Goal: Task Accomplishment & Management: Use online tool/utility

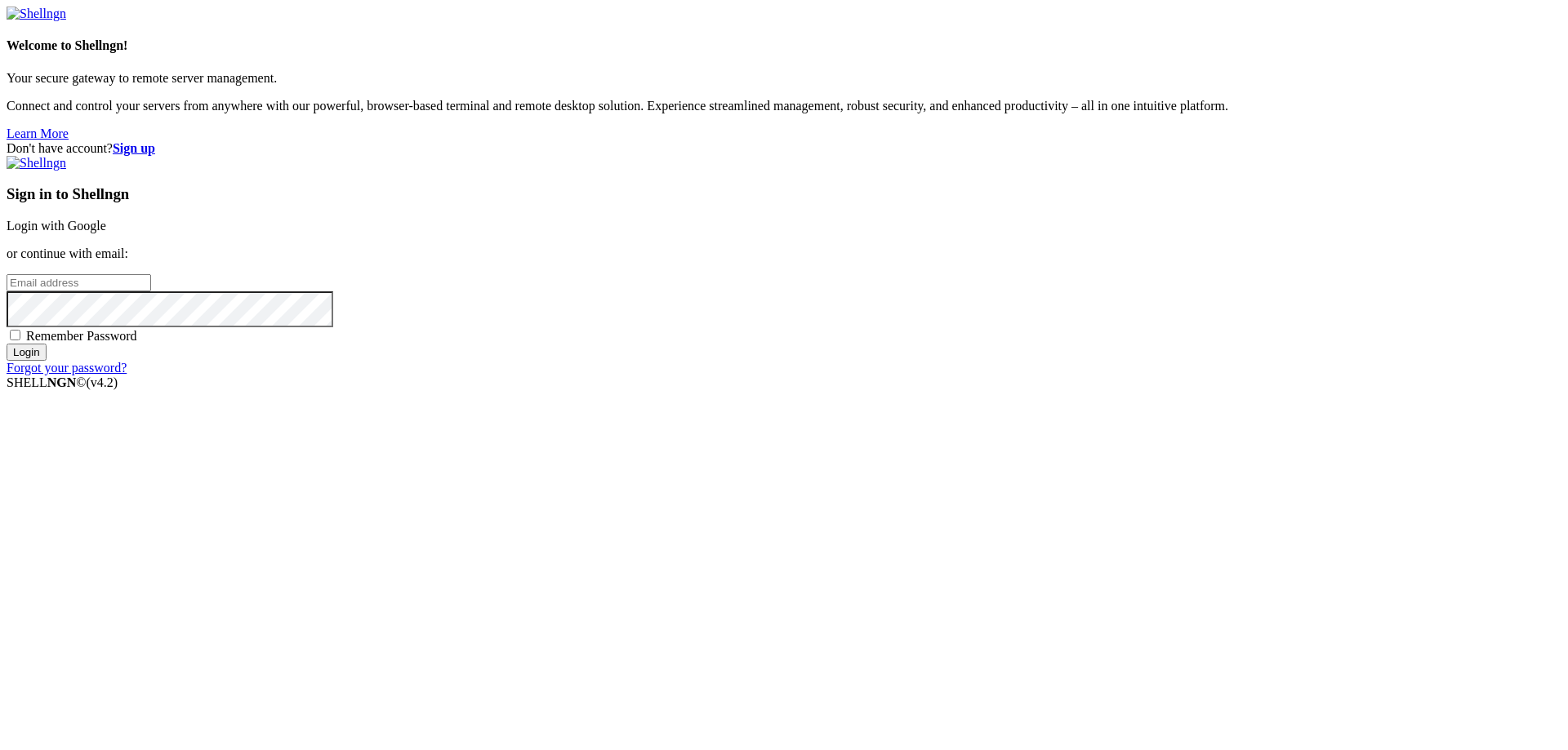
click at [454, 133] on div "Welcome to Shellngn! Your secure gateway to remote server management. Connect a…" at bounding box center [784, 74] width 1555 height 134
click at [151, 292] on input "email" at bounding box center [79, 283] width 145 height 17
paste input "njrs84cu7f@daouse.com"
type input "njrs84cu7f@daouse.com"
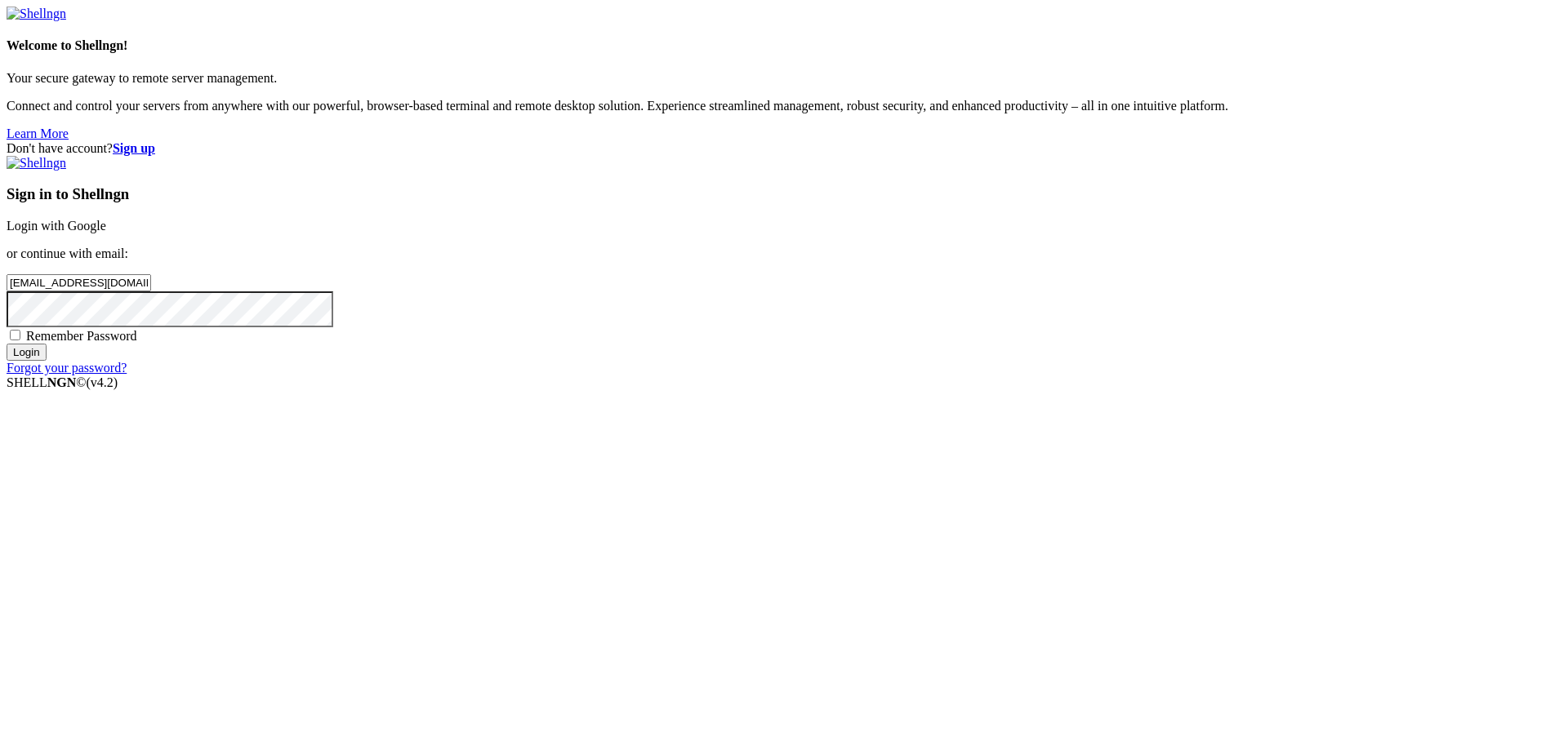
click at [137, 342] on span "Remember Password" at bounding box center [82, 336] width 111 height 13
click at [20, 340] on input "Remember Password" at bounding box center [14, 335] width 11 height 11
checkbox input "true"
click at [46, 361] on input "Login" at bounding box center [27, 352] width 40 height 17
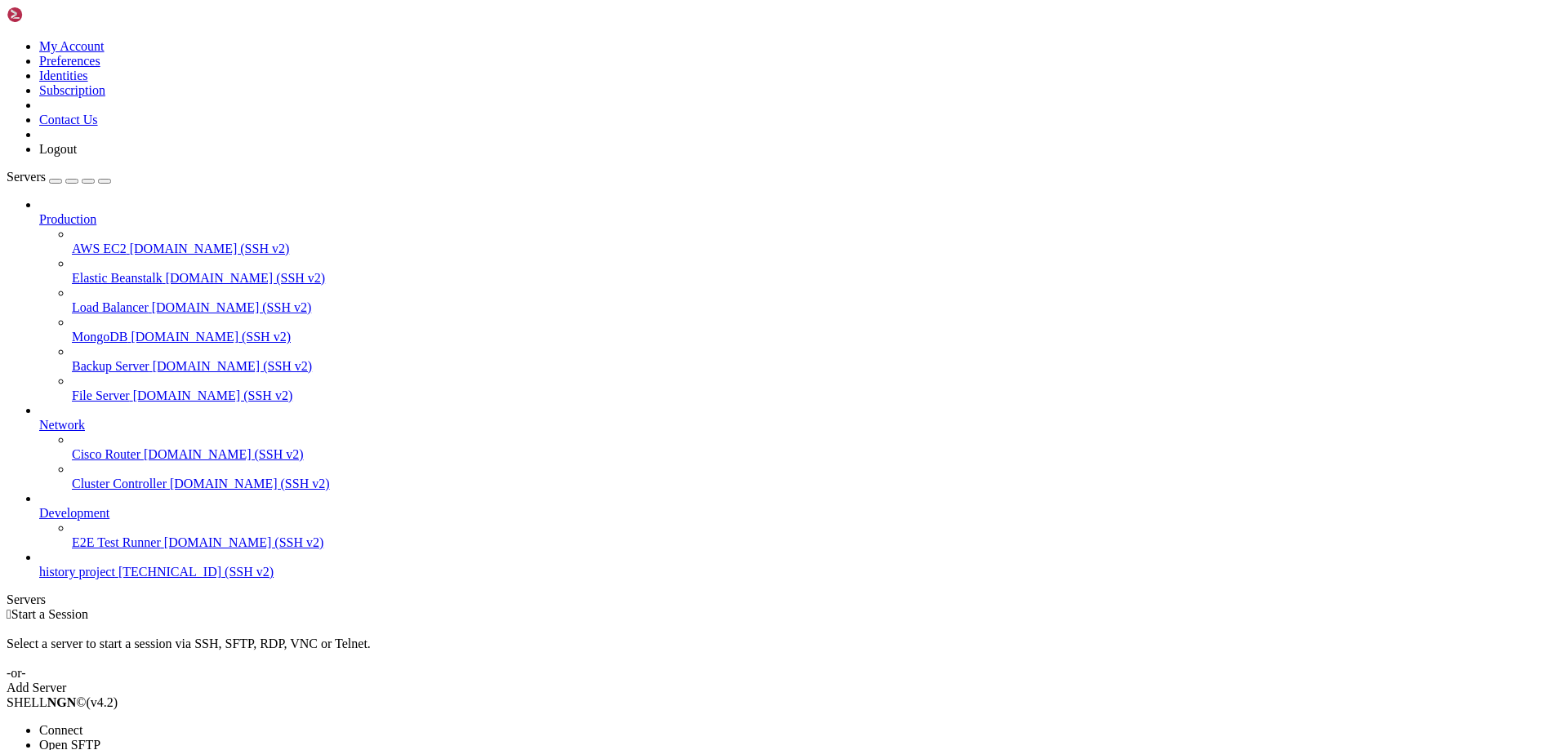
click at [83, 723] on span "Connect" at bounding box center [60, 730] width 43 height 13
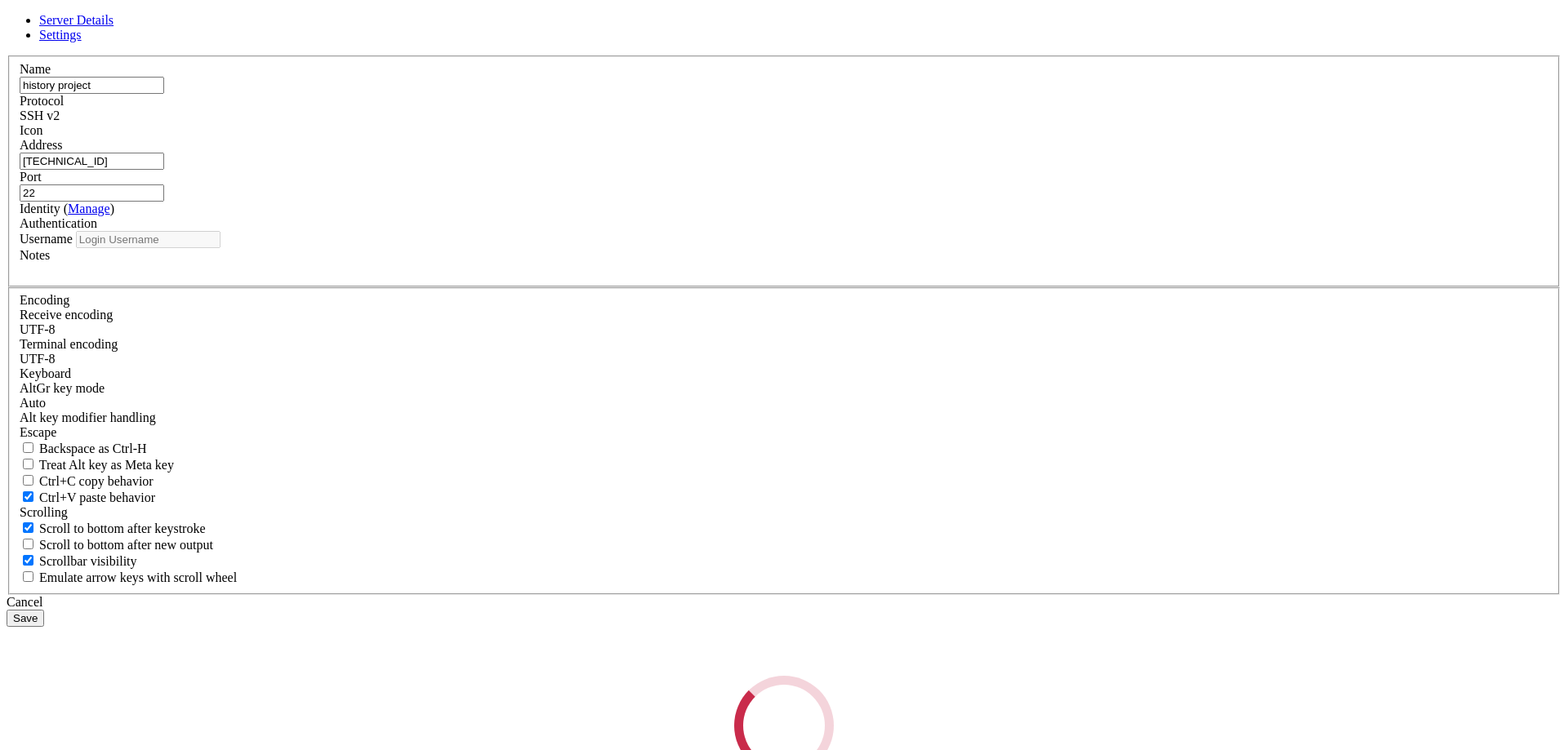
type input "history"
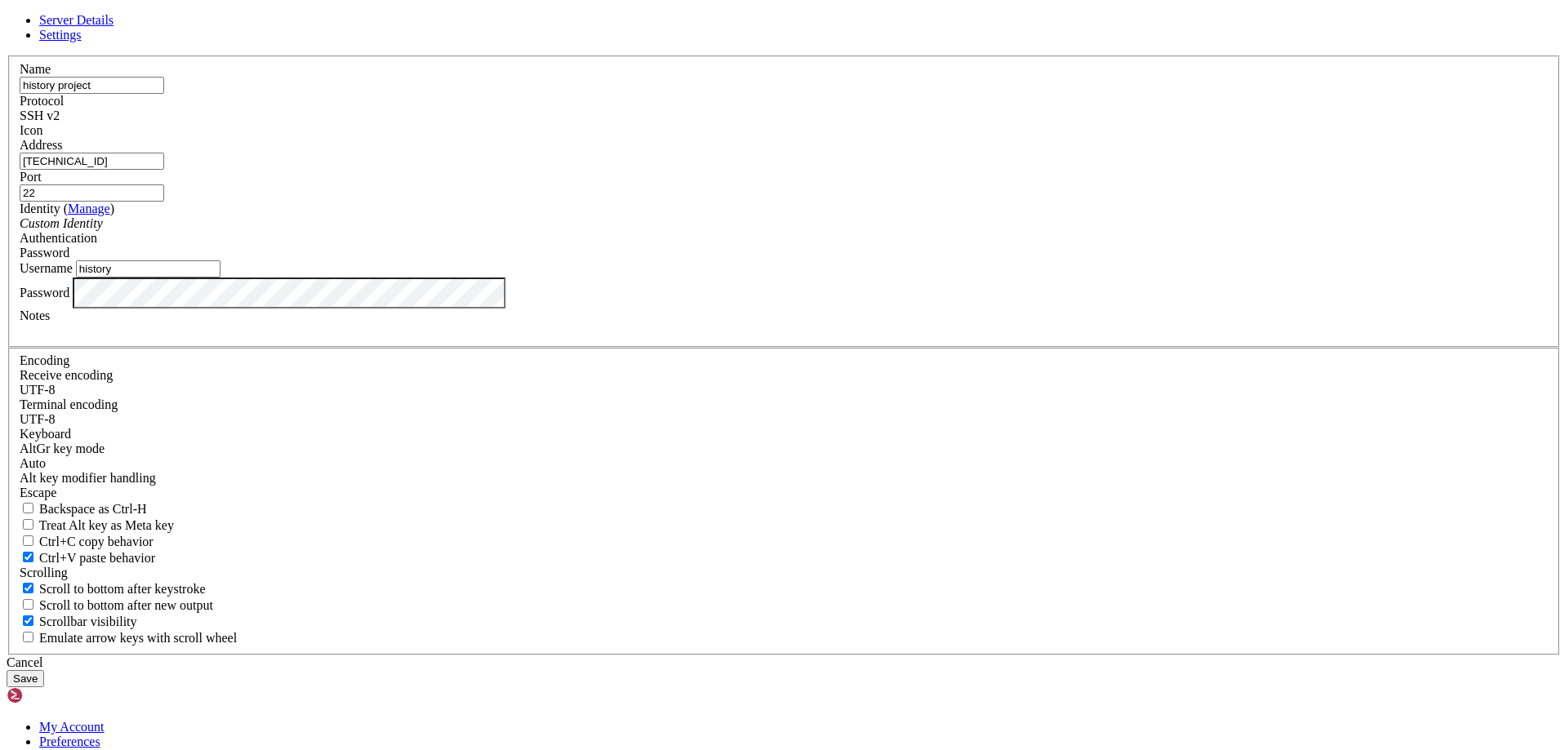
click at [164, 170] on input "[TECHNICAL_ID]" at bounding box center [91, 161] width 145 height 17
click at [7, 56] on link at bounding box center [7, 56] width 0 height 0
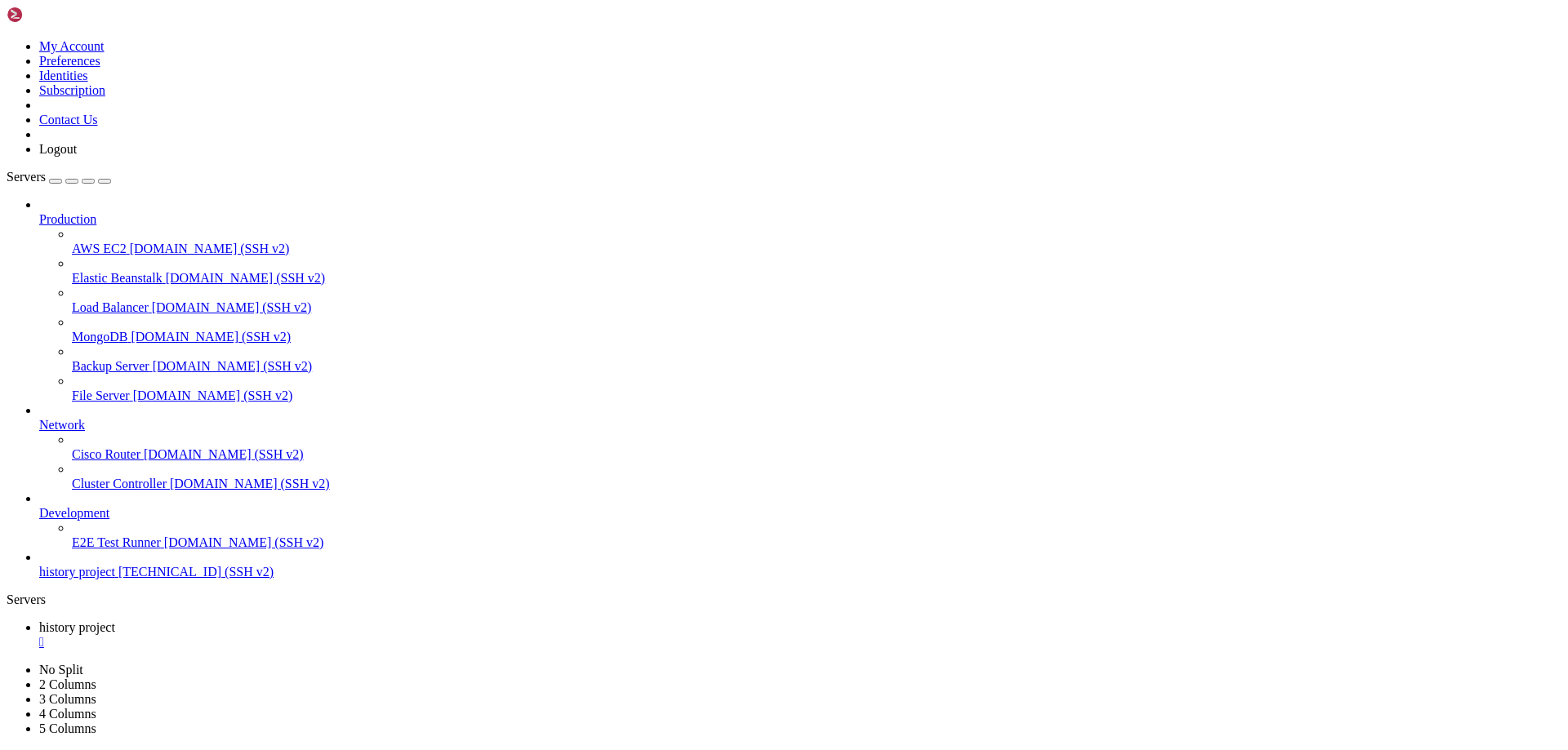
click at [7, 39] on link at bounding box center [7, 39] width 0 height 0
click at [77, 156] on link "Logout" at bounding box center [58, 149] width 37 height 13
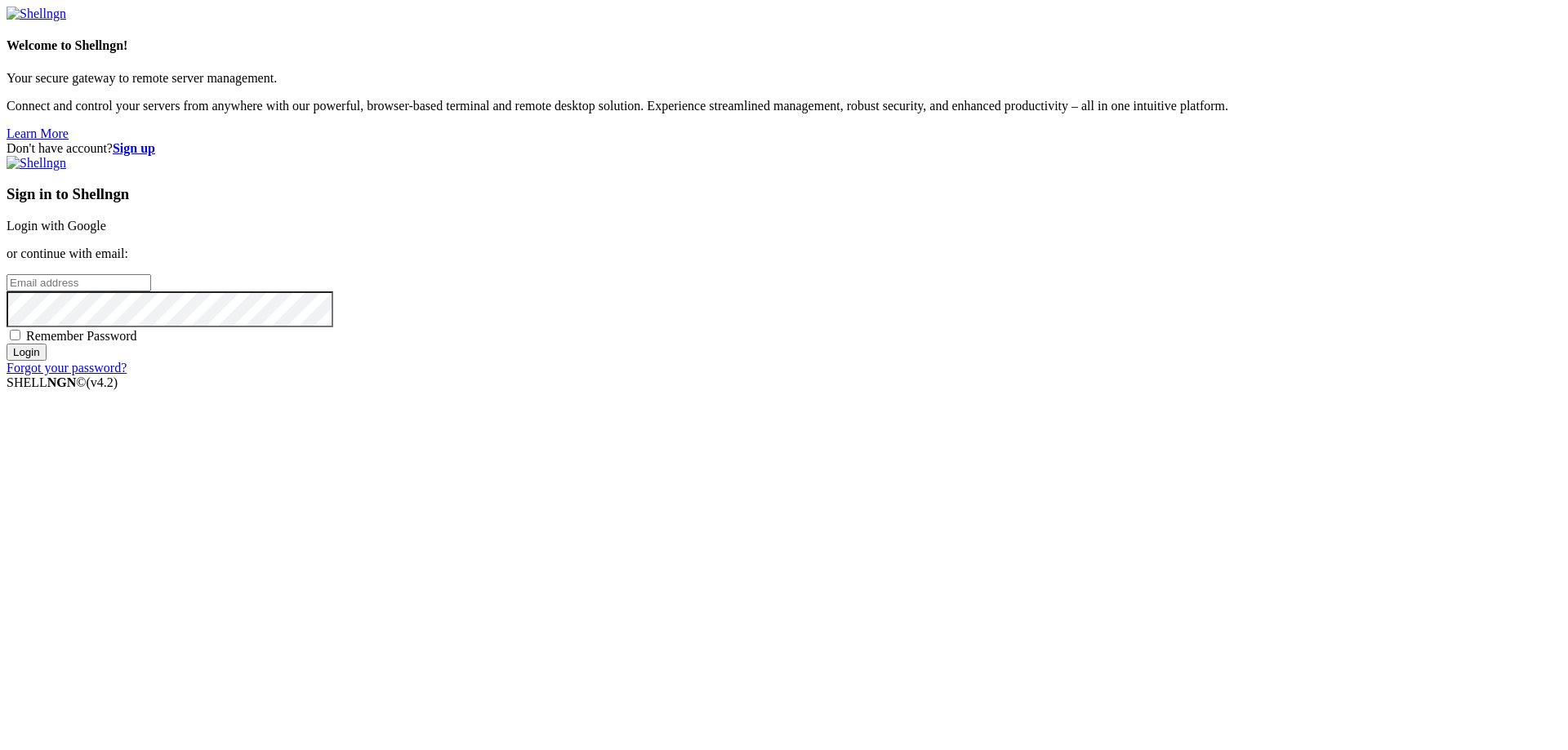
click at [1494, 141] on div "Don't have account? Sign up" at bounding box center [784, 148] width 1555 height 14
click at [155, 141] on strong "Sign up" at bounding box center [133, 148] width 42 height 13
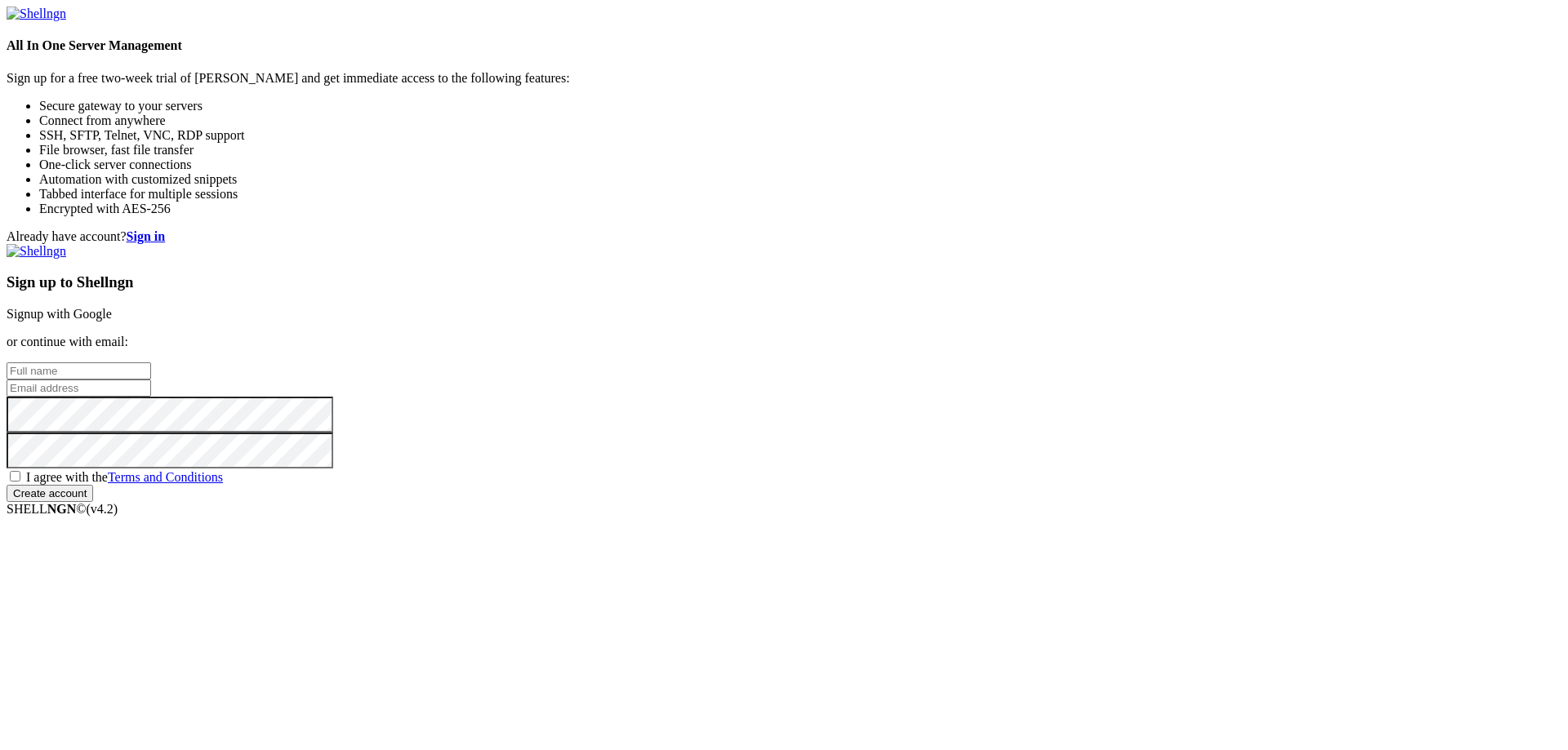
click at [151, 363] on input "text" at bounding box center [79, 371] width 145 height 17
type input "Bobbathon Fredrci"
type input "Damian Kru"
type input "Cooper Micahel beck"
paste input "njrs84cu7f@daouse.com"
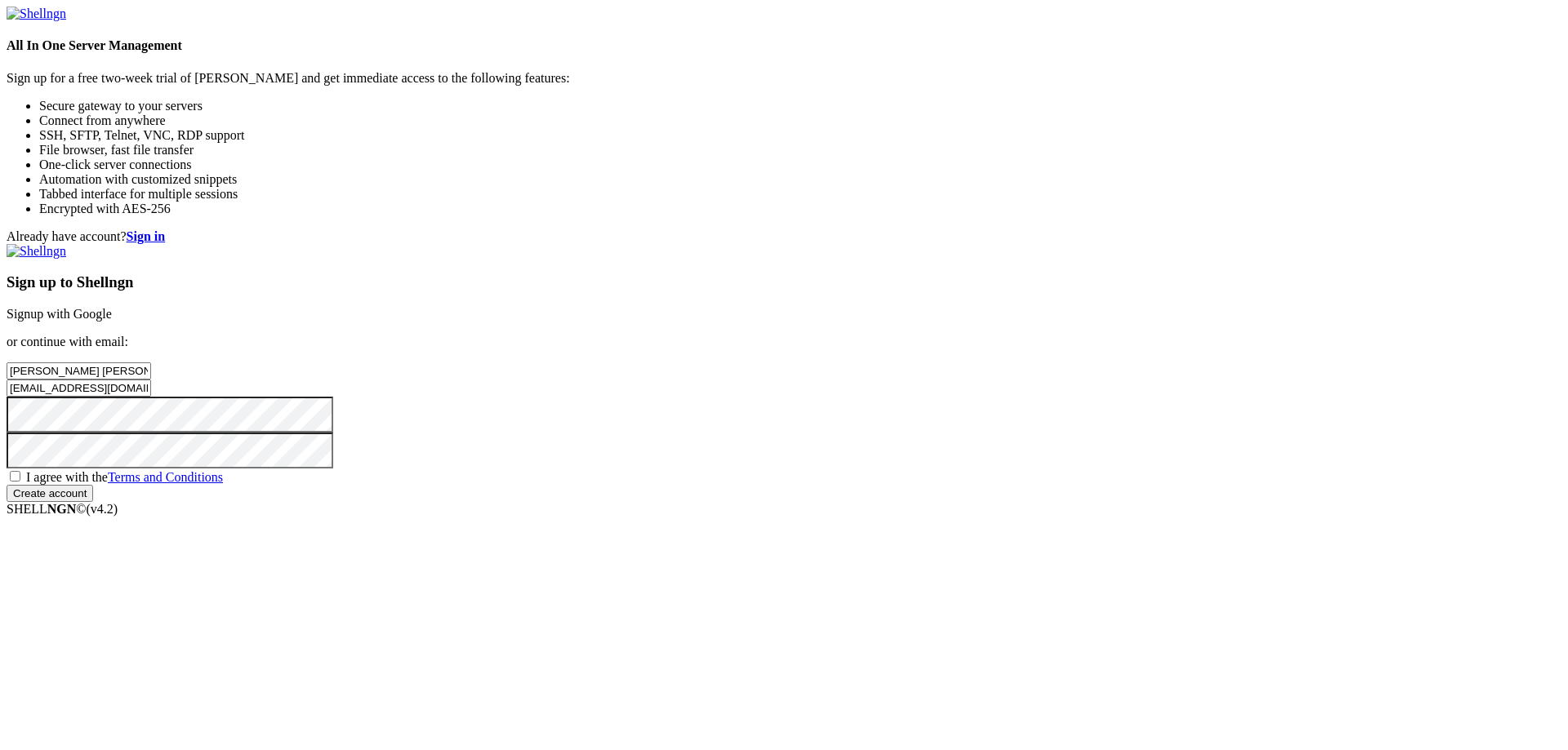
type input "njrs84cu7f@daouse.com"
click at [906, 484] on div "I agree with the Terms and Conditions" at bounding box center [784, 476] width 1555 height 16
click at [223, 484] on span "I agree with the Terms and Conditions" at bounding box center [124, 477] width 197 height 13
click at [20, 481] on input "I agree with the Terms and Conditions" at bounding box center [14, 476] width 11 height 11
checkbox input "true"
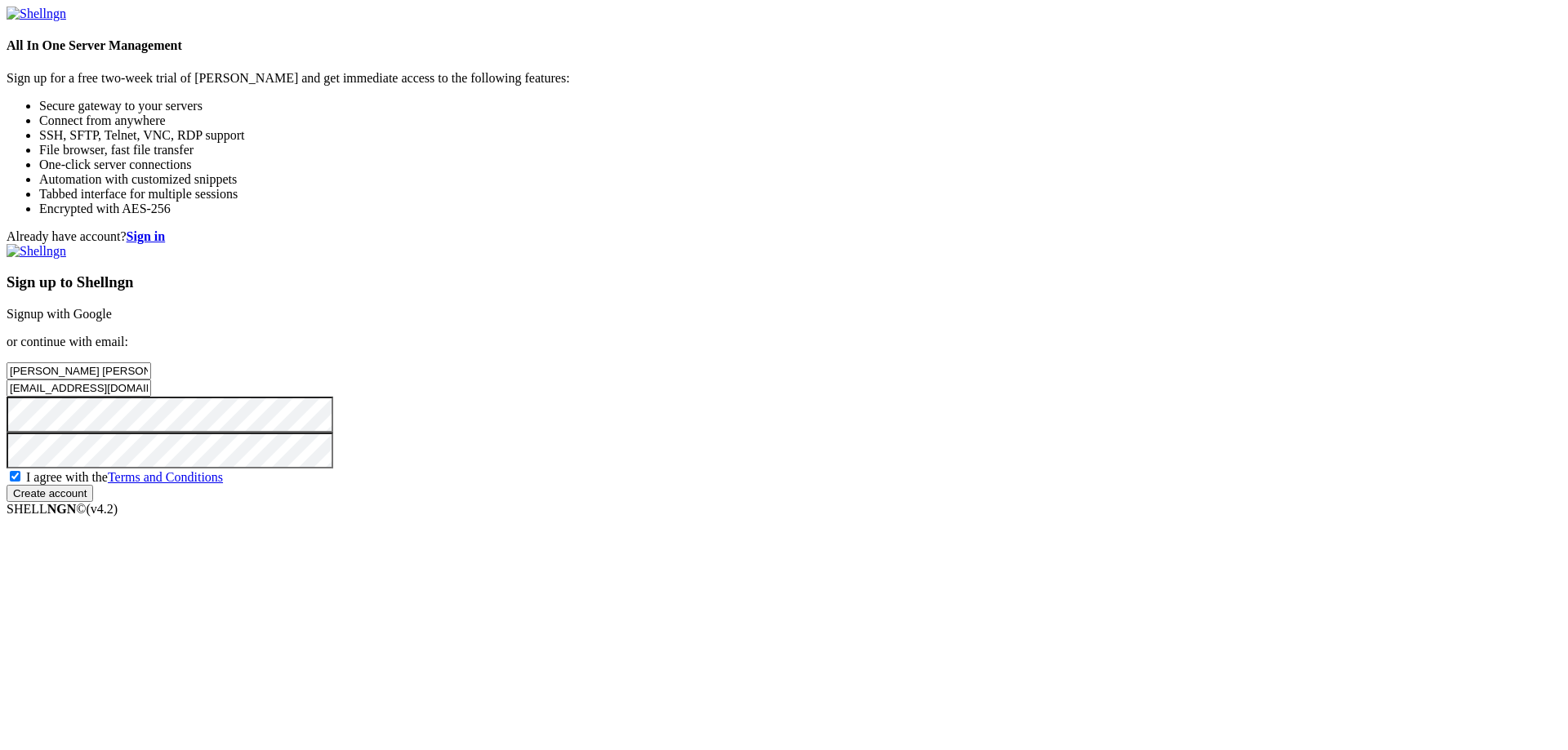
click at [151, 383] on input "njrs84cu7f@daouse.com" at bounding box center [79, 388] width 145 height 17
click at [151, 363] on input "Cooper Micahel beck" at bounding box center [79, 371] width 145 height 17
type input "Cooper Michael beck"
click at [93, 502] on input "Create account" at bounding box center [50, 493] width 86 height 17
click at [151, 380] on input "njrs84cu7f@daouse.com" at bounding box center [79, 388] width 145 height 17
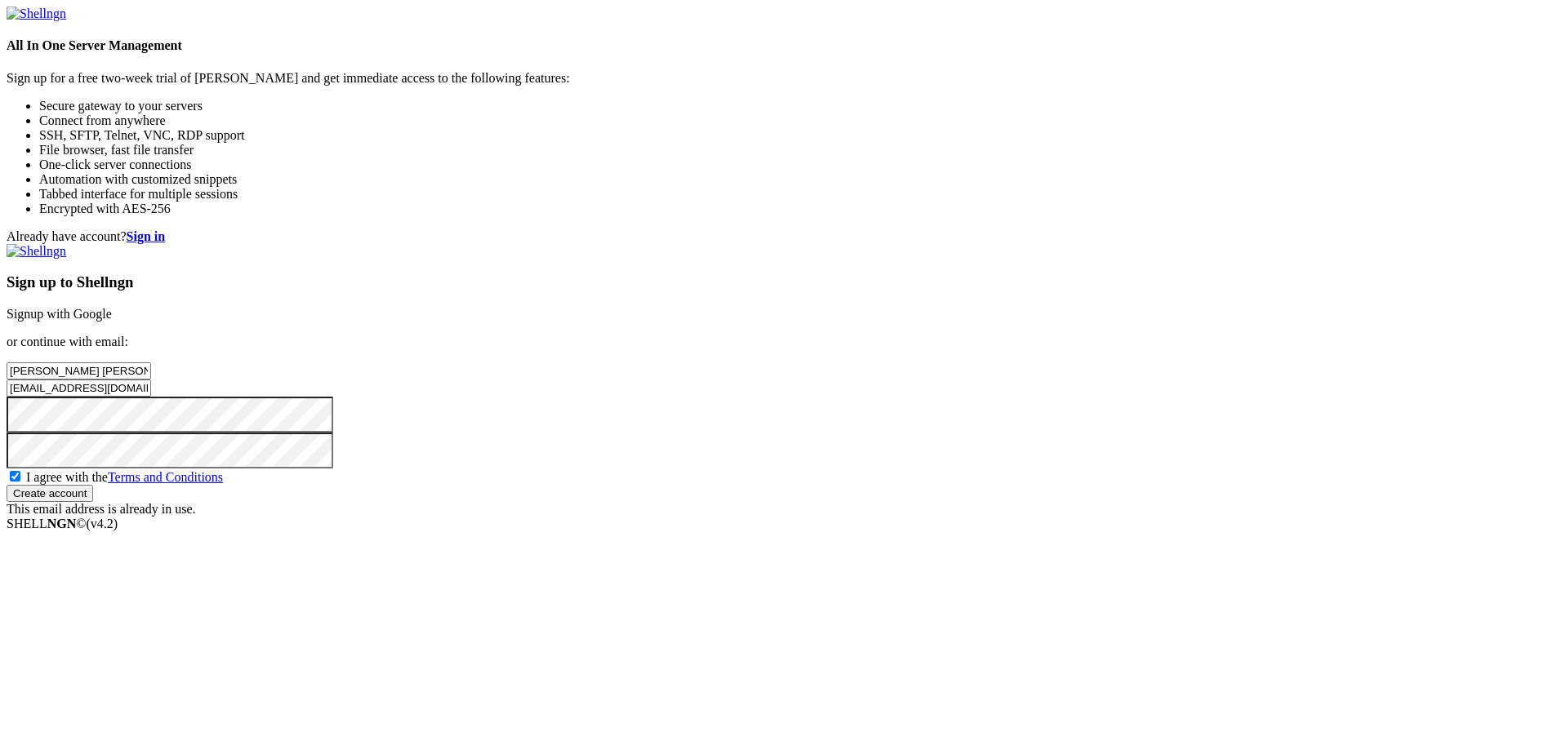
paste input "rlzo400itk@zudpck"
type input "rlzo400itk@zudpck.com"
click at [1008, 517] on div "Sign up to Shellngn Signup with Google or continue with email: Cooper Michael b…" at bounding box center [784, 380] width 1555 height 272
click at [93, 502] on input "Create account" at bounding box center [50, 493] width 86 height 17
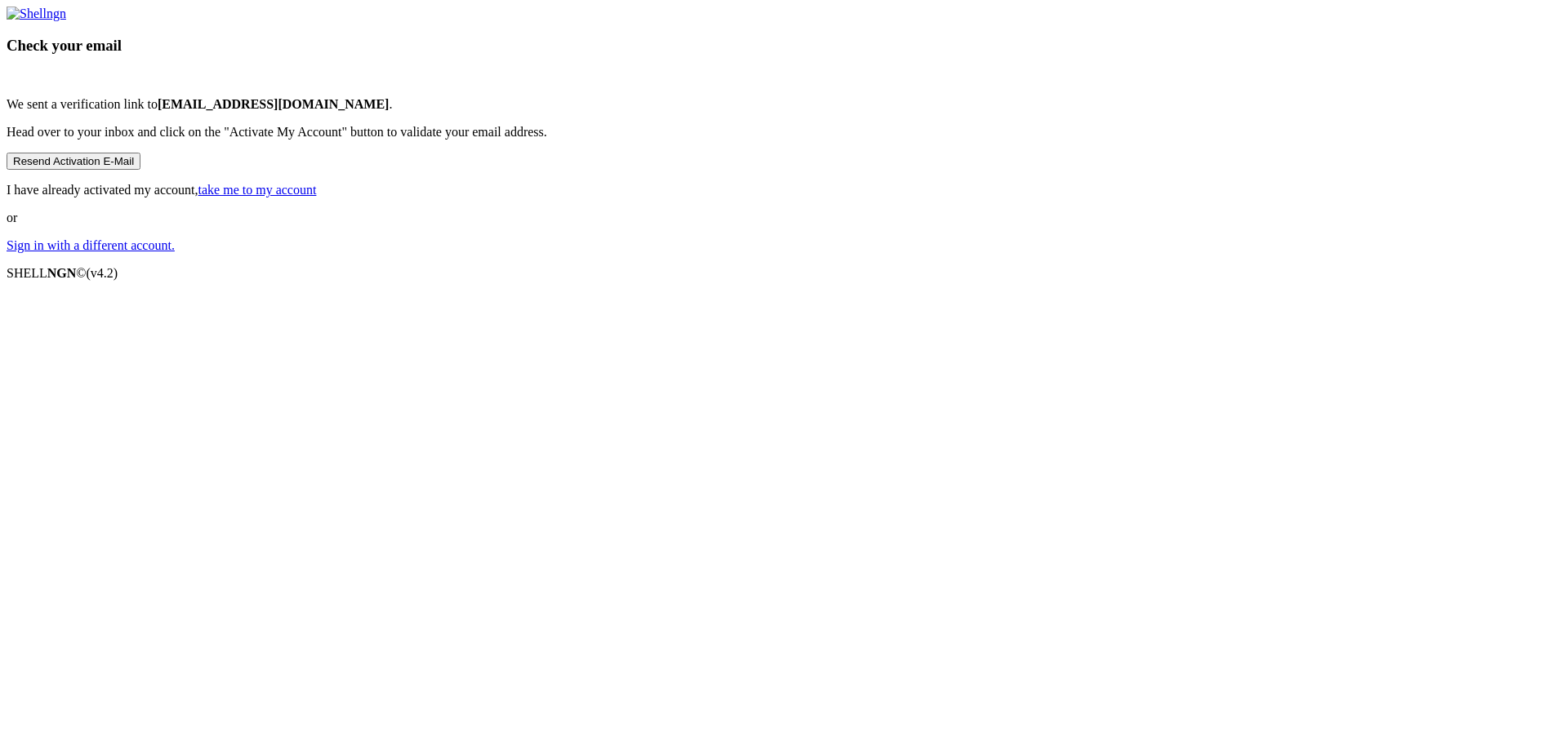
click at [56, 253] on div "Check your email We sent a verification link to rlzo400itk@zudpck.com . Head ov…" at bounding box center [784, 129] width 1555 height 246
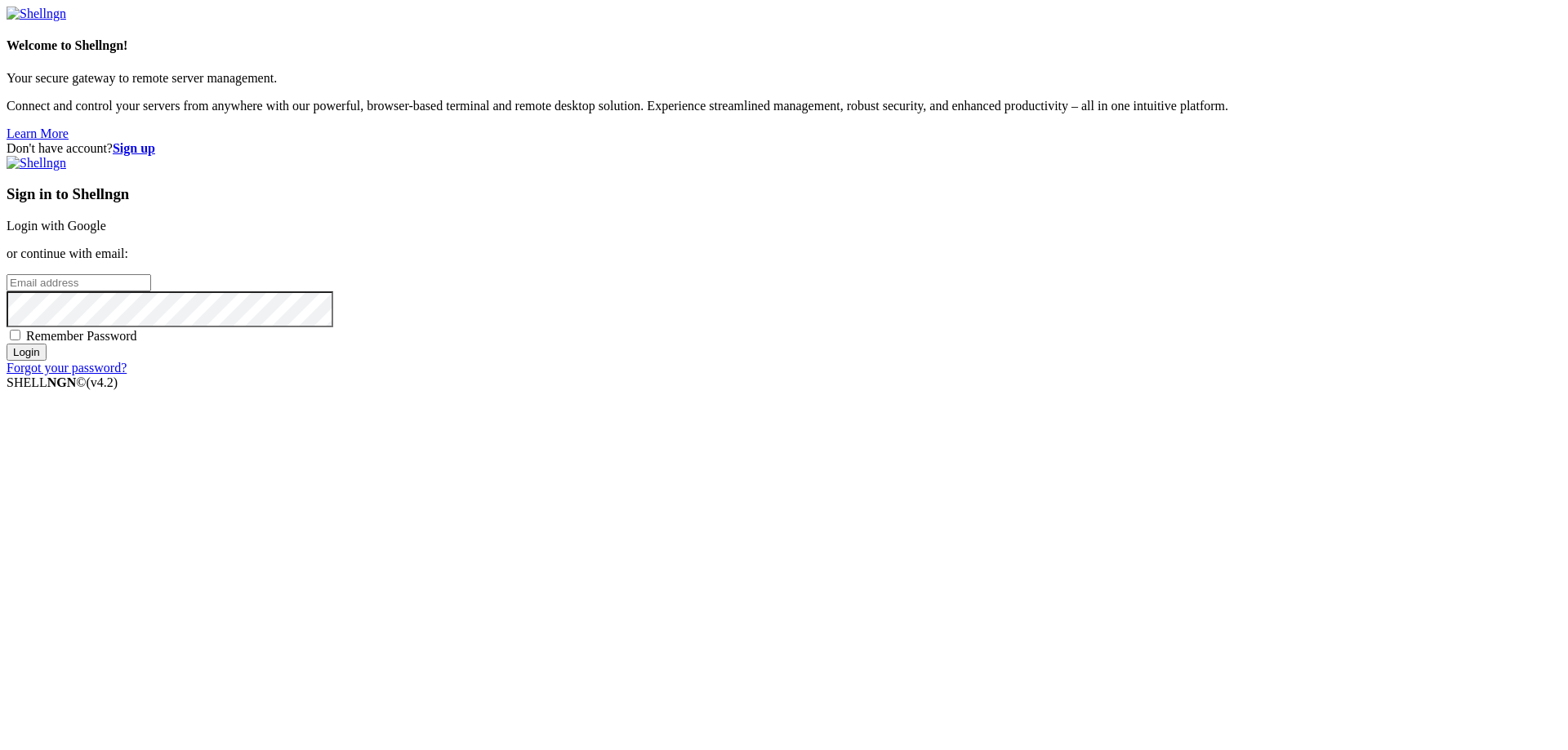
click at [151, 292] on input "email" at bounding box center [79, 283] width 145 height 17
click at [7, 141] on div "Welcome to Shellngn! Your secure gateway to remote server management. Connect a…" at bounding box center [784, 74] width 1555 height 134
click at [517, 375] on div "Don't have account? Sign up Sign in to Shellngn Login with Google or continue w…" at bounding box center [784, 258] width 1555 height 234
click at [188, 141] on div "Welcome to Shellngn! Your secure gateway to remote server management. Connect a…" at bounding box center [784, 74] width 1555 height 134
click at [151, 292] on input "email" at bounding box center [79, 283] width 145 height 17
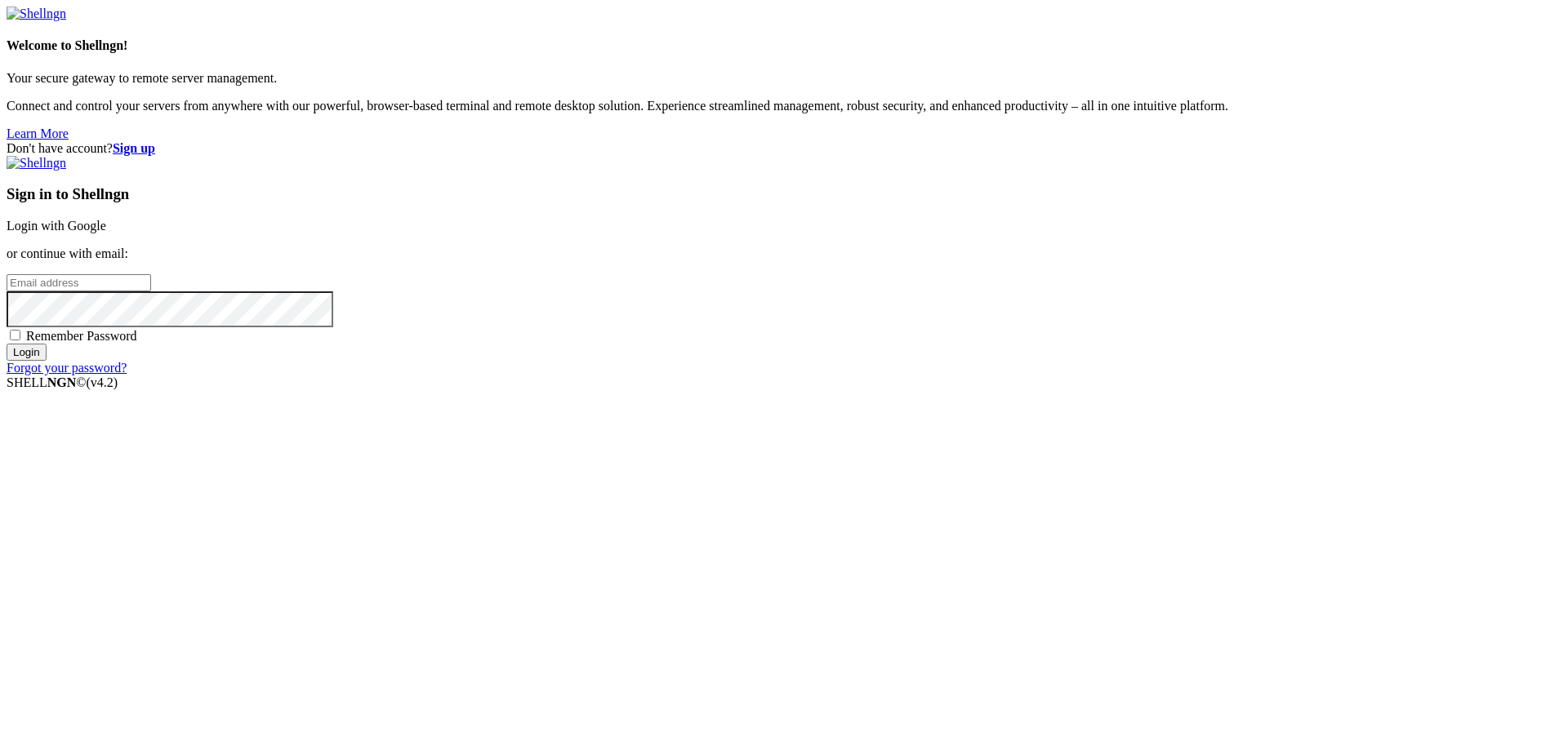
paste input "rlzo400itk@zudpck.com"
type input "rlzo400itk@zudpck.com"
click at [137, 342] on span "Remember Password" at bounding box center [82, 336] width 111 height 13
click at [20, 340] on input "Remember Password" at bounding box center [14, 335] width 11 height 11
checkbox input "true"
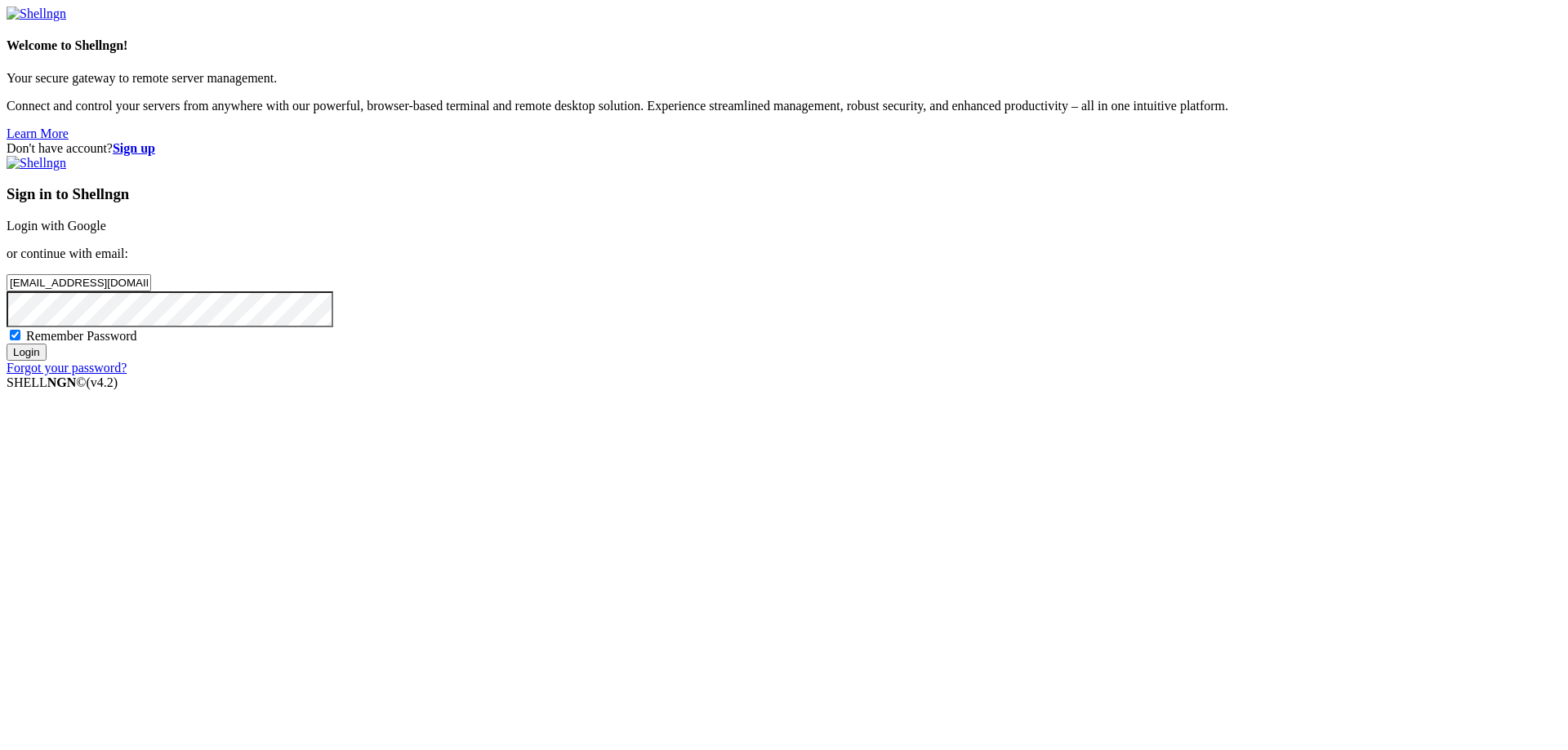
click at [46, 361] on input "Login" at bounding box center [27, 352] width 40 height 17
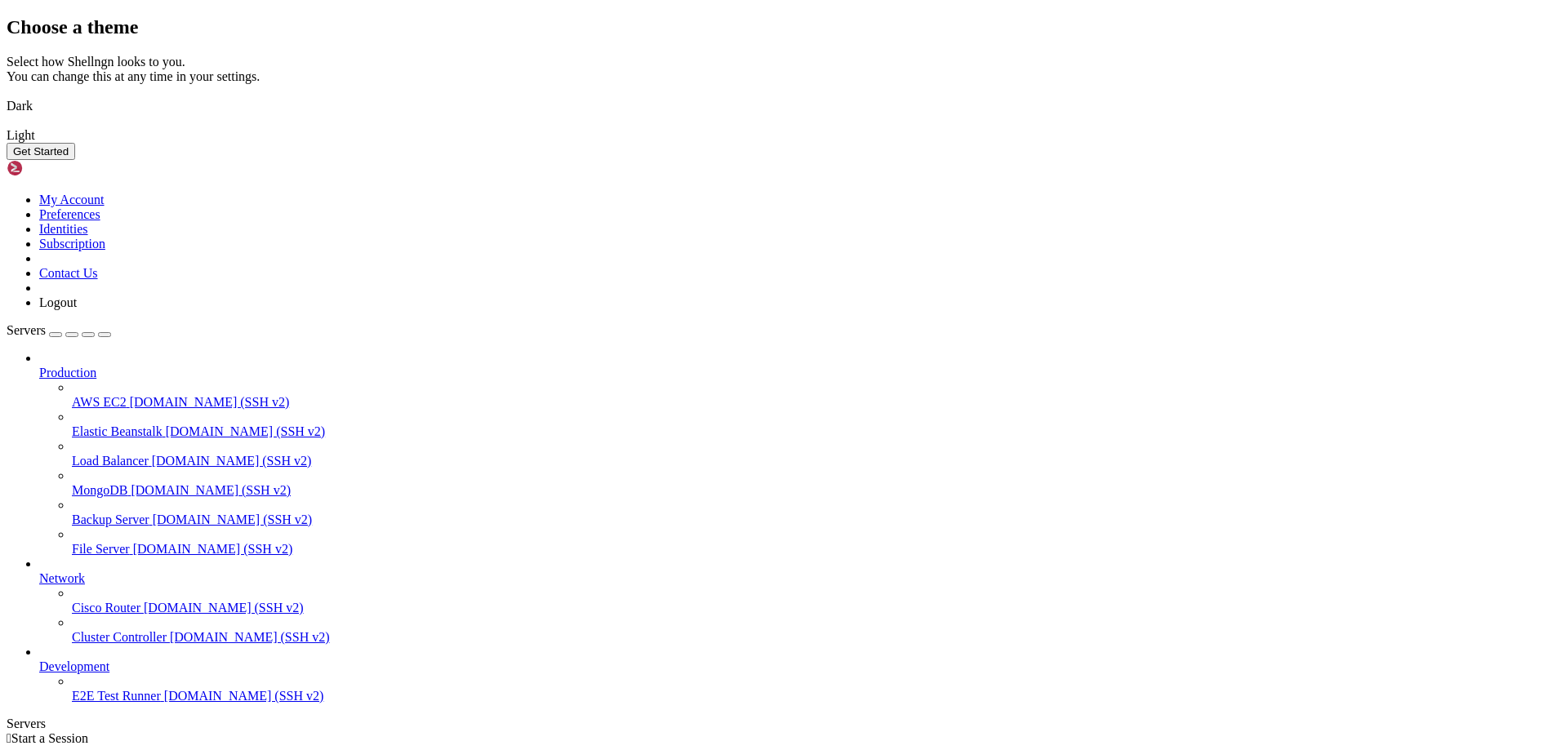
click at [75, 160] on button "Get Started" at bounding box center [40, 152] width 68 height 17
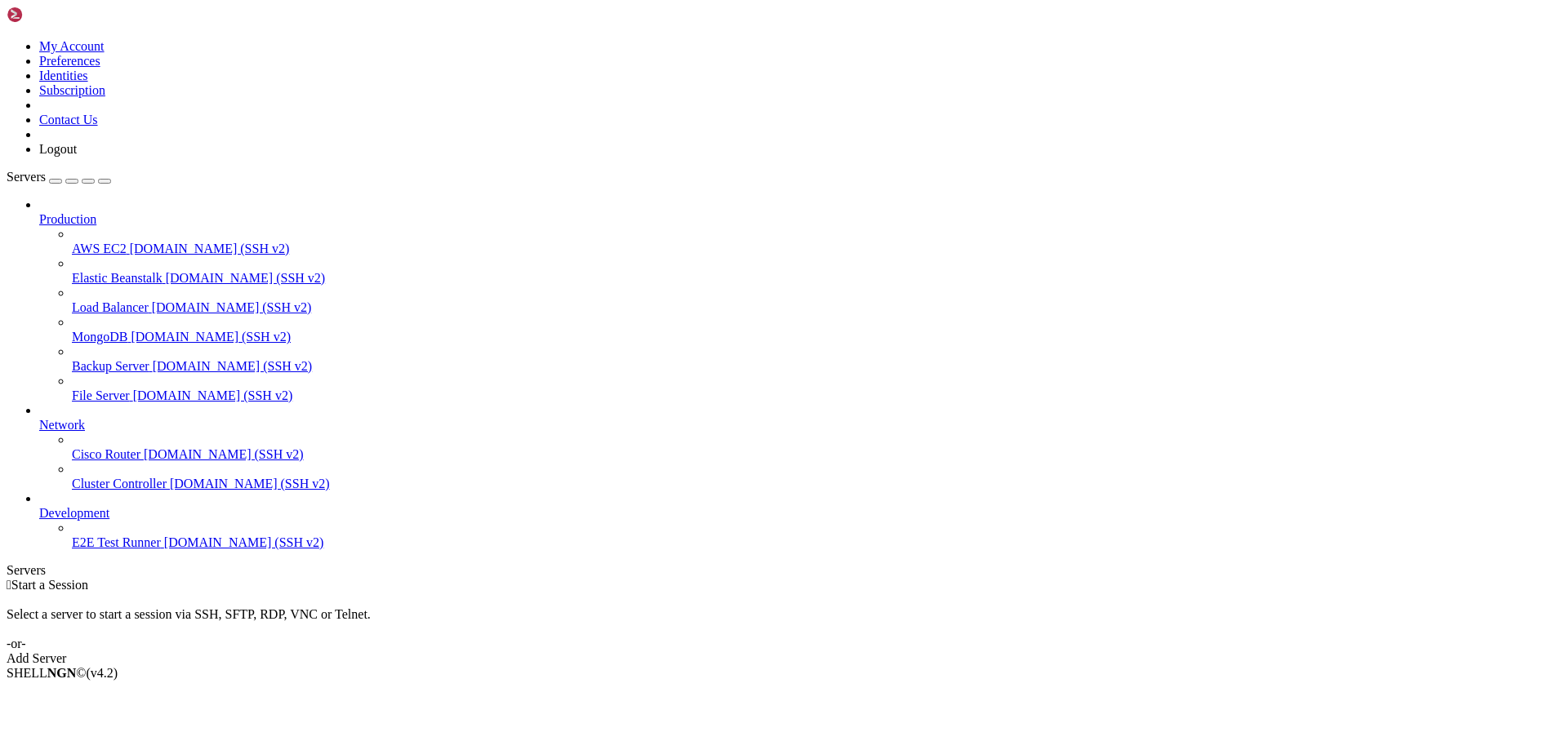
click at [602, 577] on div " Start a Session Select a server to start a session via SSH, SFTP, RDP, VNC or…" at bounding box center [784, 621] width 1555 height 88
click at [7, 39] on icon at bounding box center [7, 39] width 0 height 0
click at [101, 68] on link "Preferences" at bounding box center [70, 60] width 61 height 13
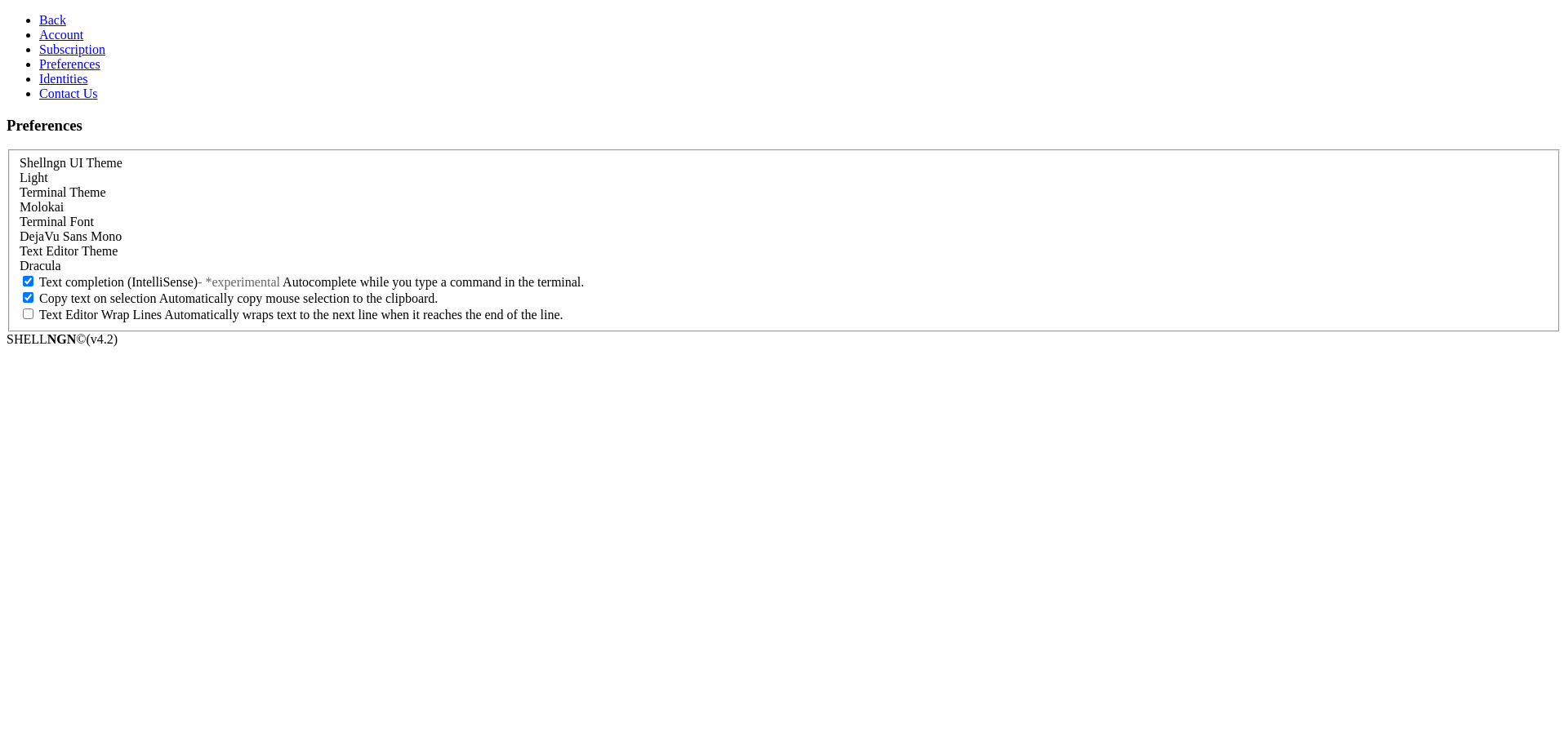
click at [80, 41] on link "Account" at bounding box center [61, 35] width 44 height 13
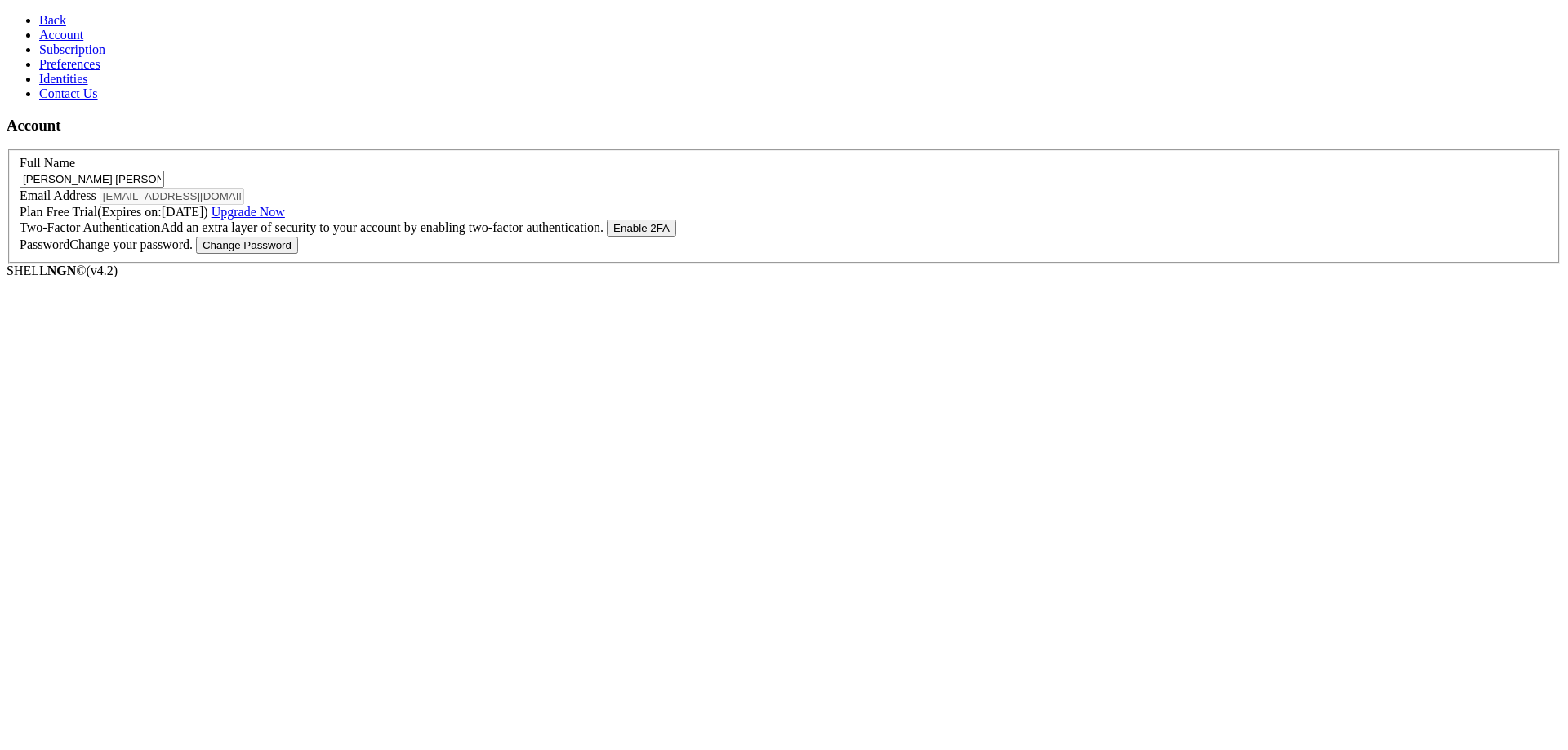
click at [68, 57] on span "Subscription" at bounding box center [72, 49] width 66 height 13
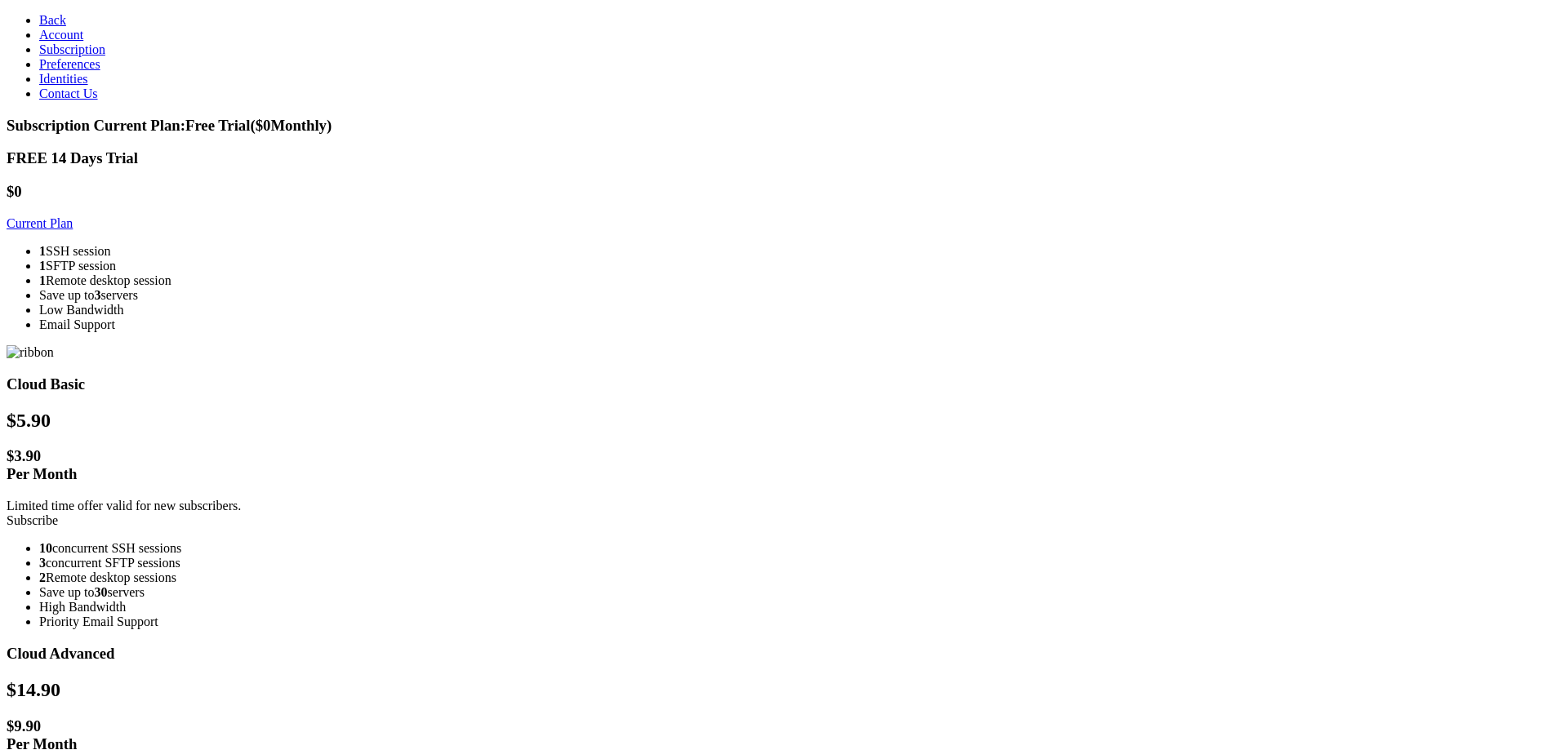
click at [58, 71] on span "Preferences" at bounding box center [70, 64] width 61 height 13
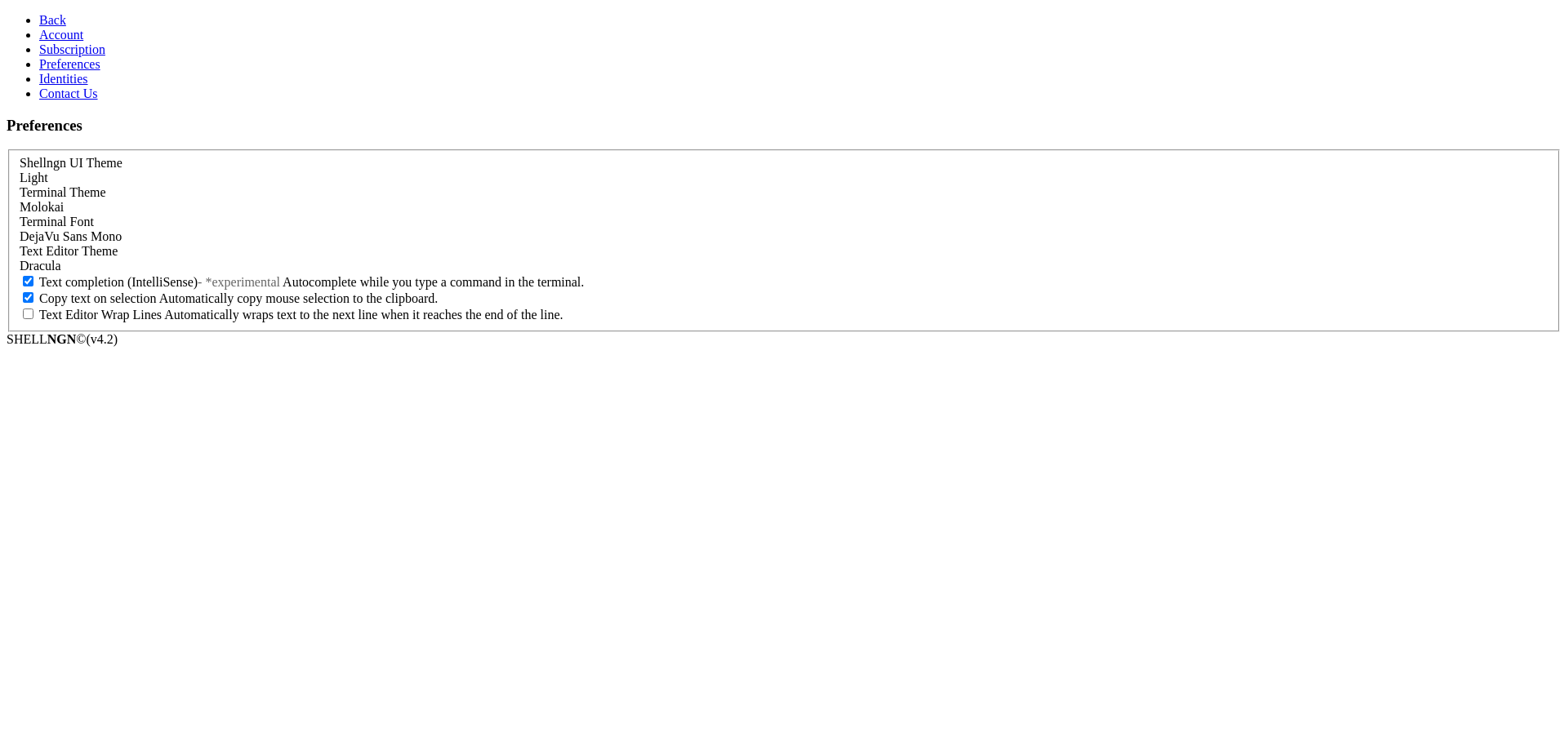
click at [209, 171] on div "Light" at bounding box center [783, 177] width 1529 height 14
click at [39, 17] on link "Back" at bounding box center [53, 20] width 27 height 13
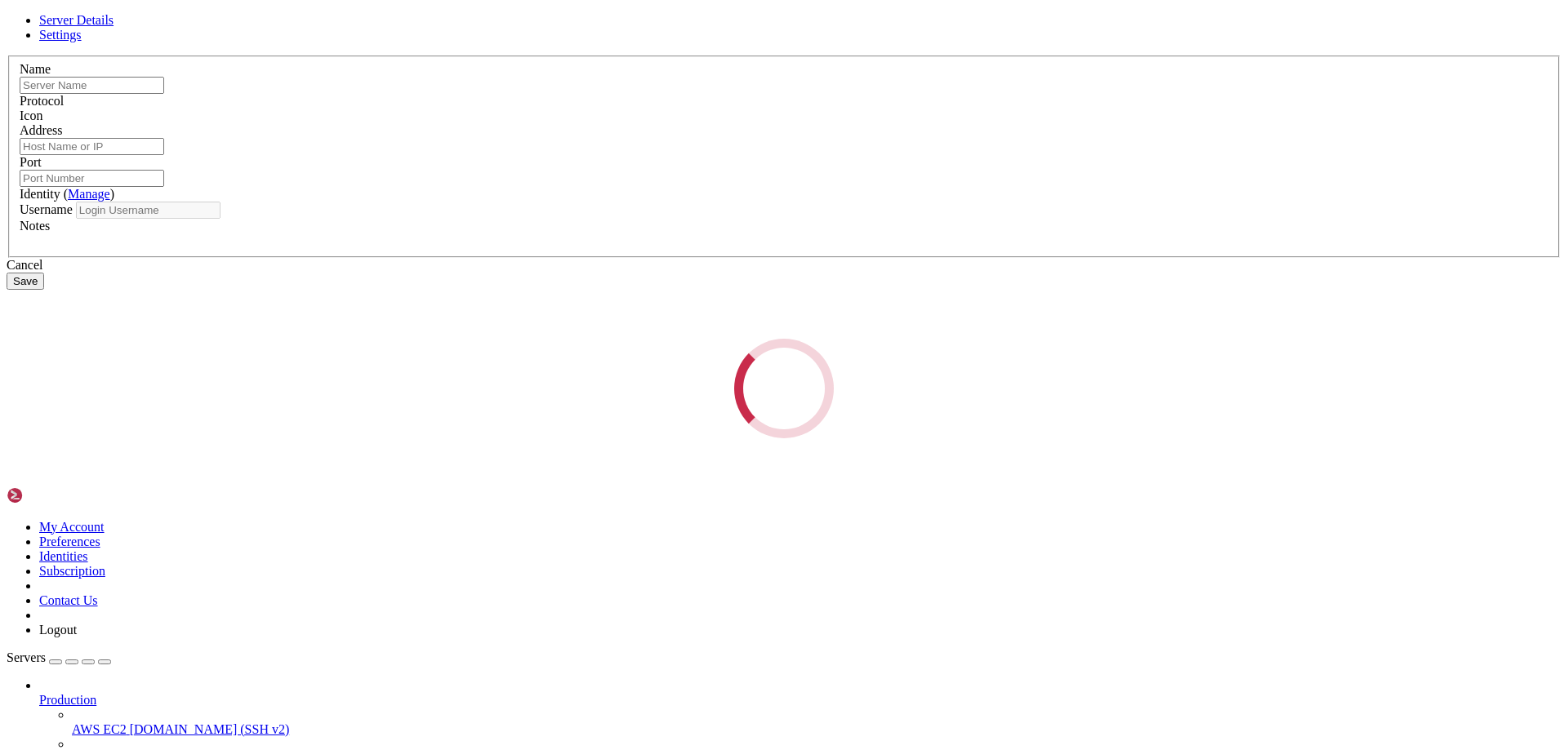
type input "E2E Test Runner"
type input "[DOMAIN_NAME]"
type input "22"
type input "root"
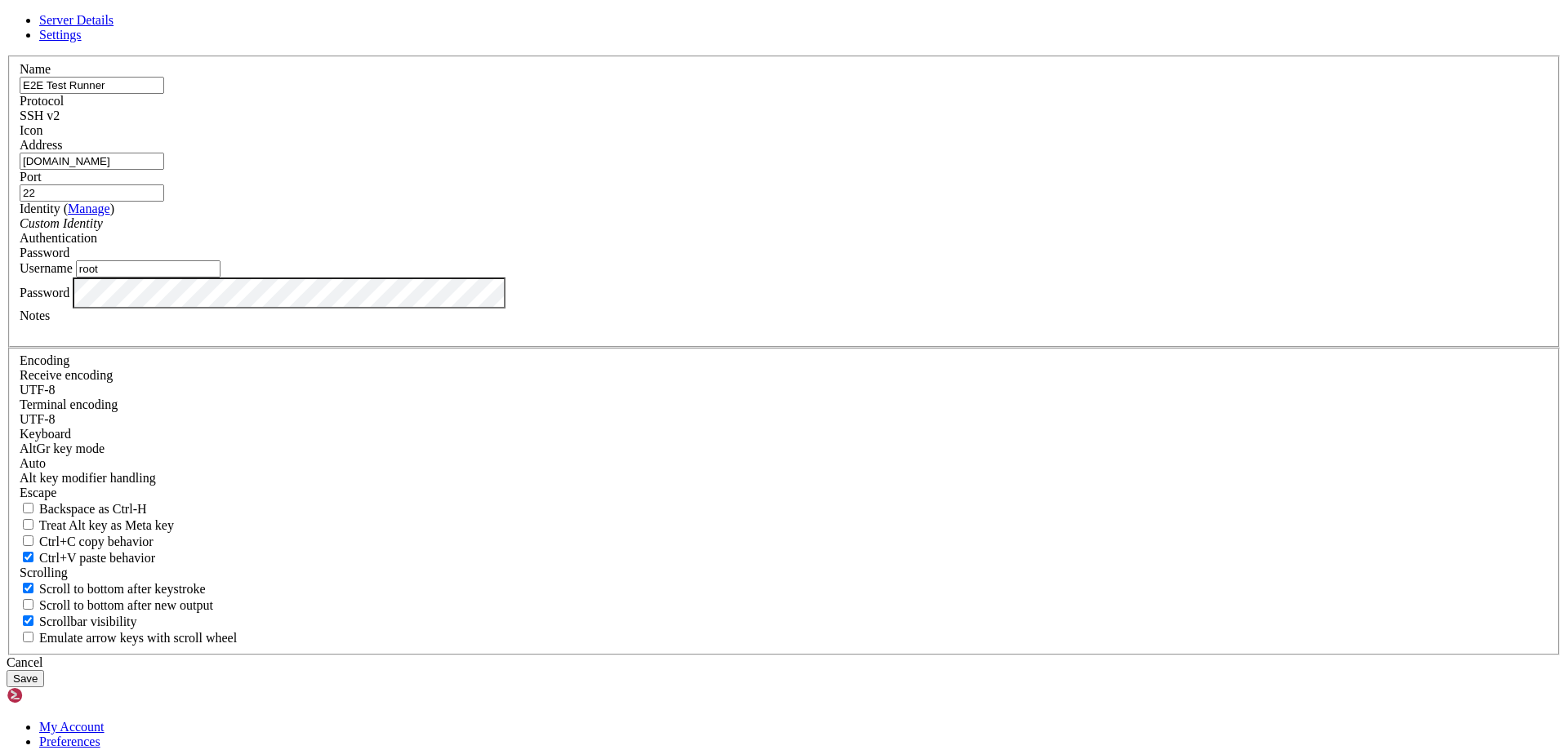
click at [164, 170] on input "[DOMAIN_NAME]" at bounding box center [91, 161] width 145 height 17
paste input "[TECHNICAL_ID]"
type input "[TECHNICAL_ID]"
click at [954, 201] on div "Port 22" at bounding box center [783, 185] width 1529 height 32
click at [221, 277] on input "root" at bounding box center [148, 269] width 145 height 17
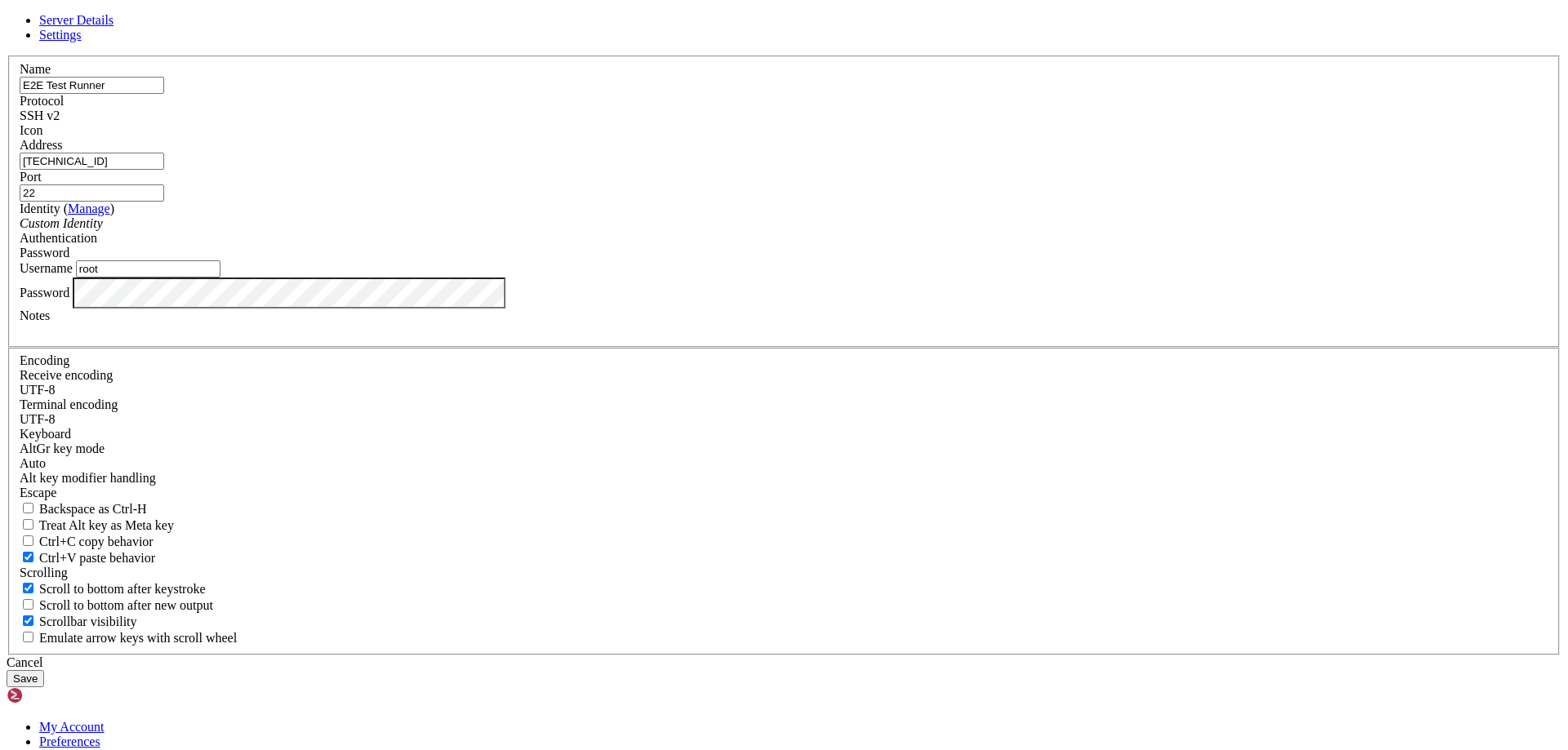
type input "d"
type input "history"
click at [44, 670] on button "Save" at bounding box center [25, 679] width 37 height 17
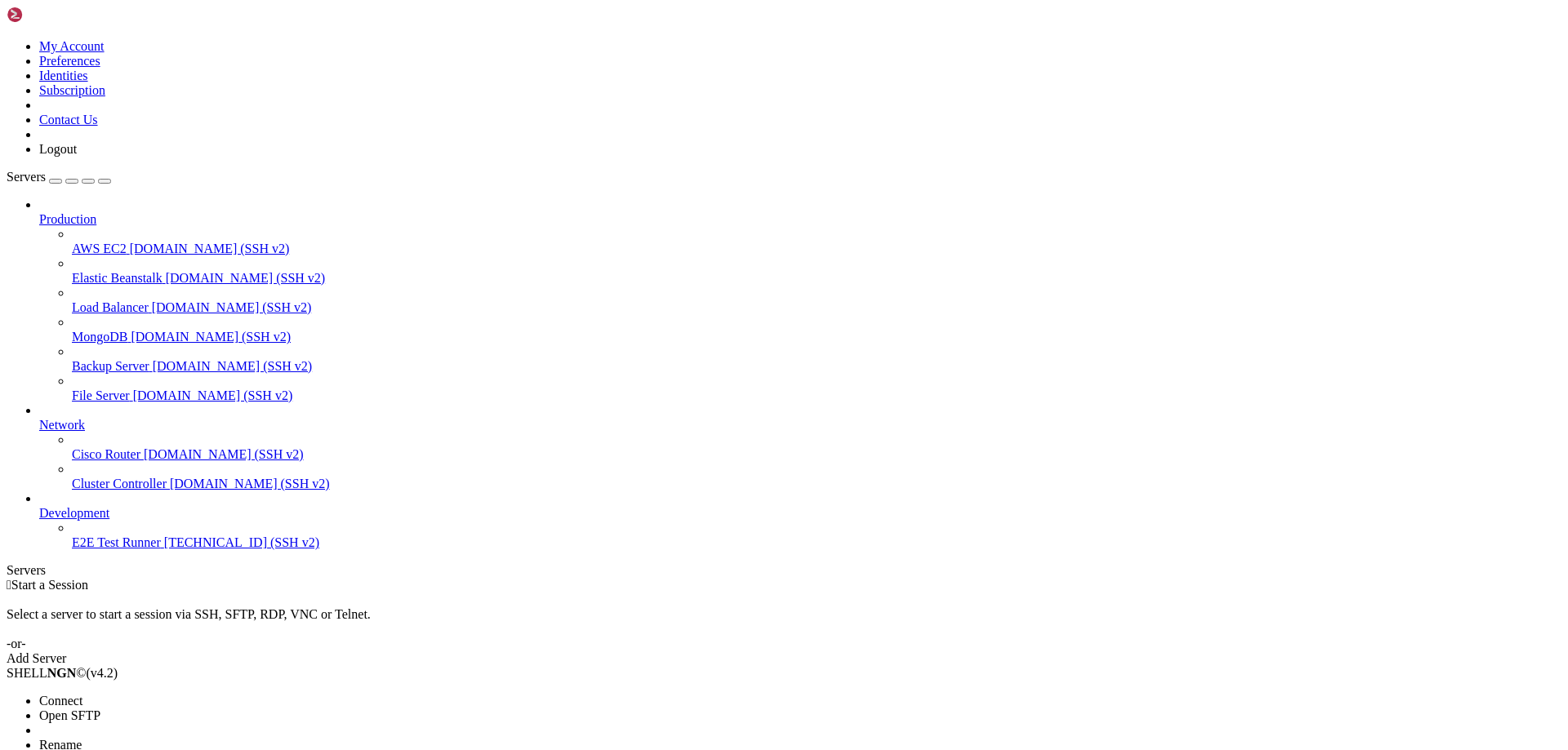
click at [102, 693] on li "Connect" at bounding box center [113, 700] width 149 height 14
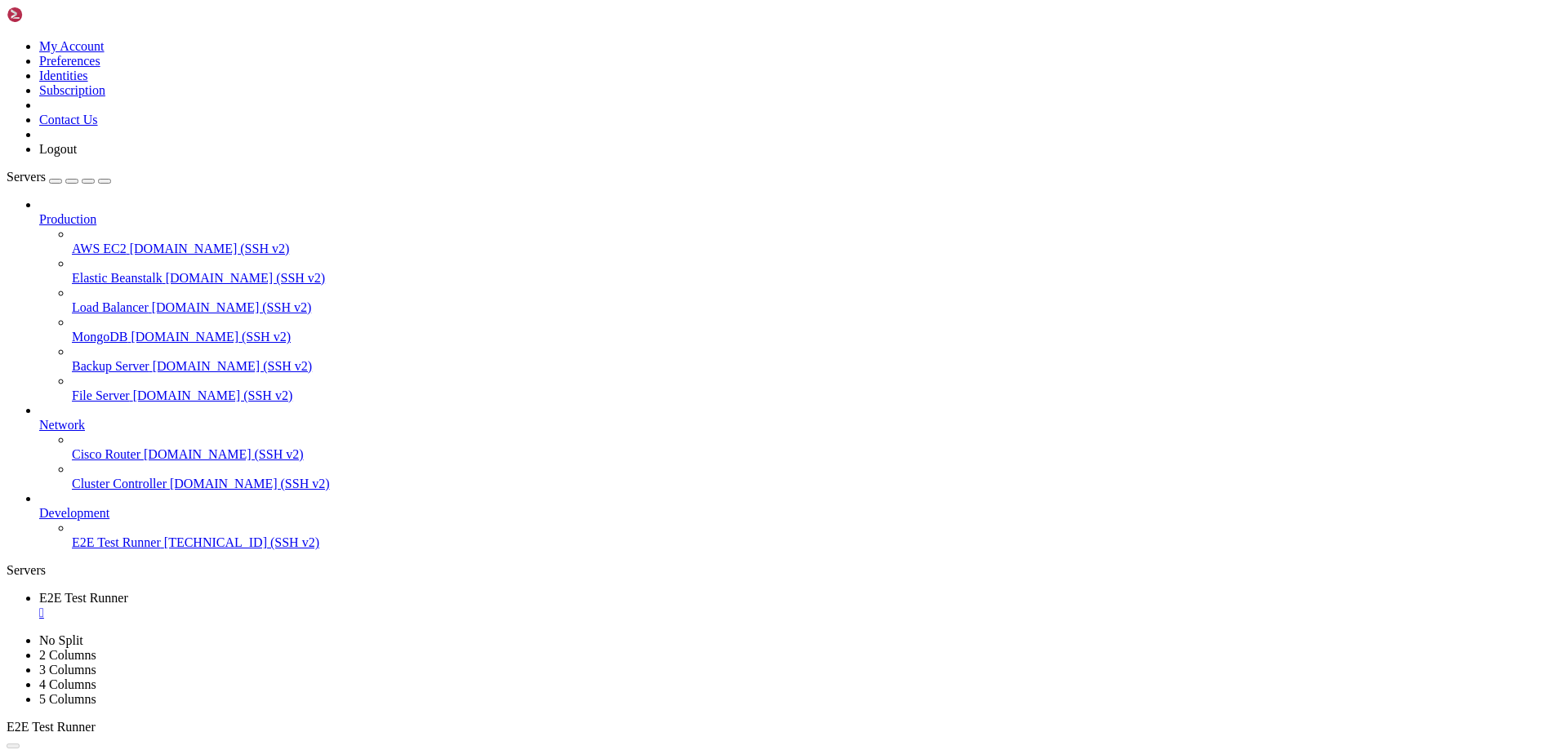
click at [329, 605] on div "" at bounding box center [800, 612] width 1522 height 14
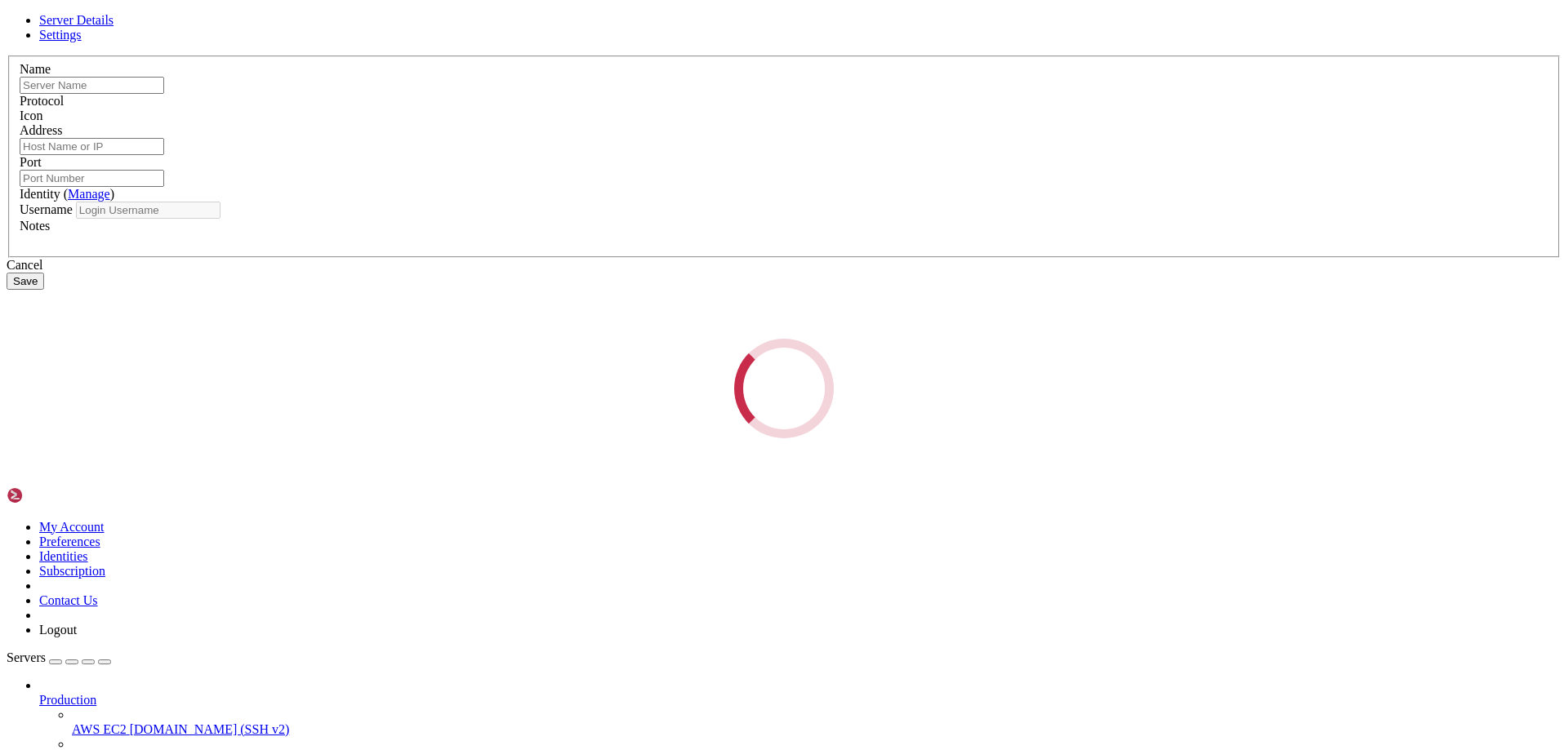
type input "E2E Test Runner"
type input "135.119.169.43"
type input "22"
type input "history"
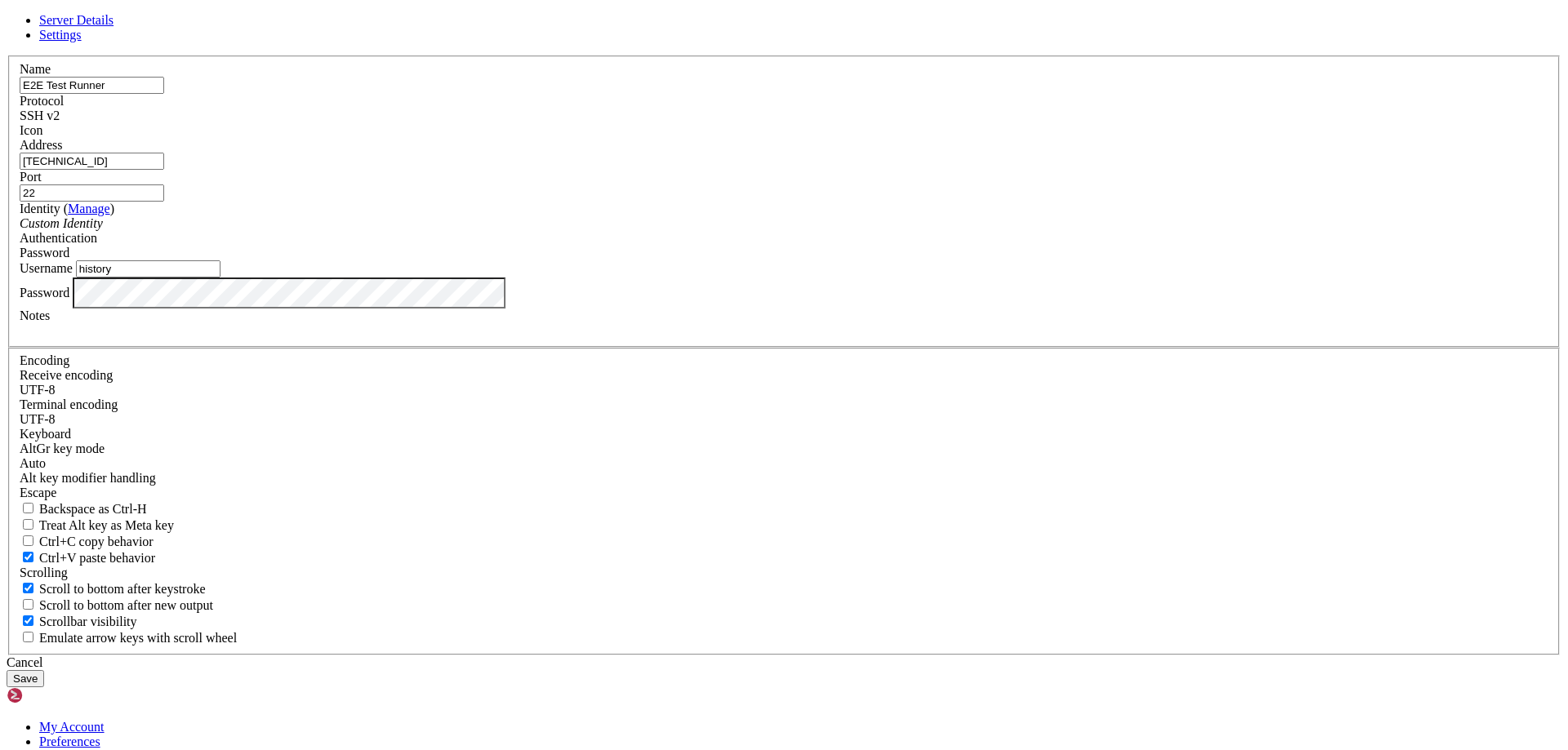
click at [7, 670] on button "Save" at bounding box center [25, 679] width 37 height 17
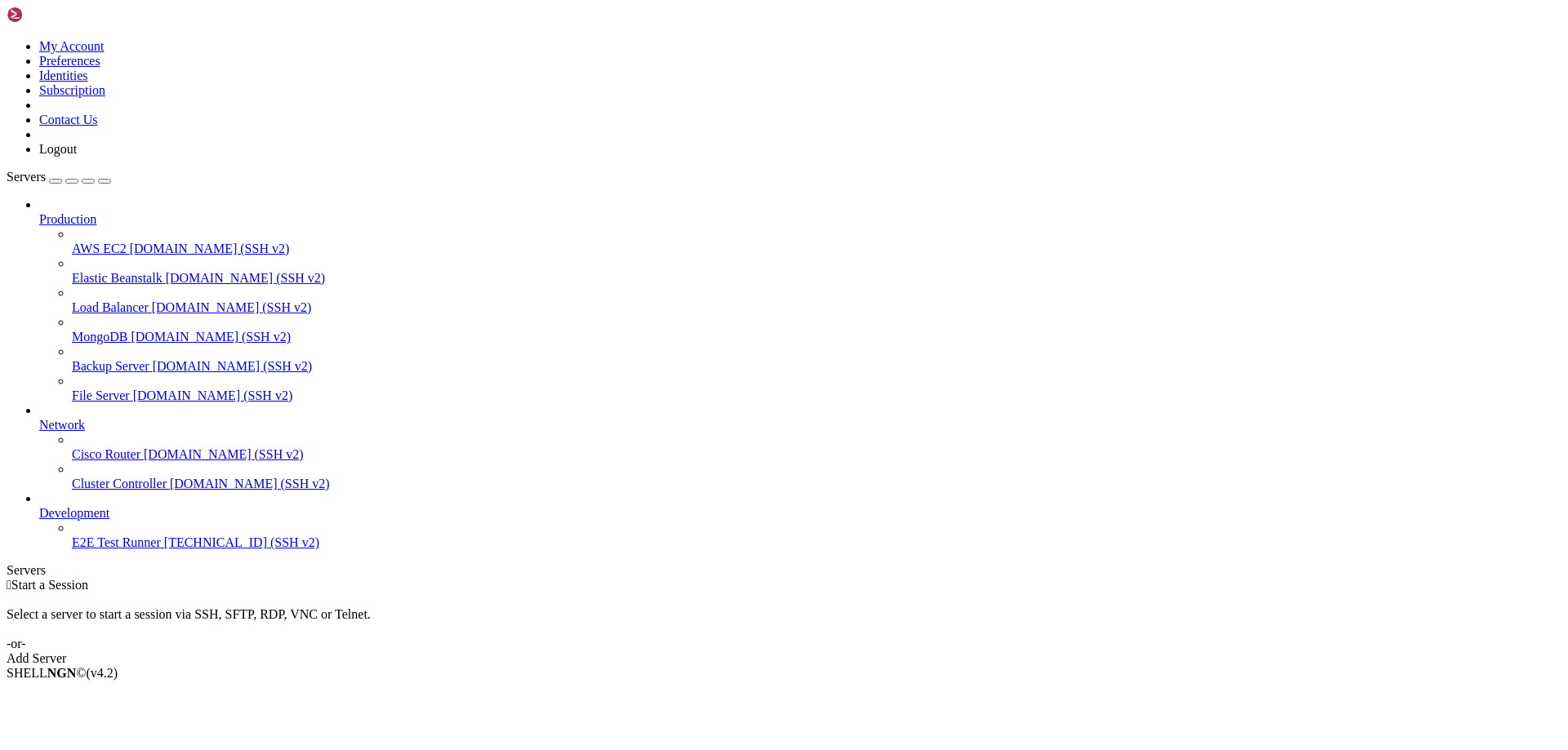
drag, startPoint x: 175, startPoint y: 612, endPoint x: 143, endPoint y: 562, distance: 59.4
click at [161, 693] on li "Connect" at bounding box center [113, 700] width 149 height 14
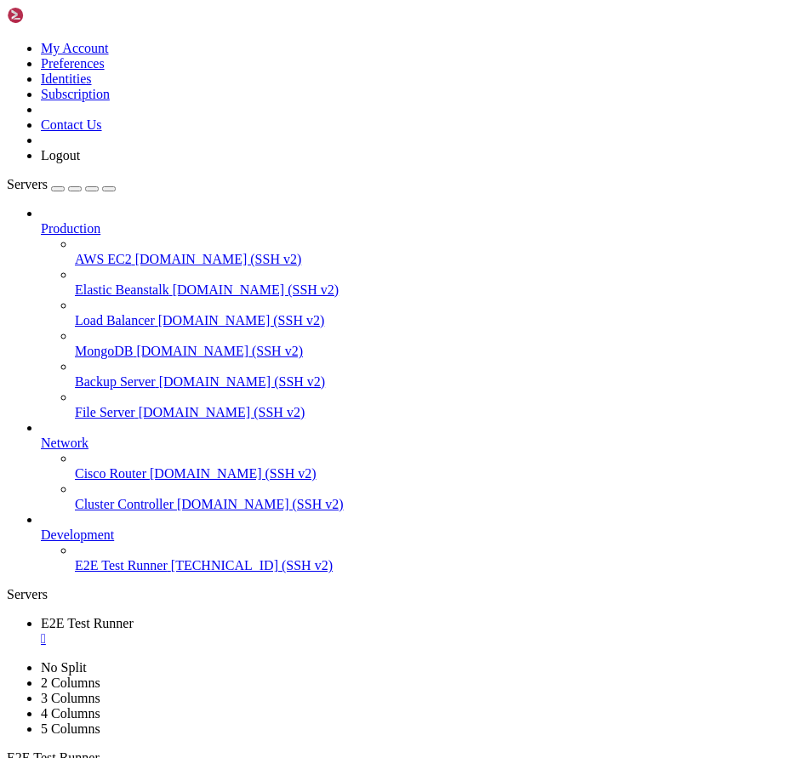
click at [116, 186] on button "button" at bounding box center [109, 188] width 14 height 5
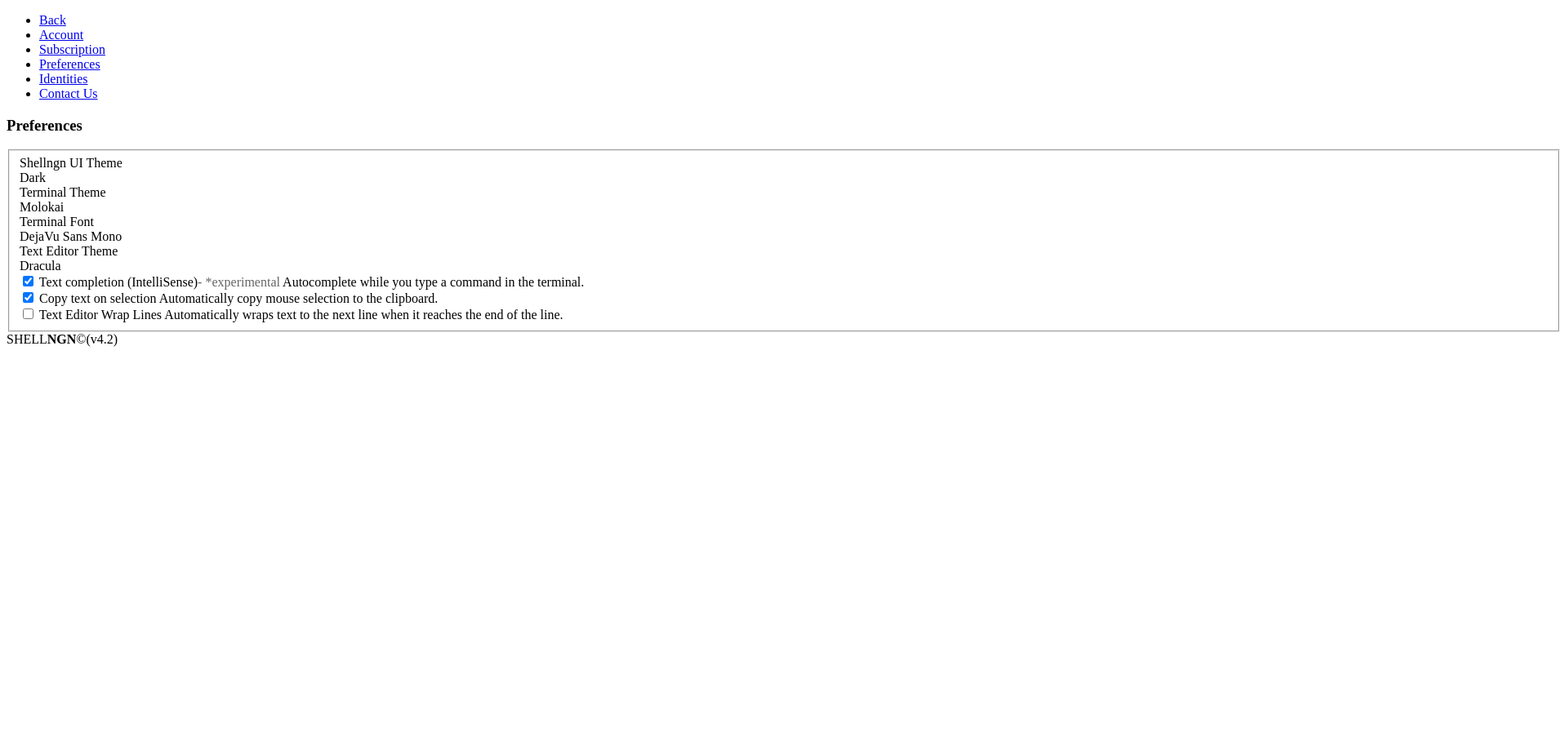
click at [39, 27] on span "Back" at bounding box center [53, 20] width 27 height 13
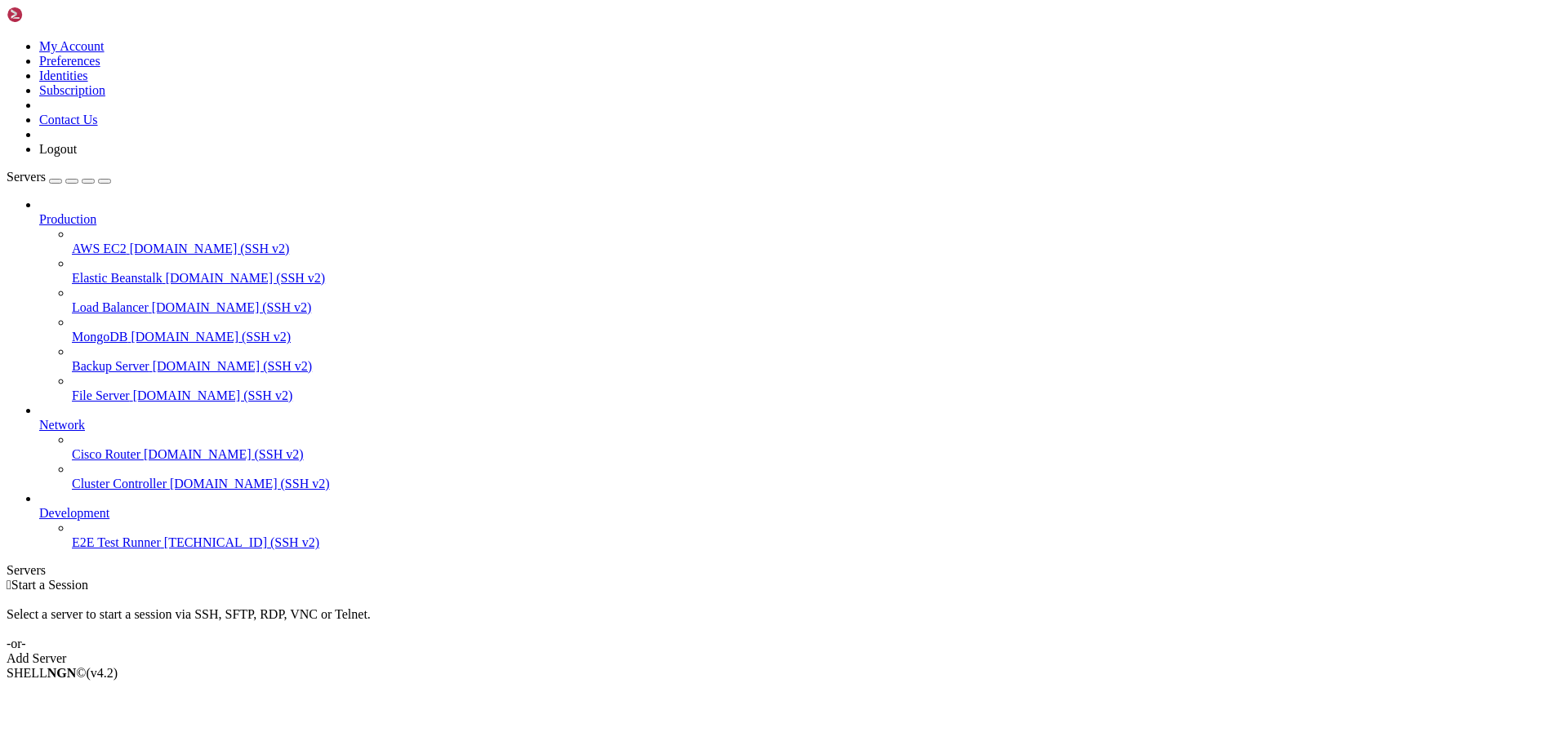
click at [327, 577] on div " Start a Session Select a server to start a session via SSH, SFTP, RDP, VNC or…" at bounding box center [784, 621] width 1555 height 88
click at [417, 653] on div " Start a Session Select a server to start a session via SSH, SFTP, RDP, VNC or…" at bounding box center [784, 621] width 1555 height 88
click at [285, 577] on div " Start a Session Select a server to start a session via SSH, SFTP, RDP, VNC or…" at bounding box center [784, 621] width 1555 height 88
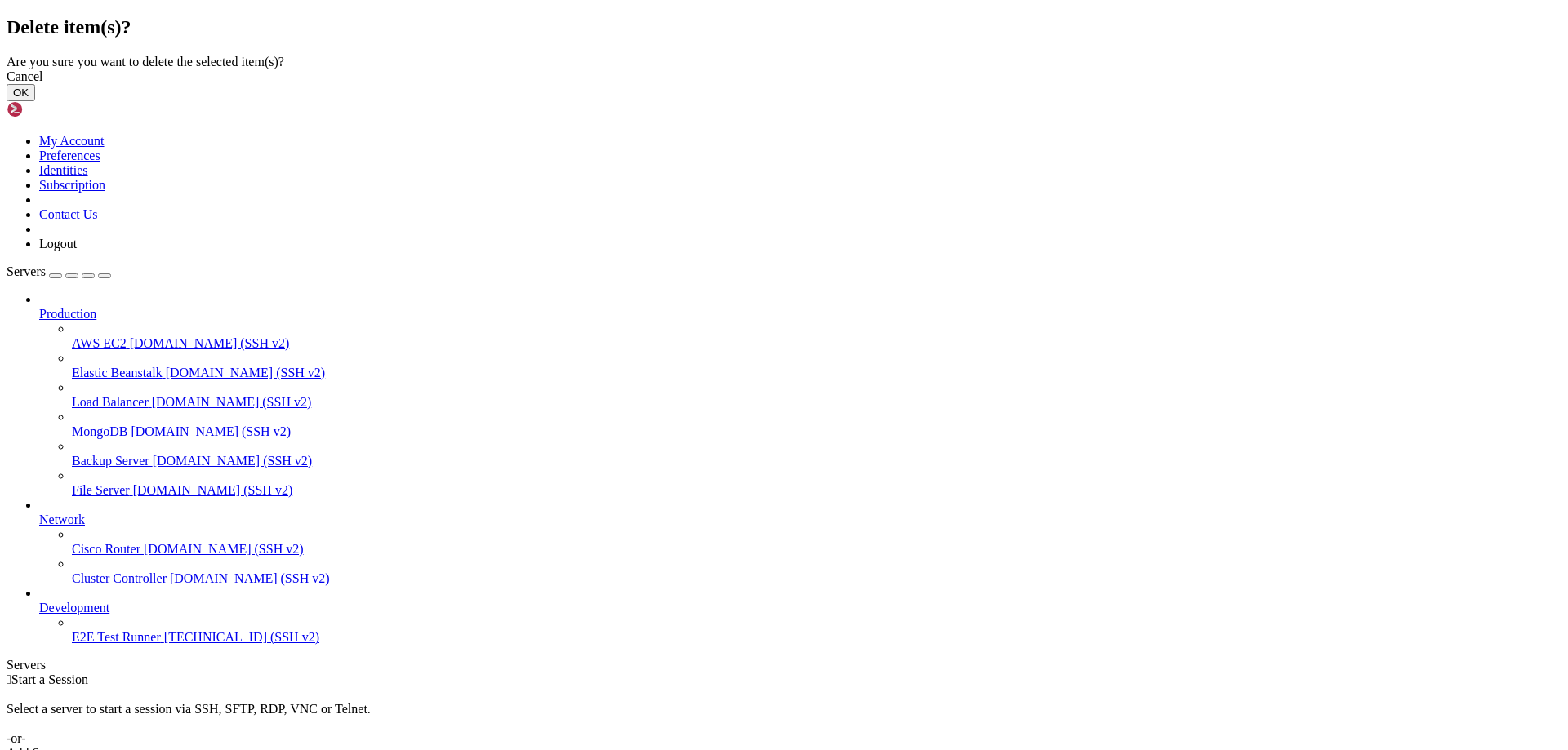
click at [36, 102] on button "OK" at bounding box center [21, 93] width 29 height 17
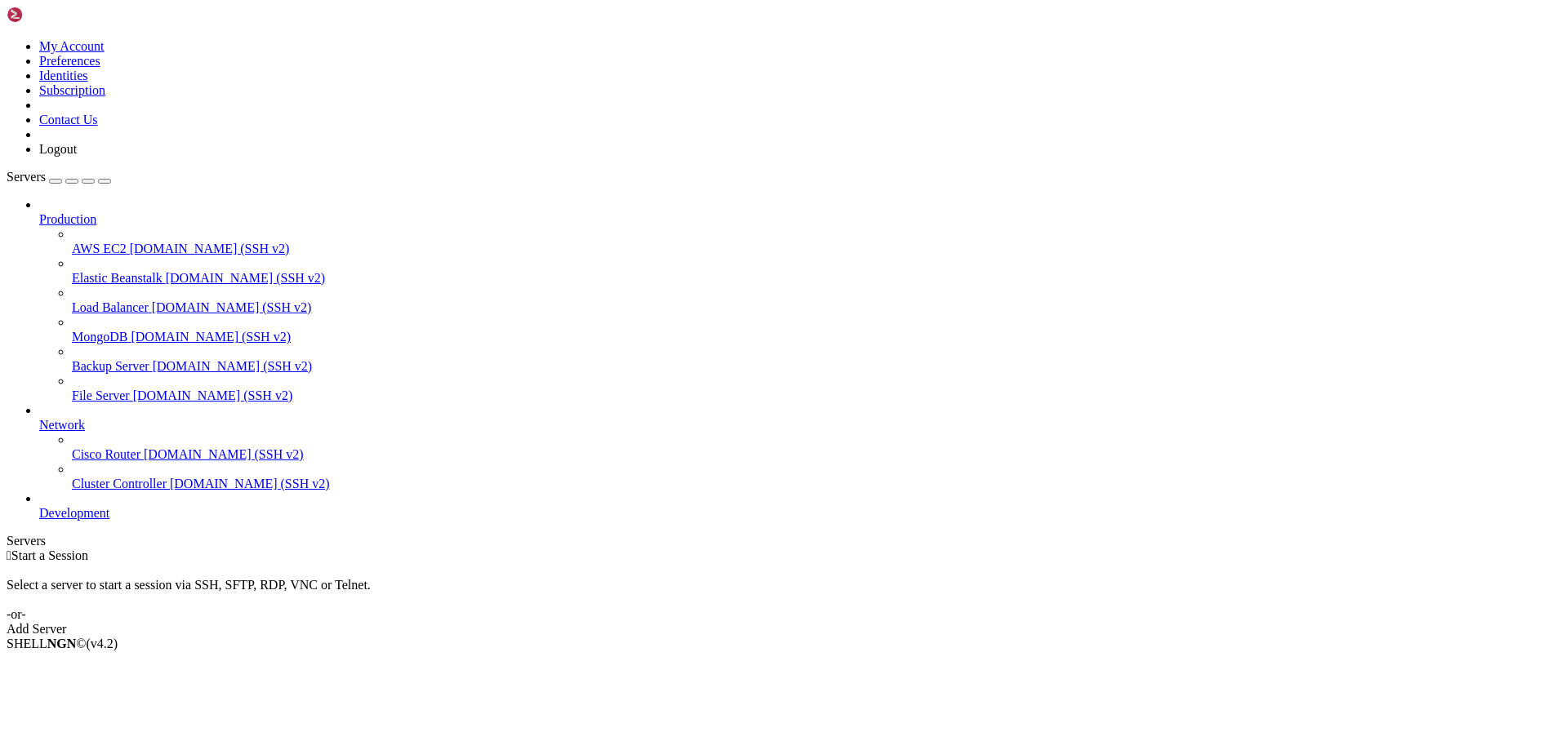
click at [511, 563] on div "Select a server to start a session via SSH, SFTP, RDP, VNC or Telnet. -or-" at bounding box center [784, 592] width 1555 height 59
click at [350, 549] on div " Start a Session Select a server to start a session via SSH, SFTP, RDP, VNC or…" at bounding box center [784, 593] width 1555 height 88
click at [160, 738] on li "Delete" at bounding box center [113, 744] width 149 height 14
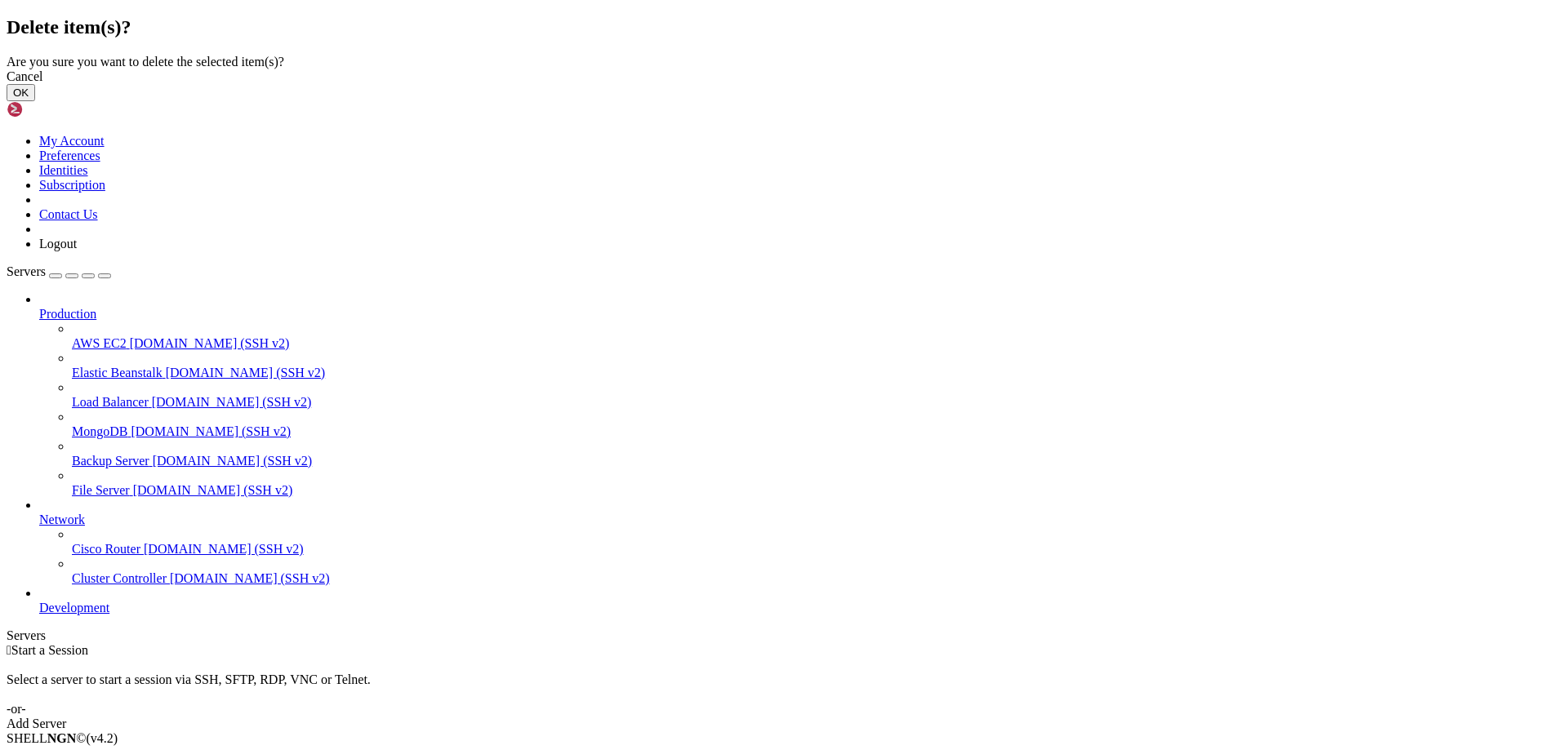
click at [36, 102] on button "OK" at bounding box center [21, 93] width 29 height 17
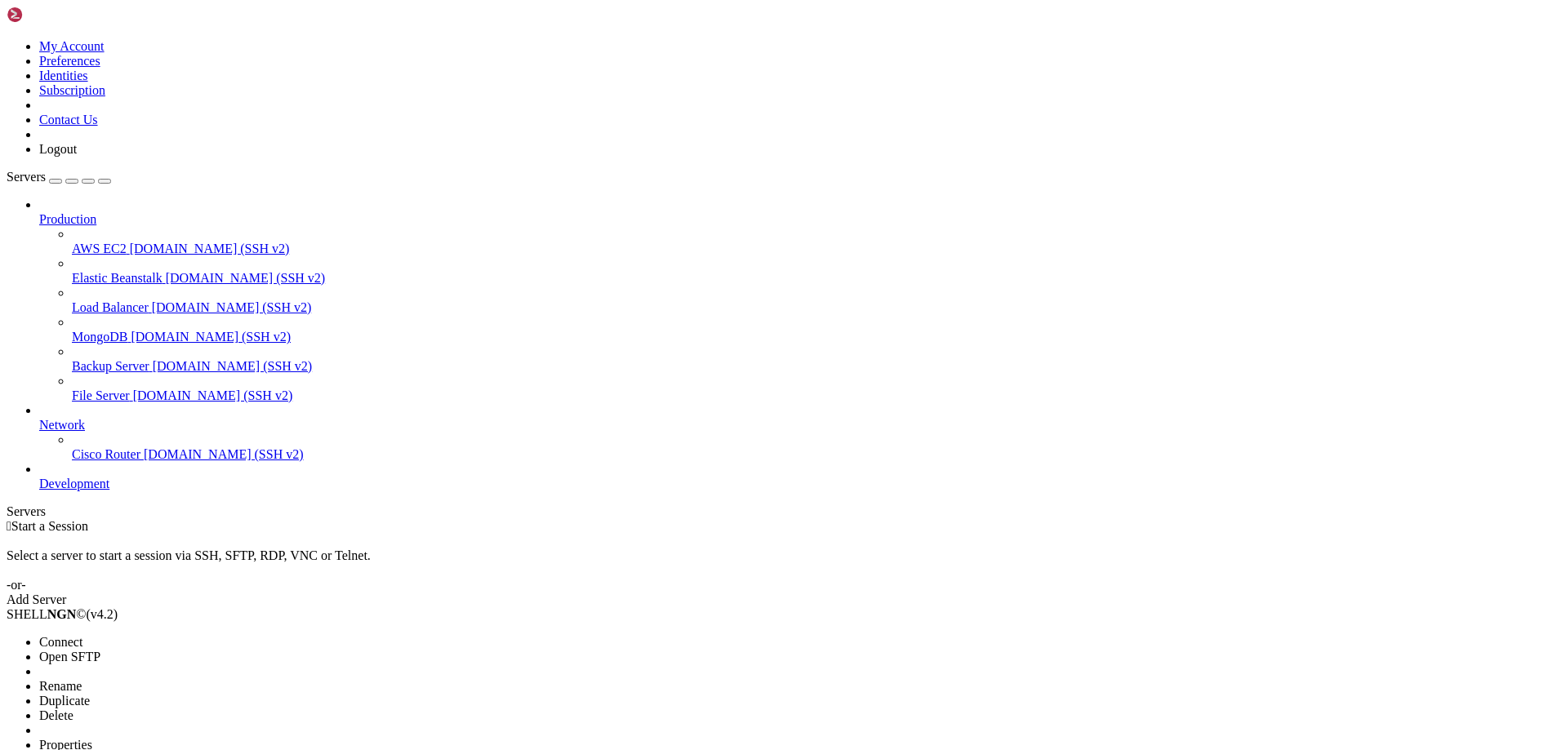
click at [74, 709] on span "Delete" at bounding box center [57, 715] width 35 height 13
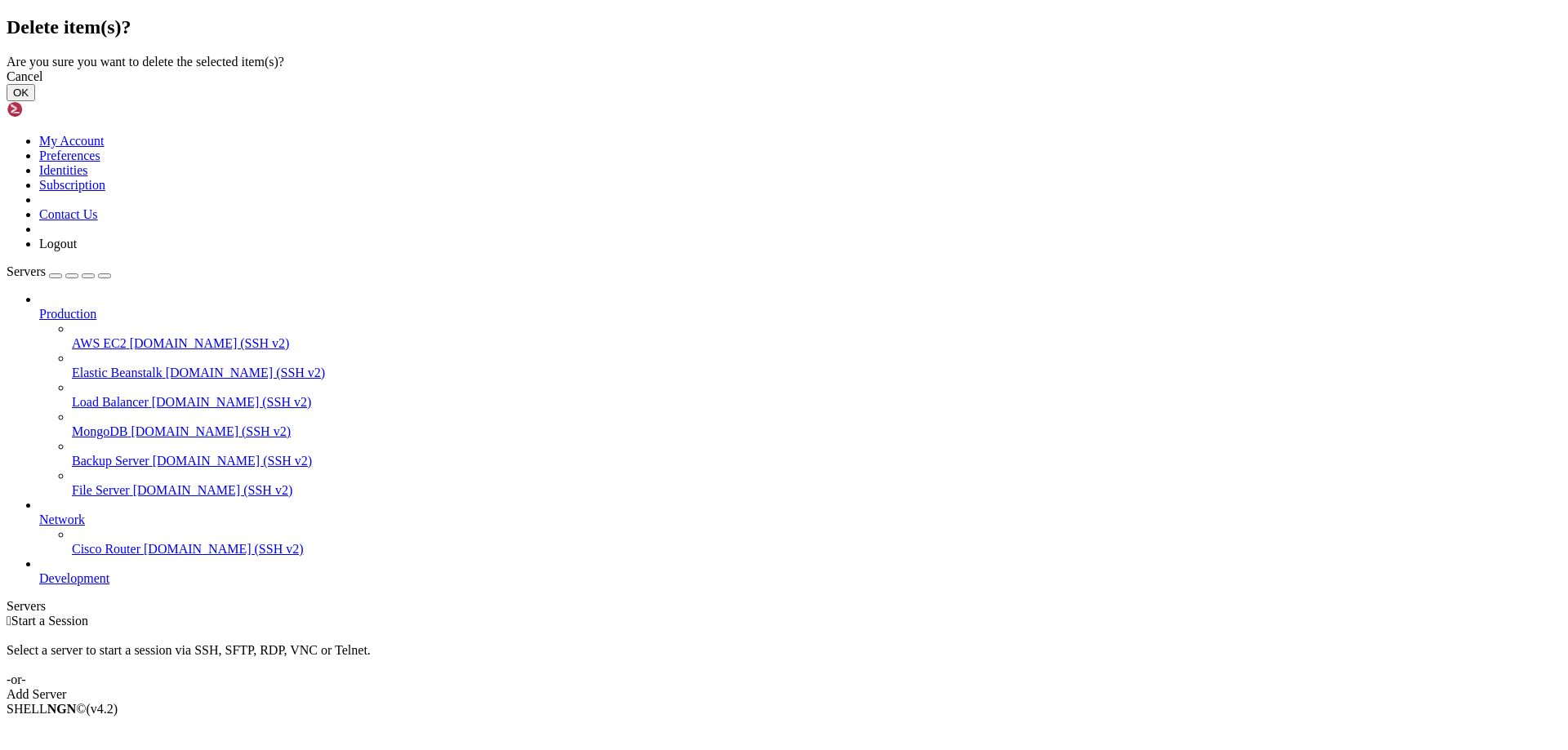
click at [36, 102] on button "OK" at bounding box center [21, 93] width 29 height 17
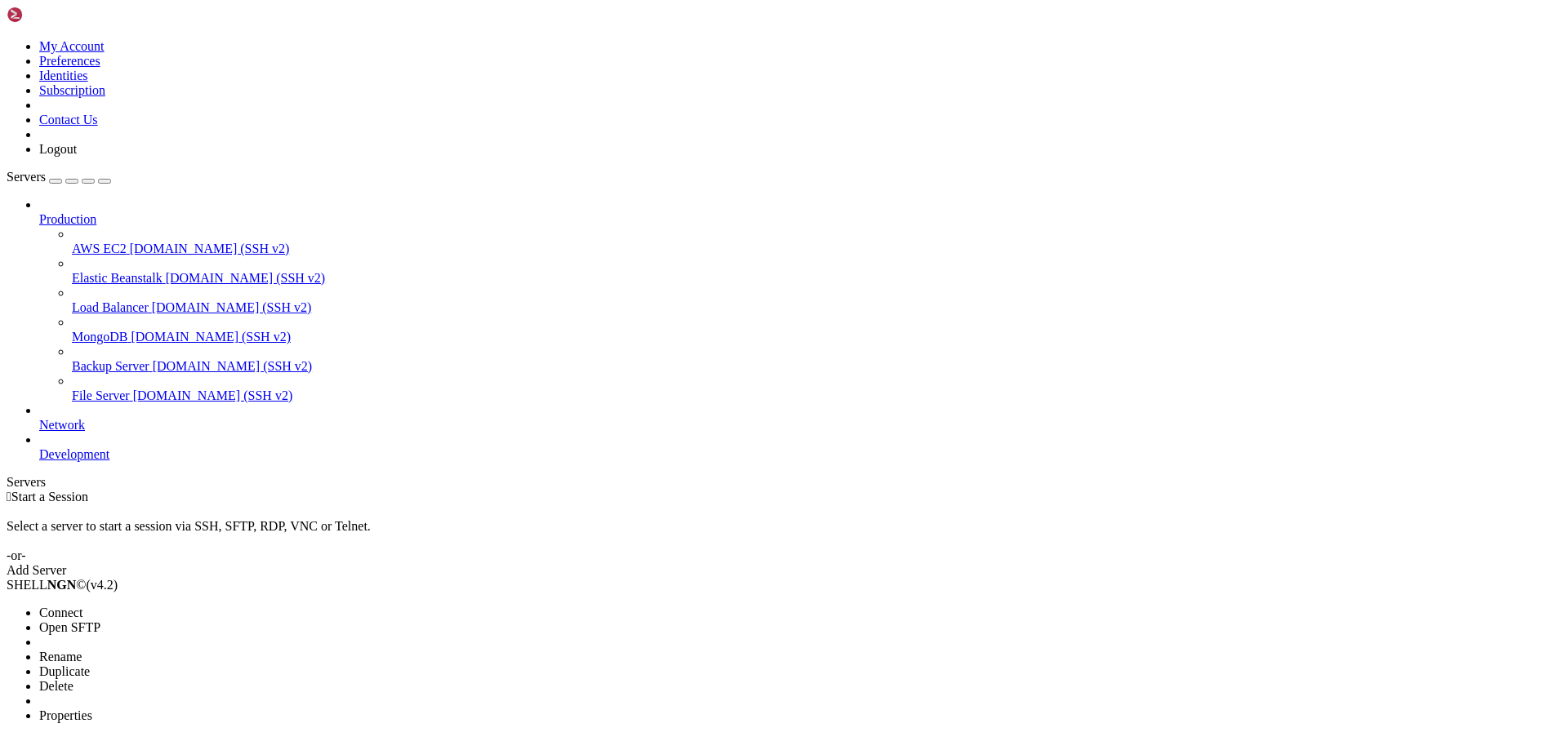
click at [74, 679] on span "Delete" at bounding box center [57, 686] width 35 height 13
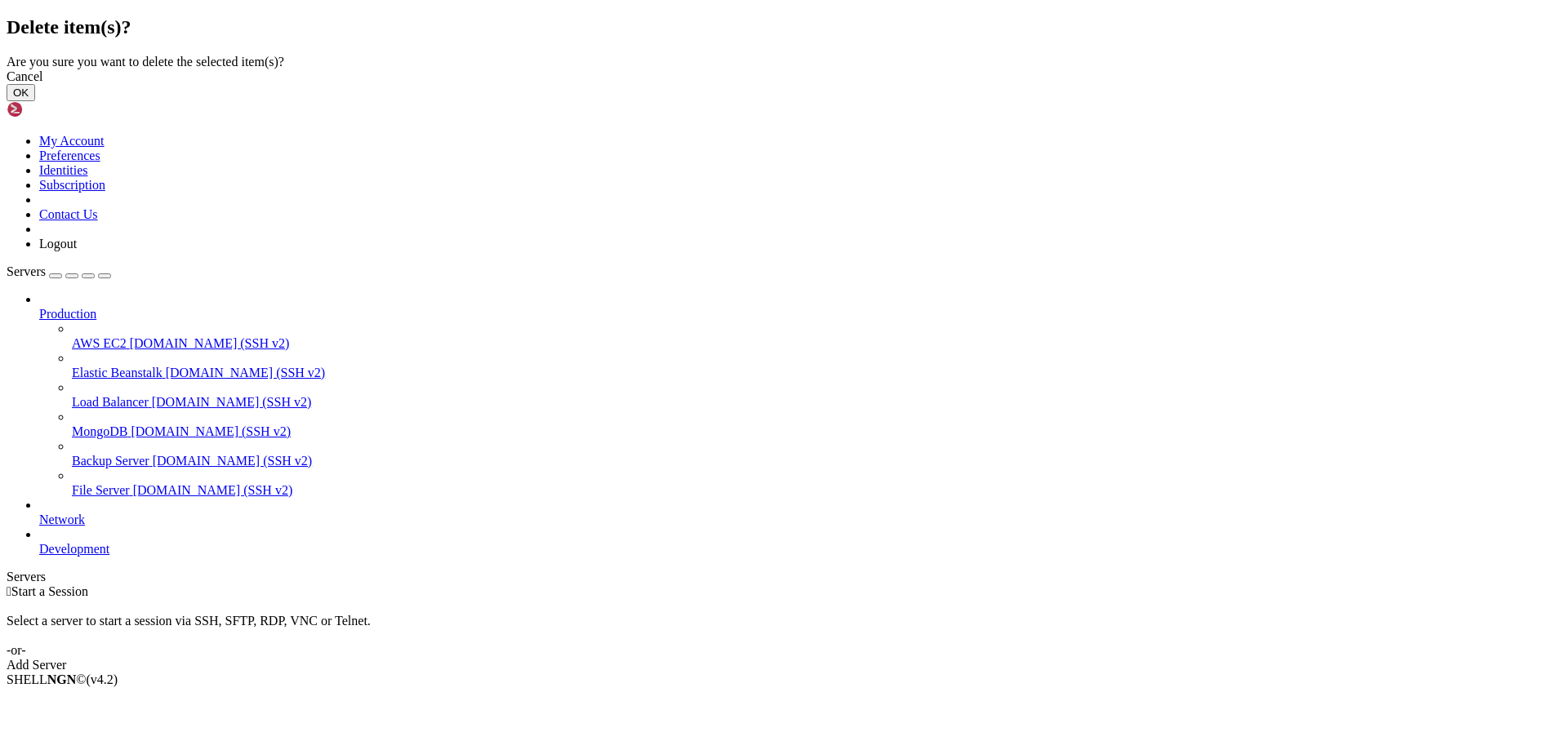
click at [36, 102] on button "OK" at bounding box center [21, 93] width 29 height 17
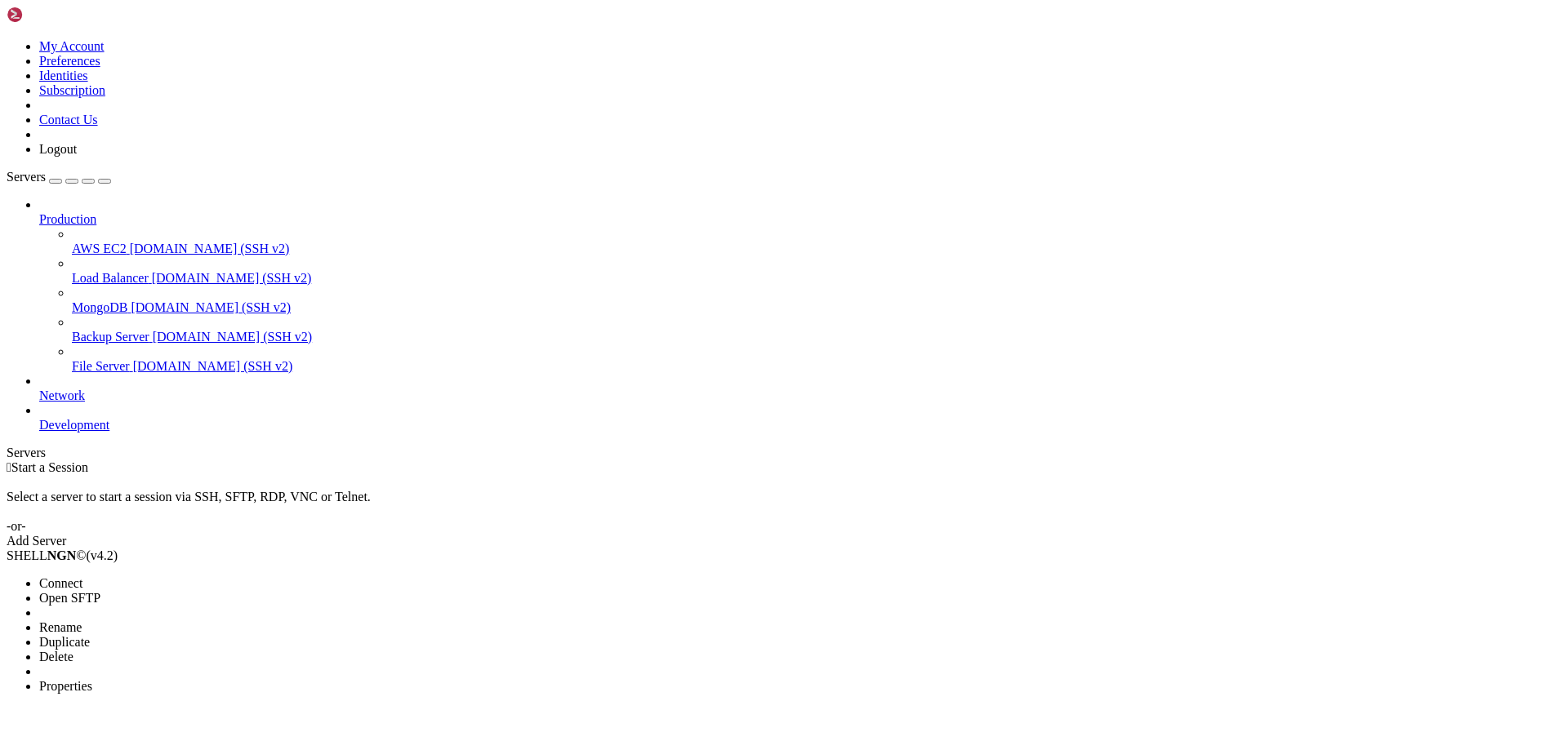
click at [74, 649] on span "Delete" at bounding box center [57, 656] width 35 height 13
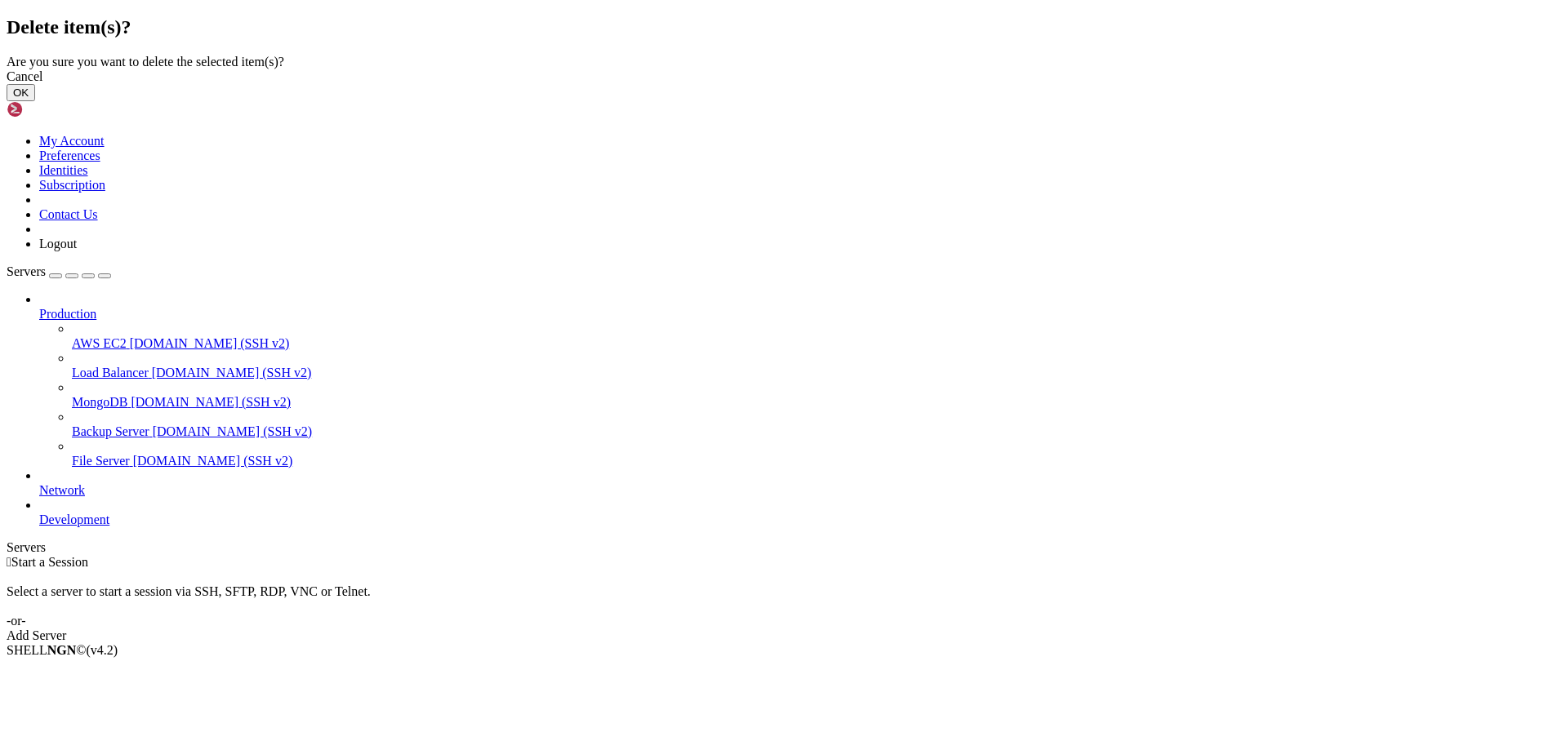
click at [36, 102] on button "OK" at bounding box center [21, 93] width 29 height 17
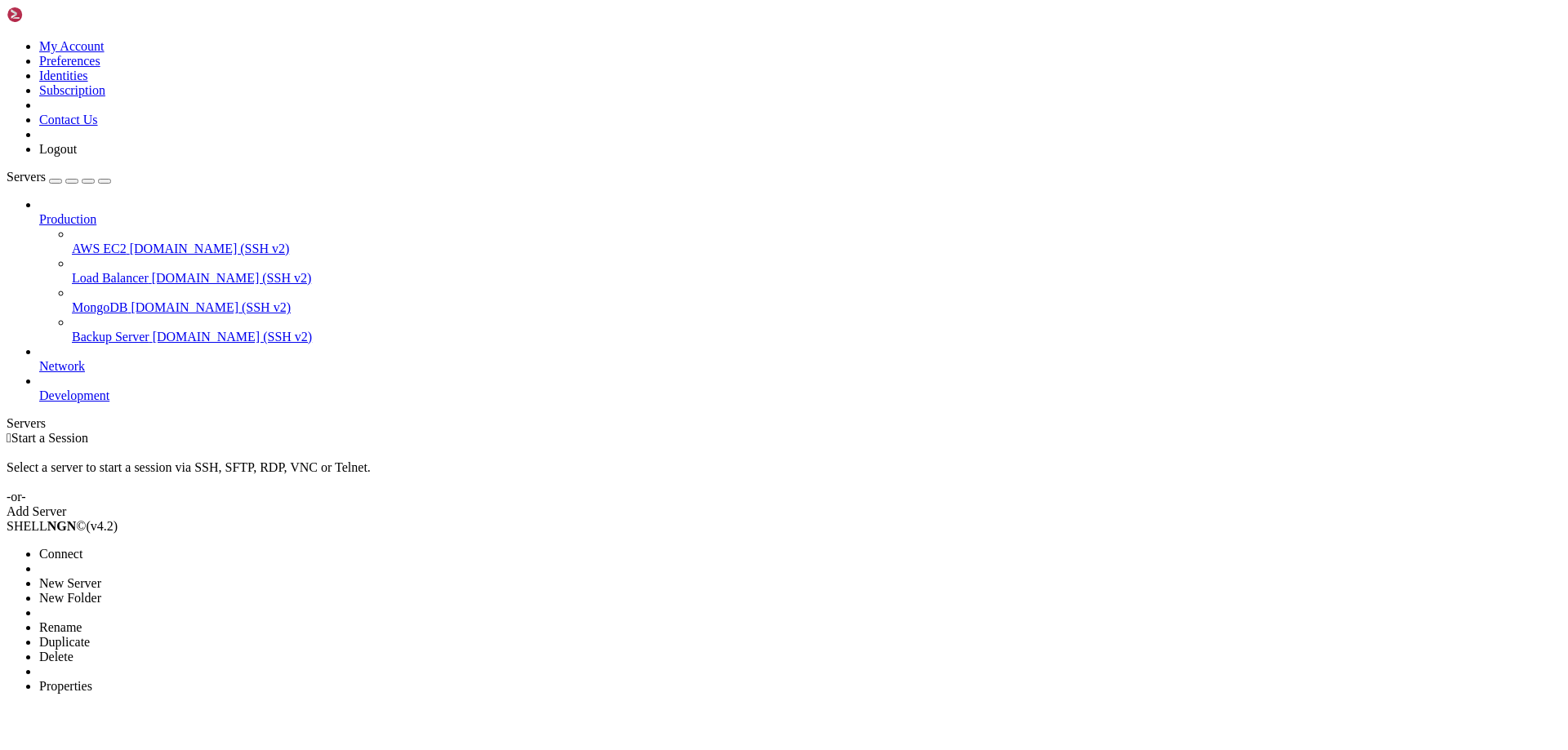
click at [60, 649] on li "Delete" at bounding box center [113, 656] width 149 height 14
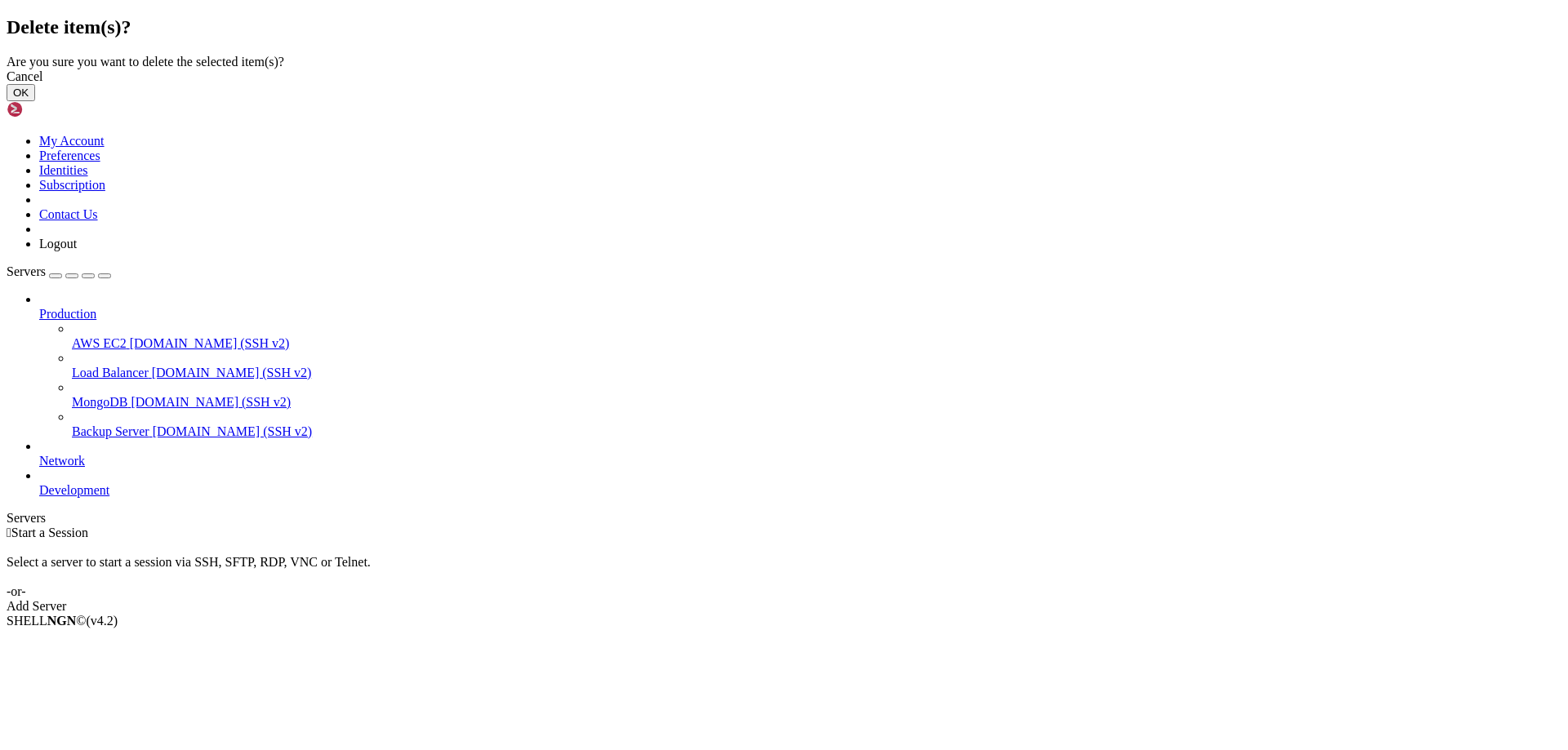
click at [1006, 102] on div "Cancel OK" at bounding box center [784, 84] width 1555 height 32
click at [36, 102] on button "OK" at bounding box center [21, 93] width 29 height 17
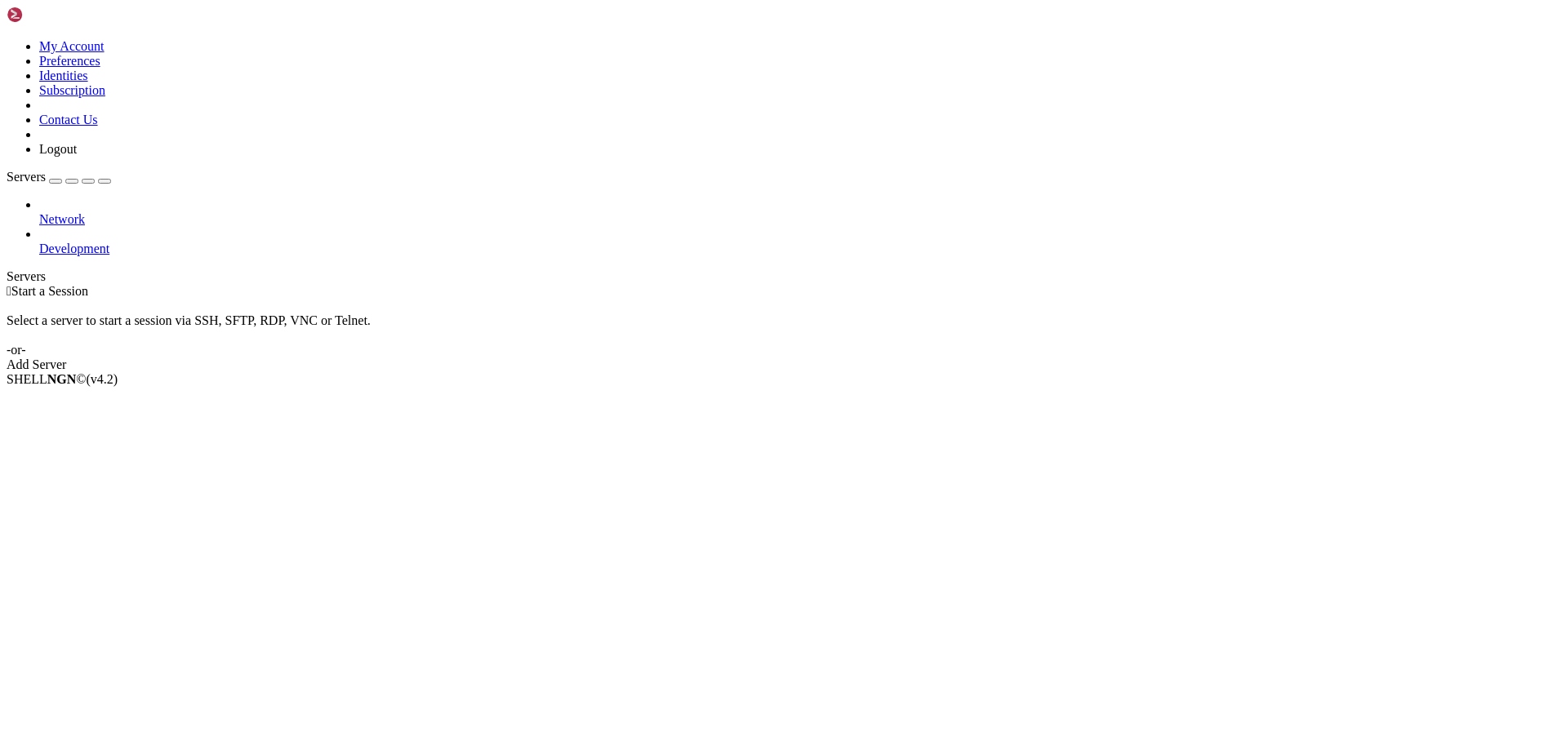
drag, startPoint x: 96, startPoint y: 229, endPoint x: 88, endPoint y: 152, distance: 77.4
click at [134, 488] on li "Duplicate" at bounding box center [113, 495] width 149 height 14
click at [133, 503] on li "Delete" at bounding box center [113, 509] width 149 height 14
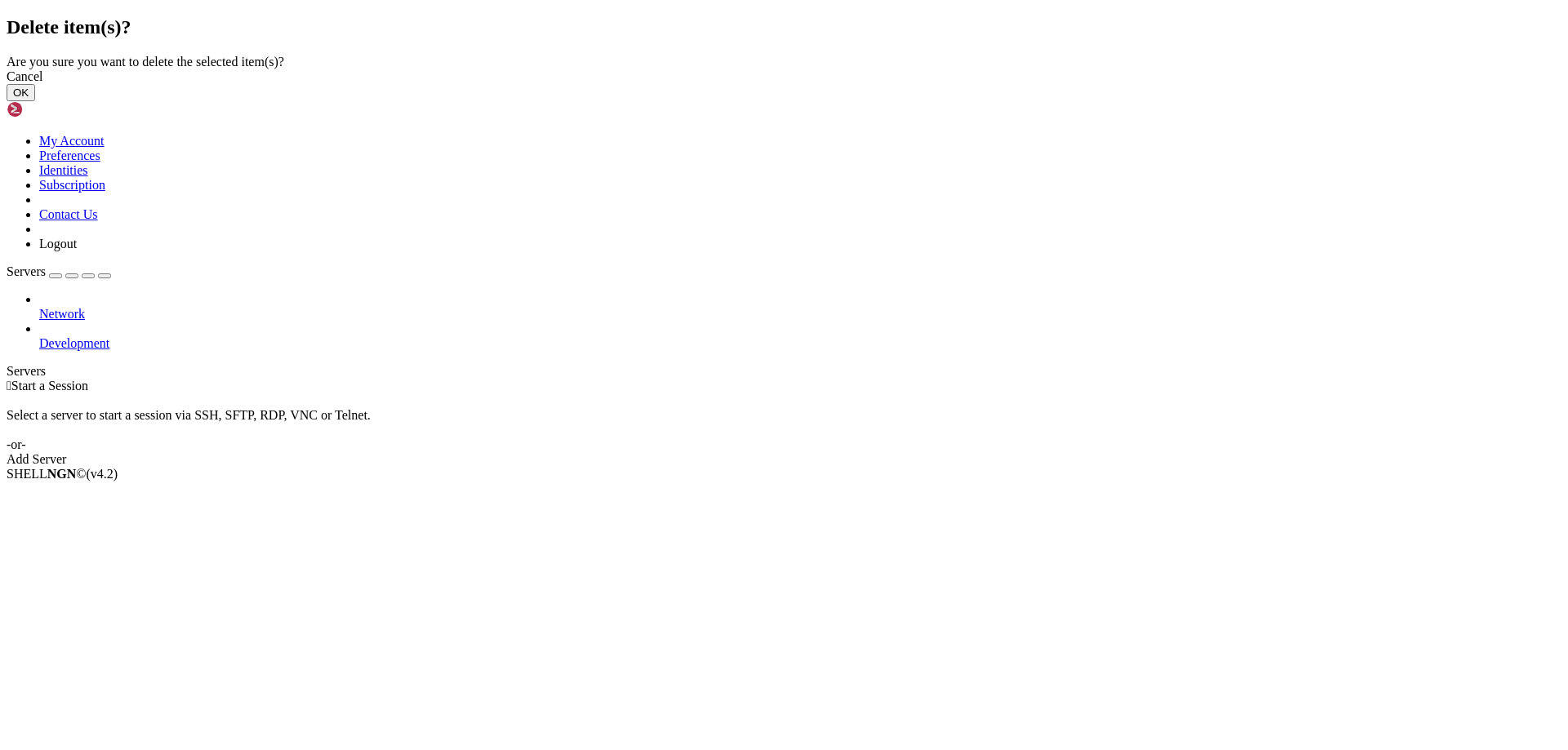
click at [36, 102] on button "OK" at bounding box center [21, 93] width 29 height 17
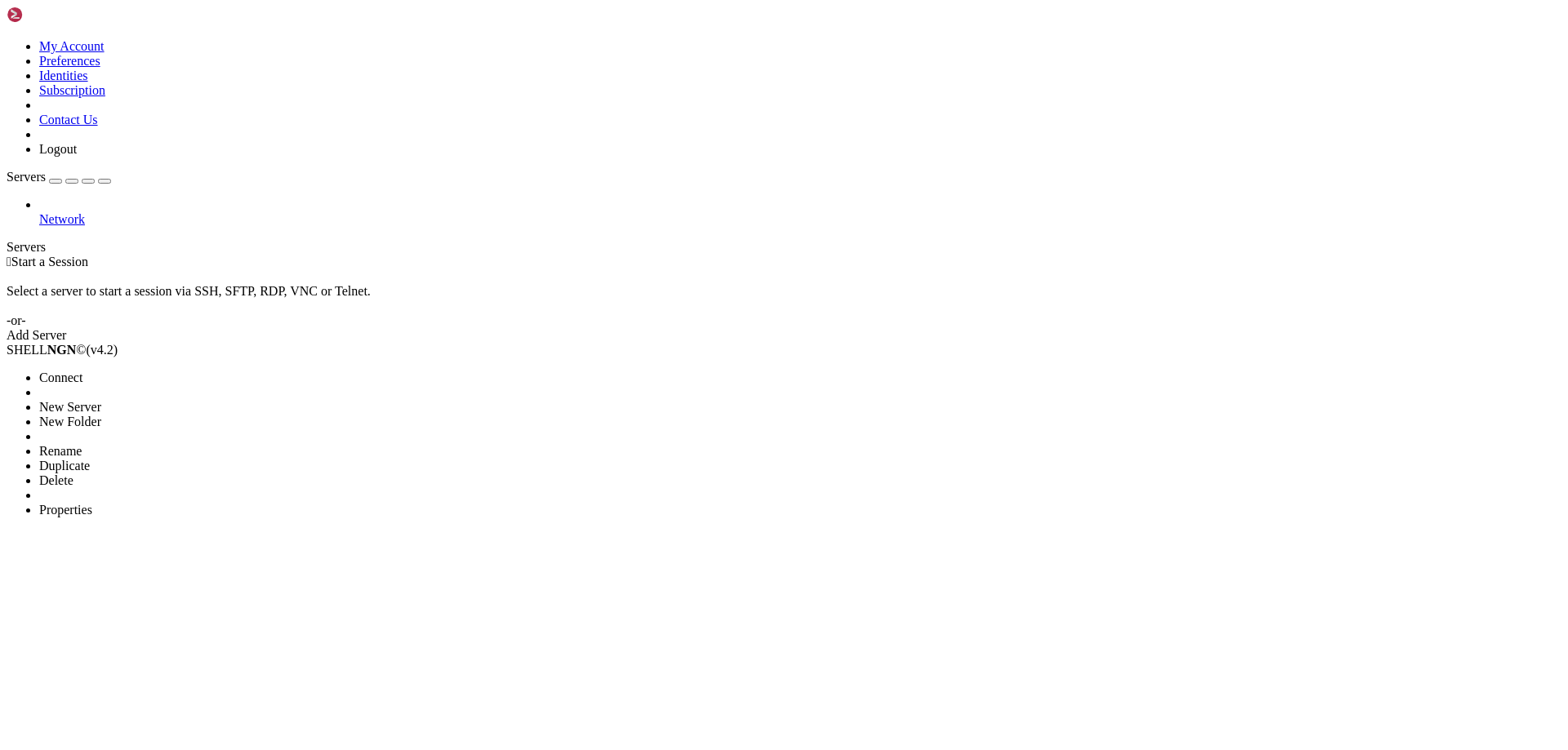
click at [92, 473] on li "Delete" at bounding box center [113, 480] width 149 height 14
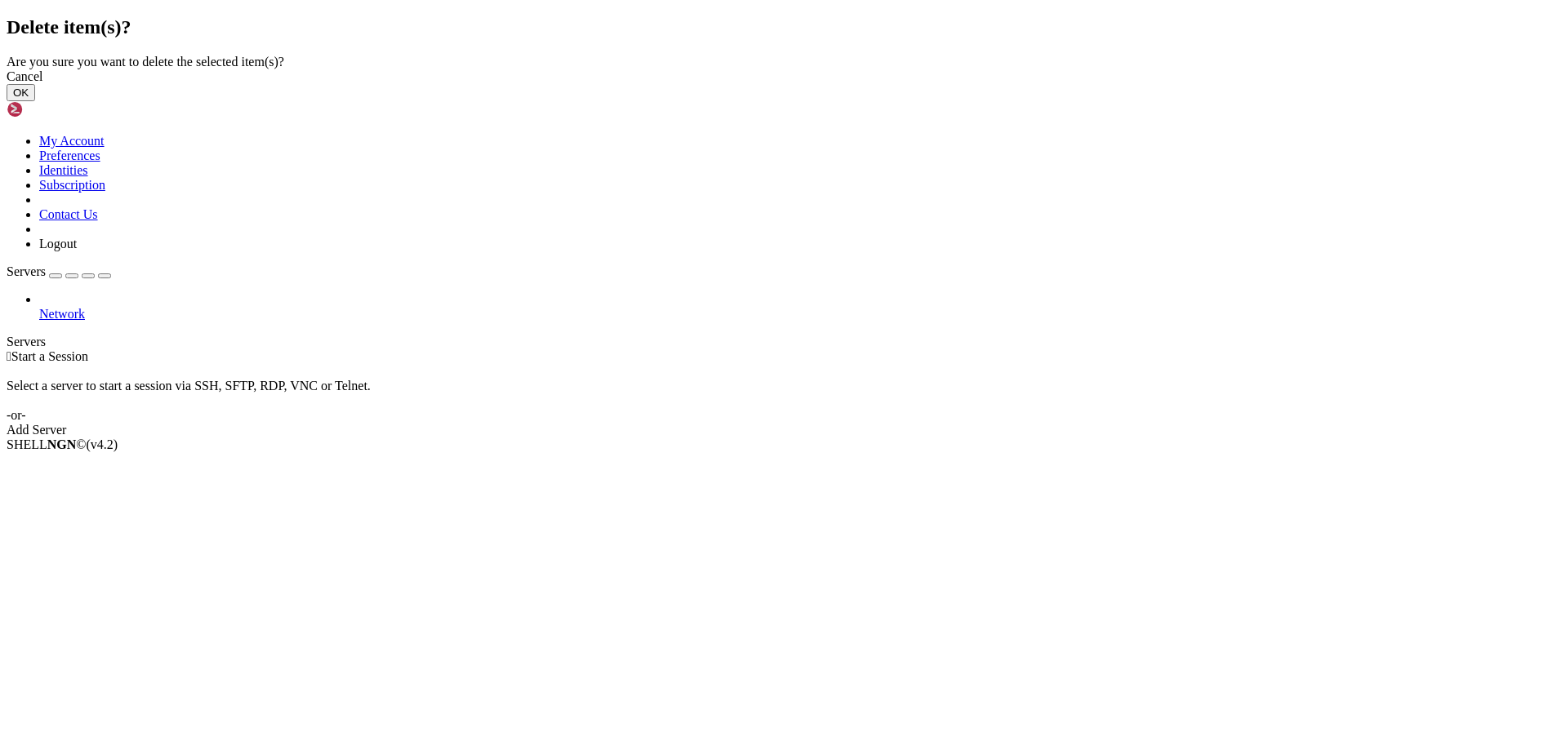
click at [36, 102] on button "OK" at bounding box center [21, 93] width 29 height 17
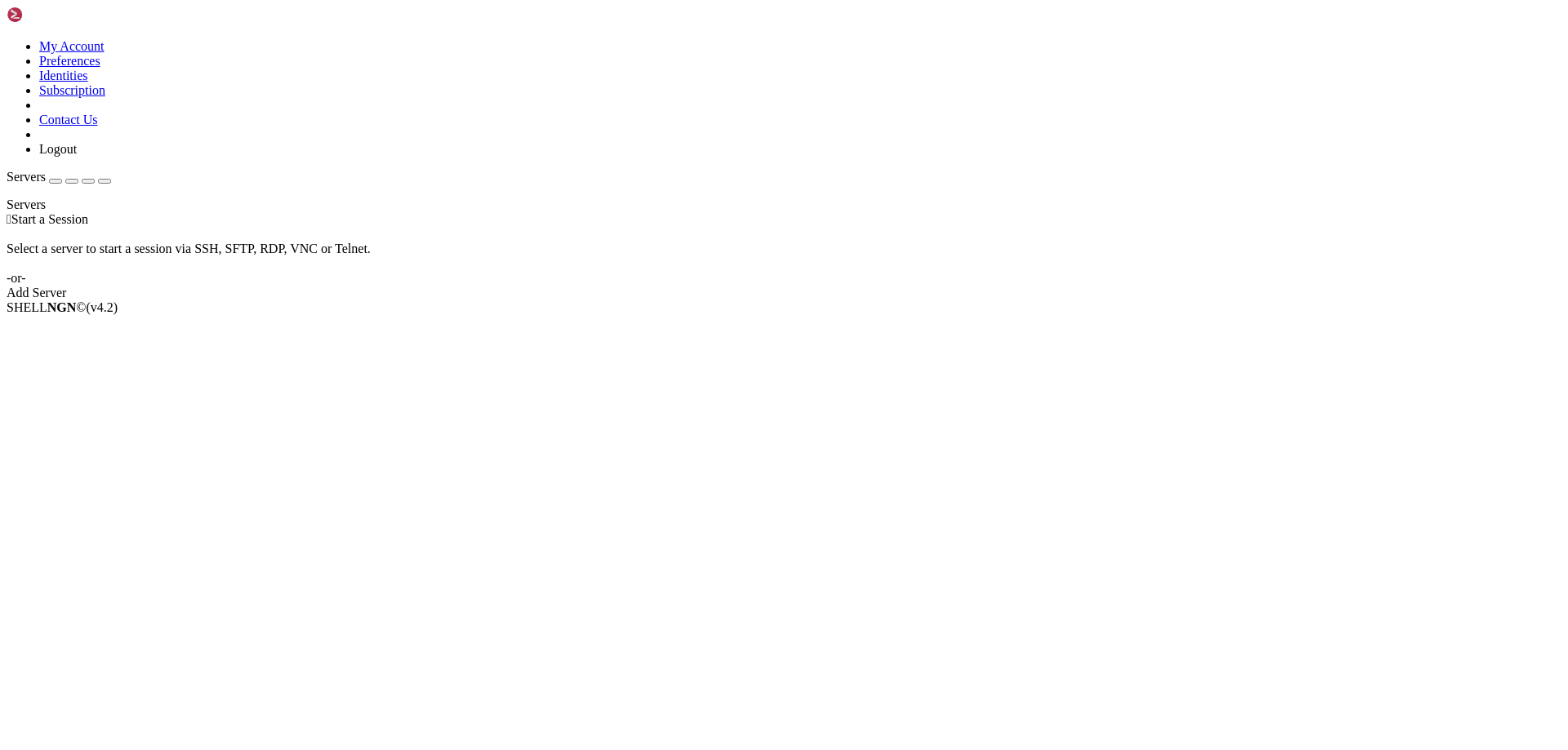
click at [882, 293] on div "Add Server" at bounding box center [784, 293] width 1555 height 14
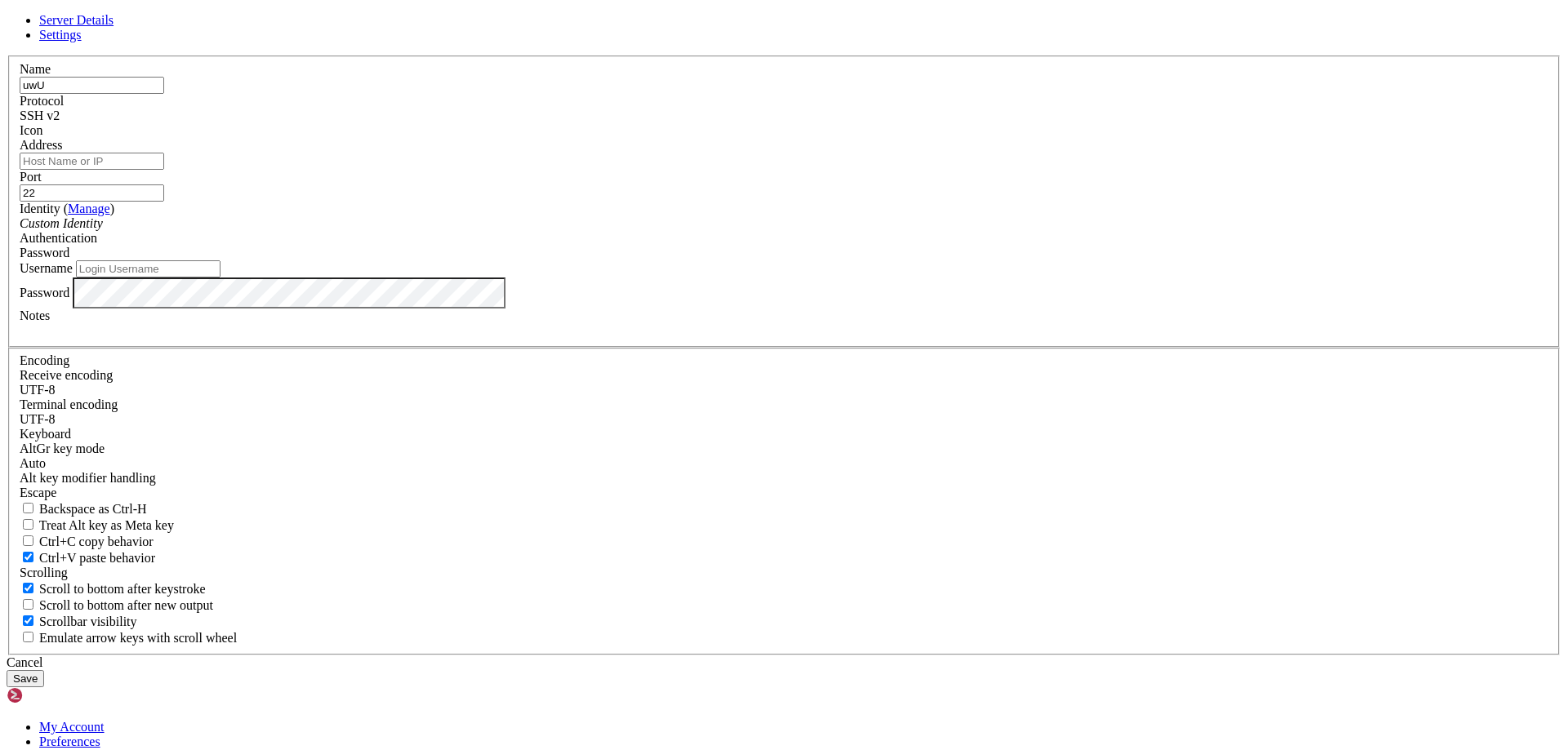
type input "uwU"
type input "UwU VPS"
click at [164, 170] on input "Address" at bounding box center [91, 161] width 145 height 17
paste input "135.119.169.43"
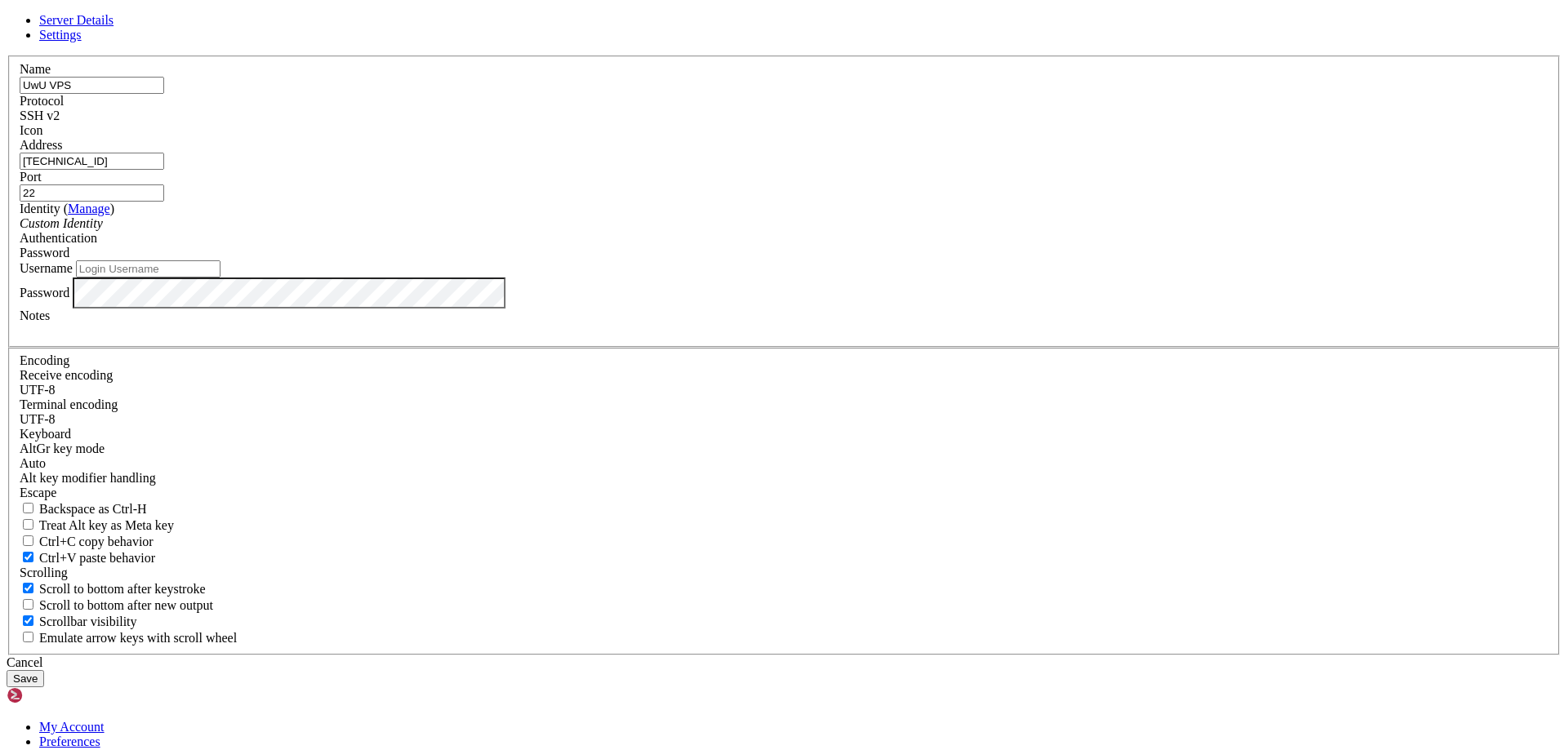
type input "135.119.169.43"
click at [605, 277] on div "Username" at bounding box center [783, 269] width 1529 height 17
click at [221, 277] on input "Username" at bounding box center [148, 269] width 145 height 17
type input "root"
click at [44, 670] on button "Save" at bounding box center [25, 679] width 37 height 17
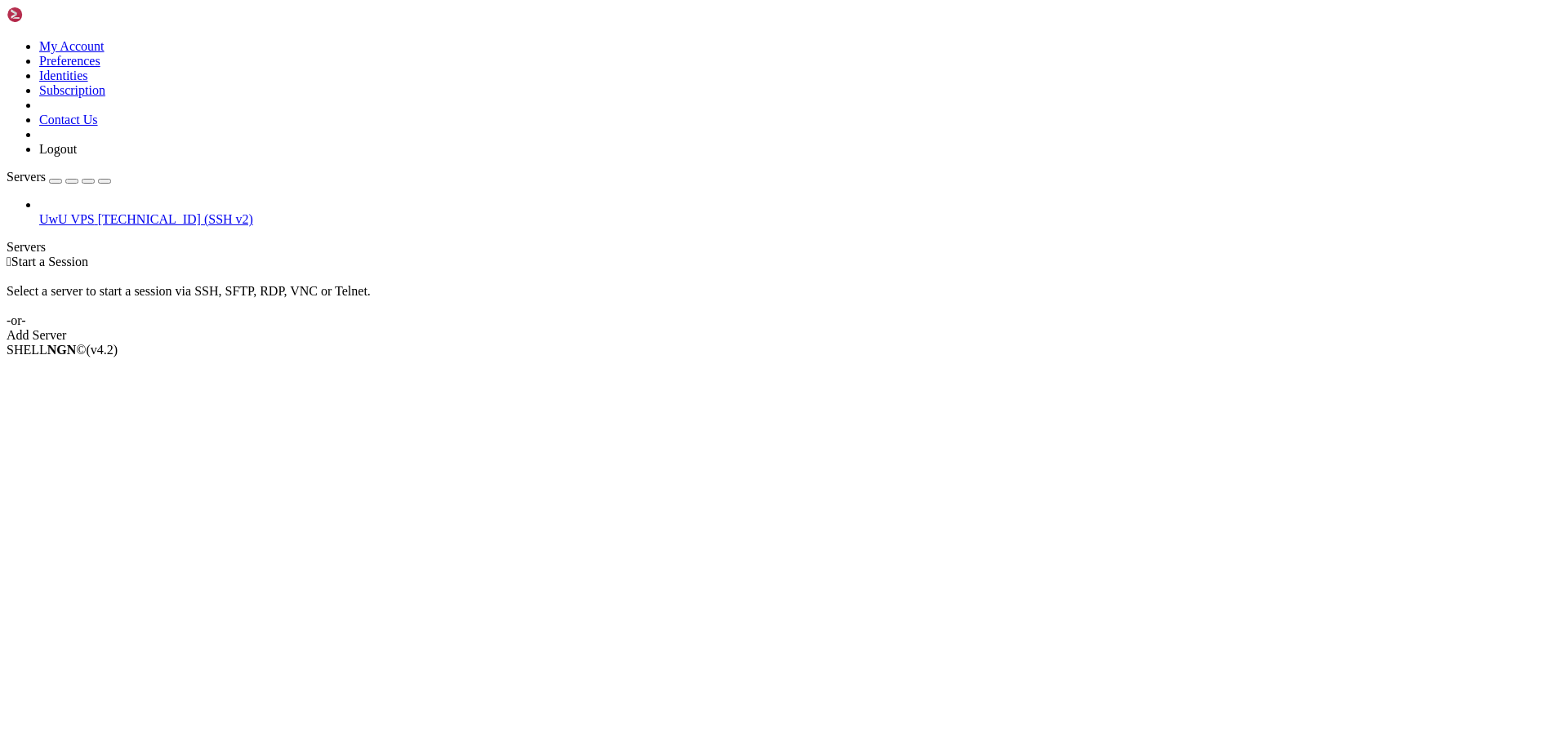
drag, startPoint x: 162, startPoint y: 128, endPoint x: 115, endPoint y: 128, distance: 47.0
click at [115, 198] on div "UwU VPS 135.119.169.43 (SSH v2)" at bounding box center [784, 212] width 1555 height 30
click at [160, 370] on li "Connect" at bounding box center [113, 377] width 149 height 14
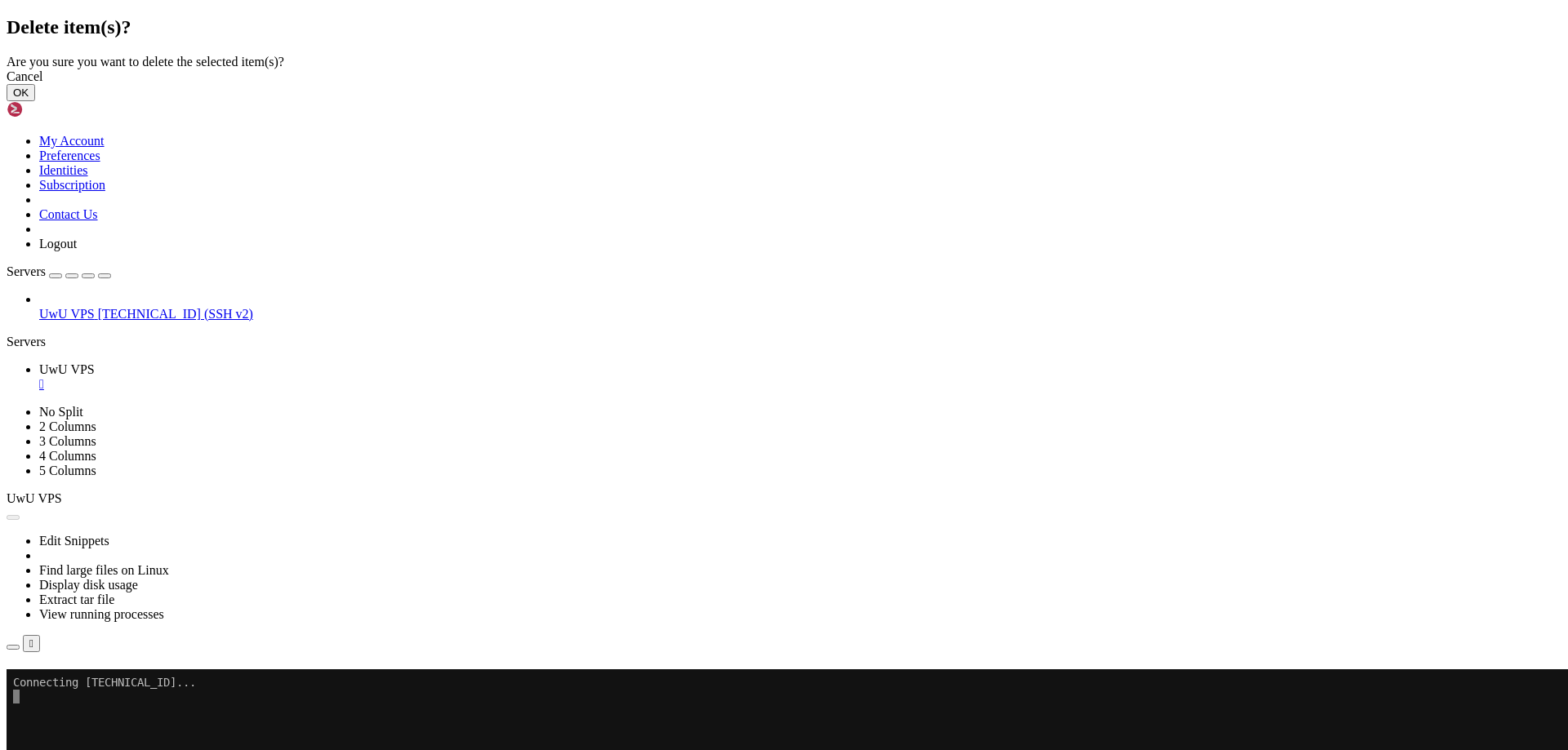
click at [36, 102] on button "OK" at bounding box center [21, 93] width 29 height 17
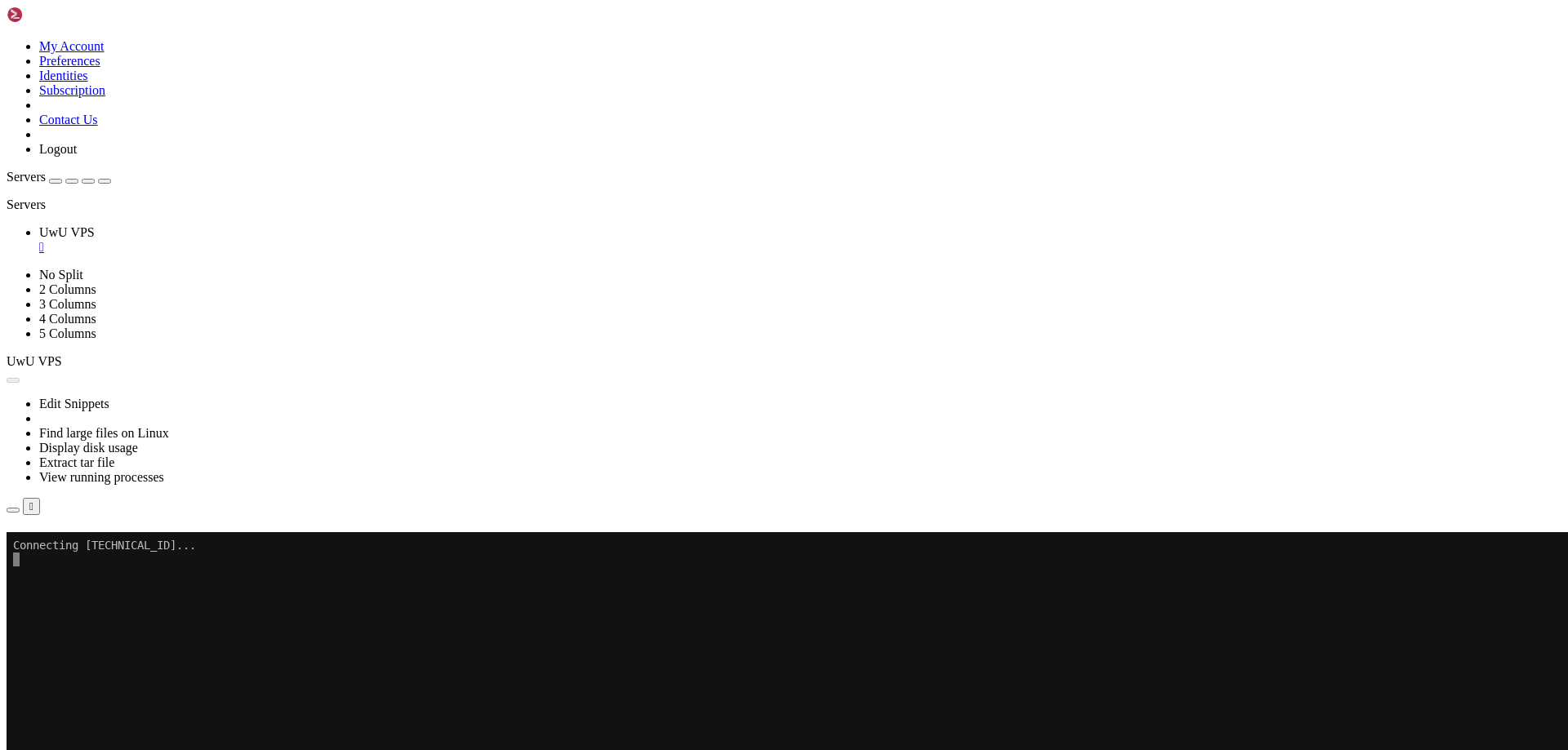
click at [197, 22] on div "My Account Preferences Identities Subscription Contact Us Logout" at bounding box center [784, 82] width 1555 height 151
click at [7, 39] on link at bounding box center [7, 39] width 0 height 0
click at [77, 156] on link "Logout" at bounding box center [58, 149] width 37 height 13
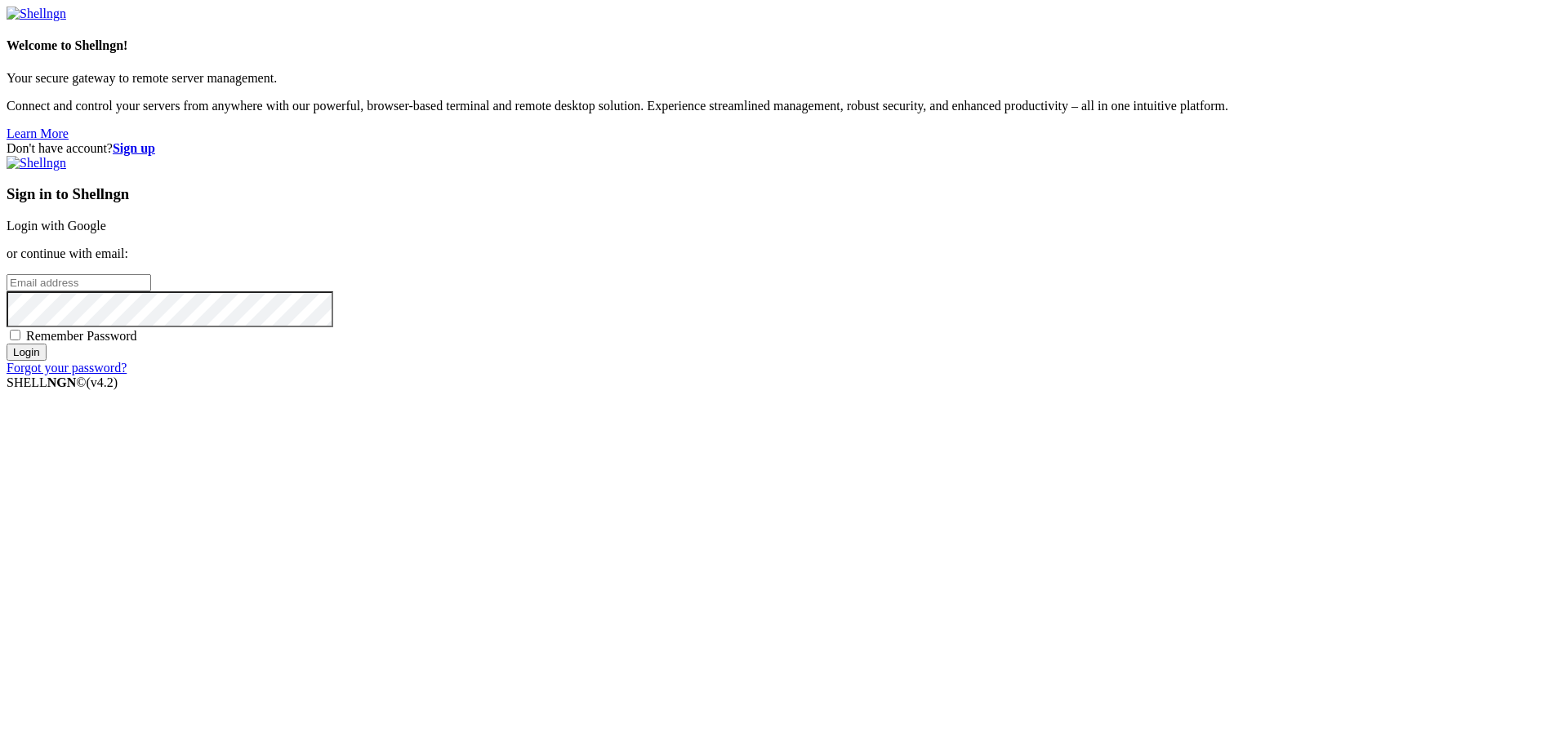
click at [1521, 141] on div "Don't have account? Sign up" at bounding box center [784, 148] width 1555 height 14
click at [155, 141] on strong "Sign up" at bounding box center [133, 148] width 42 height 13
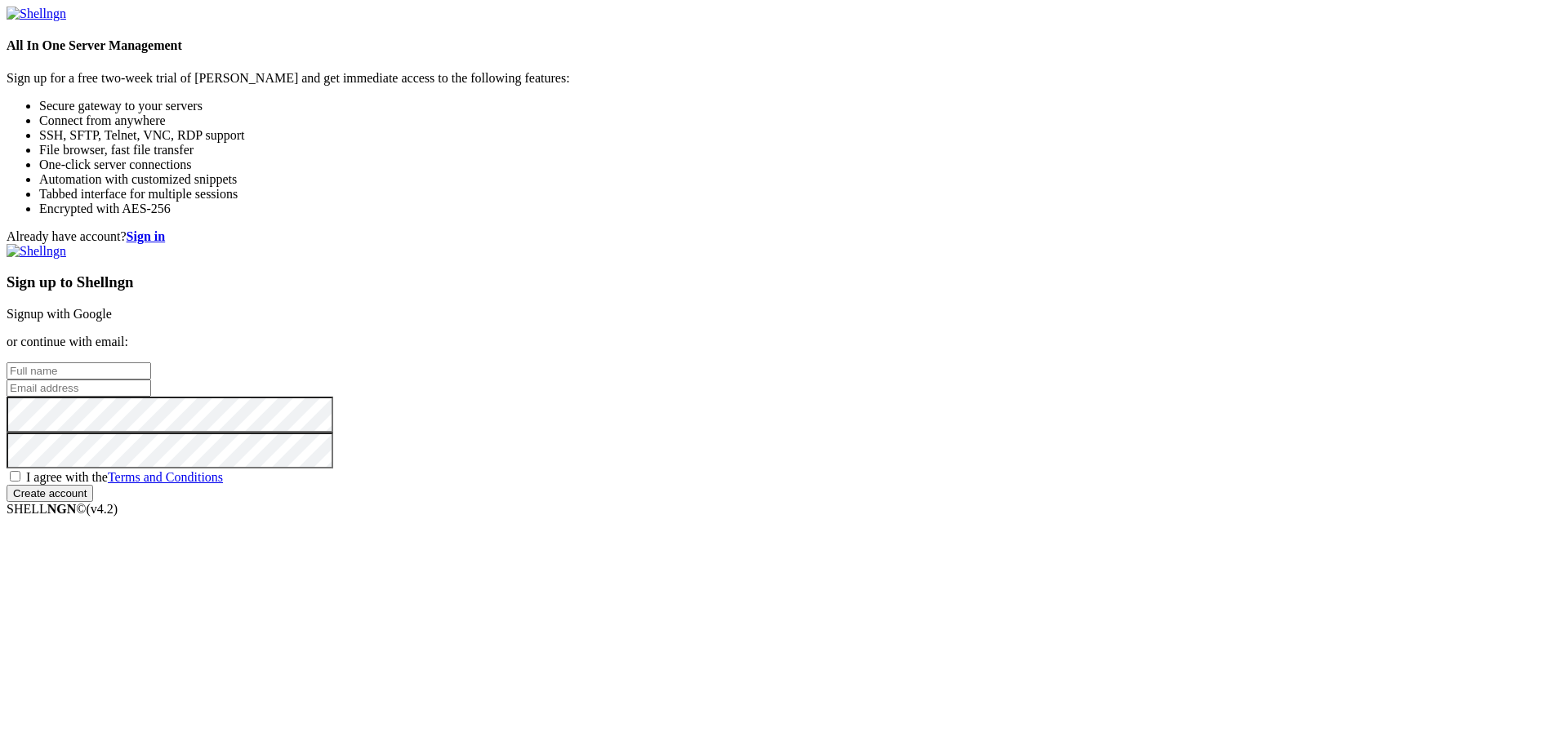
click at [151, 363] on input "text" at bounding box center [79, 371] width 145 height 17
type input "[PERSON_NAME] [PERSON_NAME]"
paste input "[EMAIL_ADDRESS][DOMAIN_NAME]"
type input "[EMAIL_ADDRESS][DOMAIN_NAME]"
click at [223, 484] on span "I agree with the Terms and Conditions" at bounding box center [124, 477] width 197 height 13
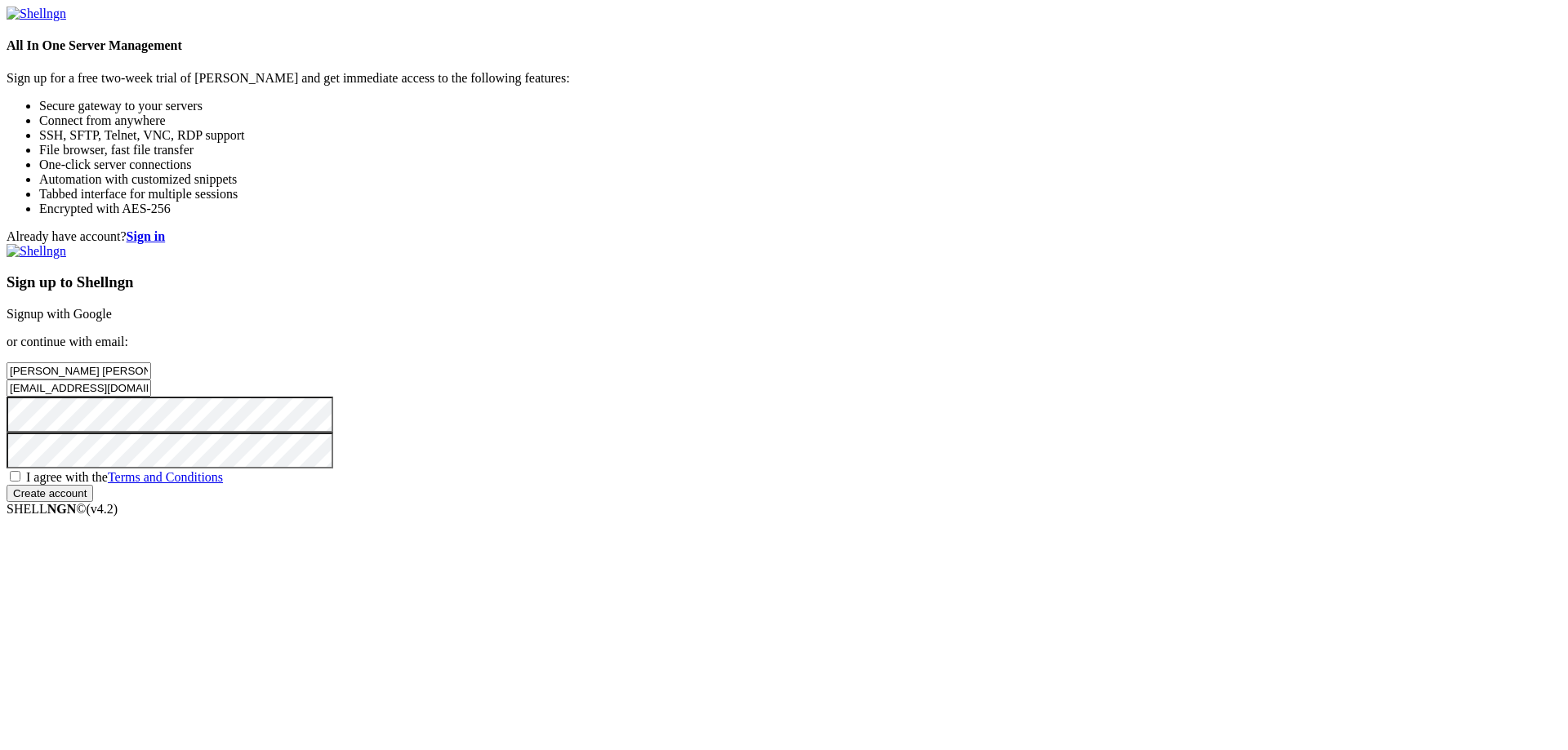
click at [20, 481] on input "I agree with the Terms and Conditions" at bounding box center [14, 476] width 11 height 11
checkbox input "true"
click at [93, 502] on input "Create account" at bounding box center [50, 493] width 86 height 17
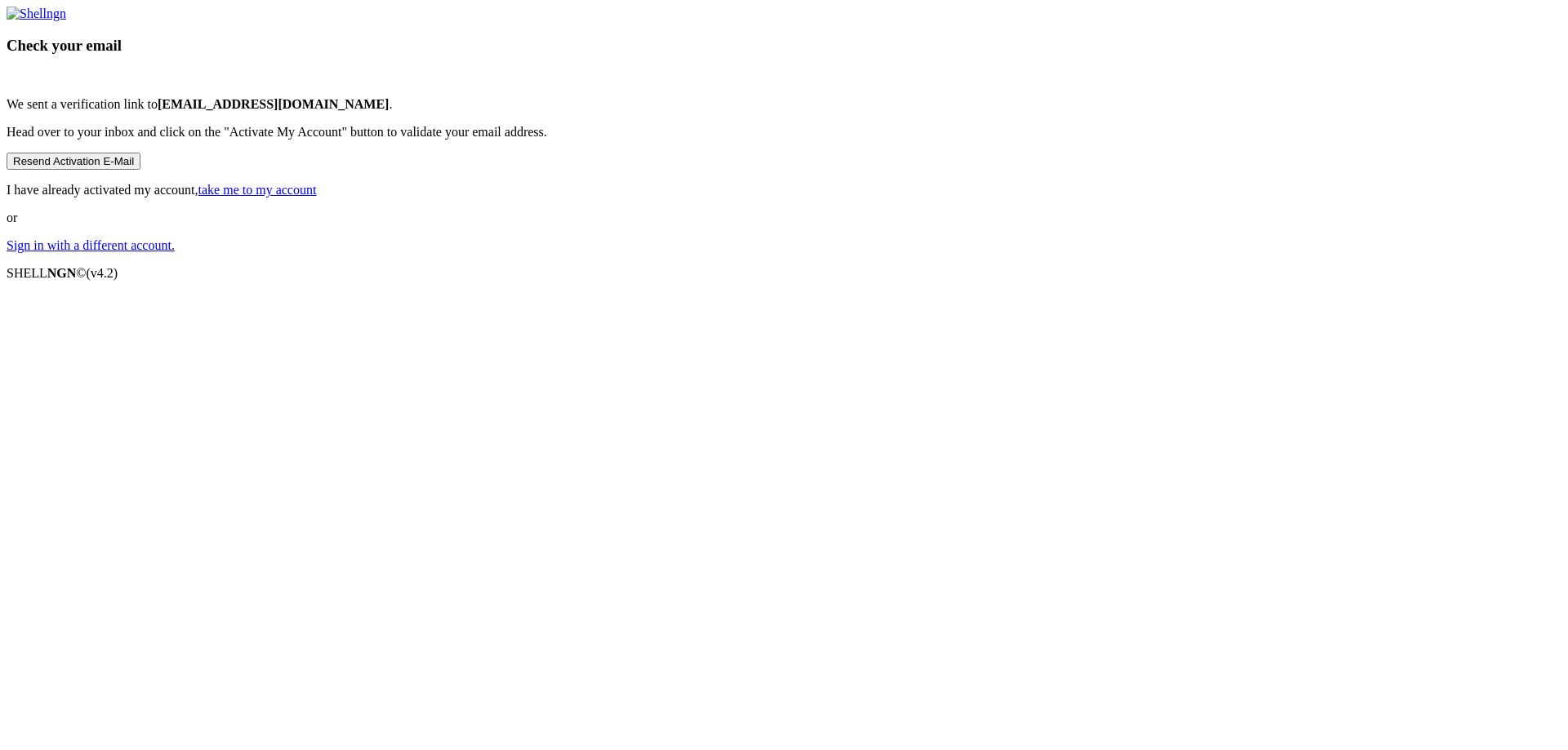
click at [378, 76] on div "Check your email We sent a verification link to [EMAIL_ADDRESS][DOMAIN_NAME] . …" at bounding box center [784, 129] width 1555 height 246
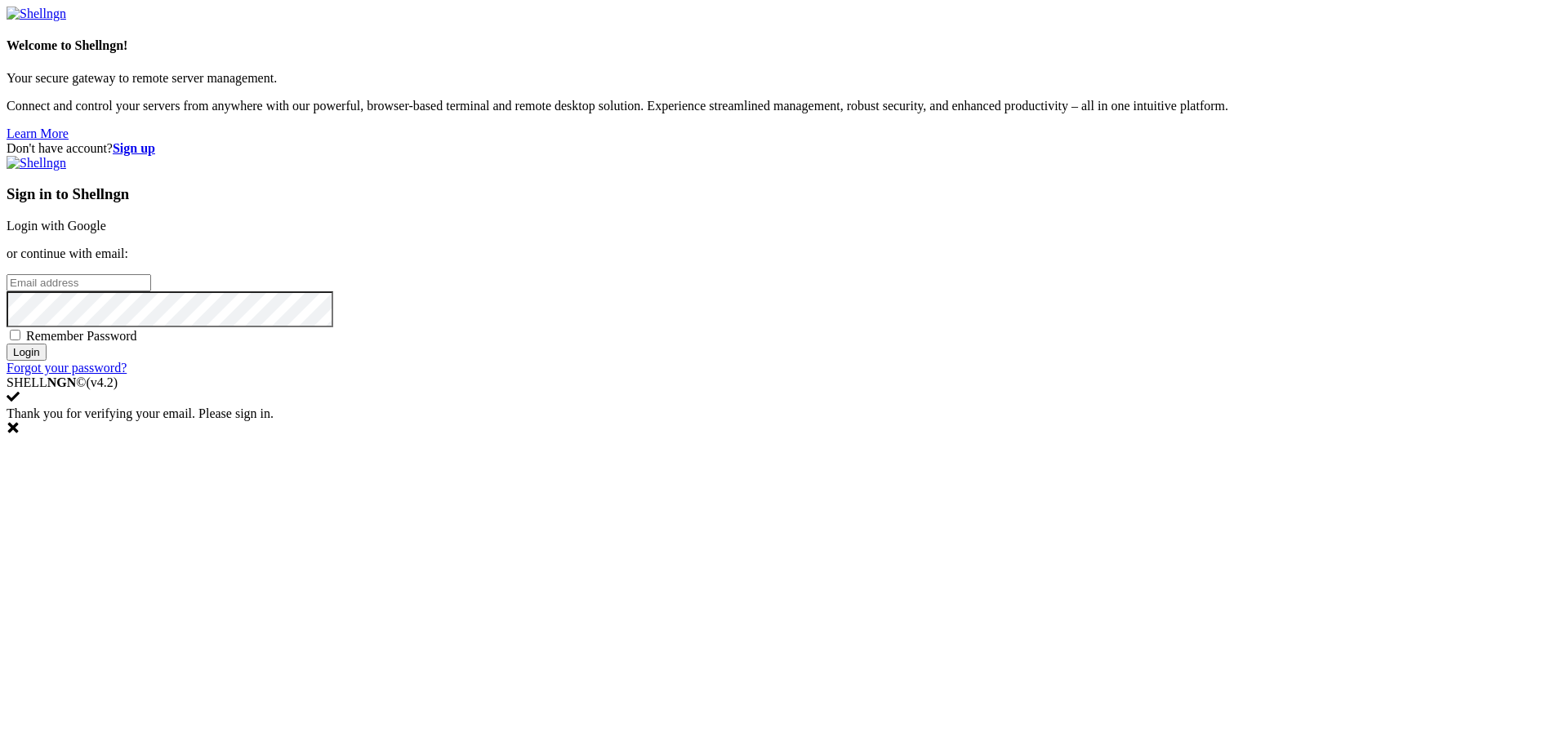
click at [151, 292] on input "email" at bounding box center [79, 283] width 145 height 17
paste input "[EMAIL_ADDRESS][DOMAIN_NAME]"
type input "[EMAIL_ADDRESS][DOMAIN_NAME]"
click at [137, 342] on span "Remember Password" at bounding box center [82, 336] width 111 height 13
click at [20, 340] on input "Remember Password" at bounding box center [14, 335] width 11 height 11
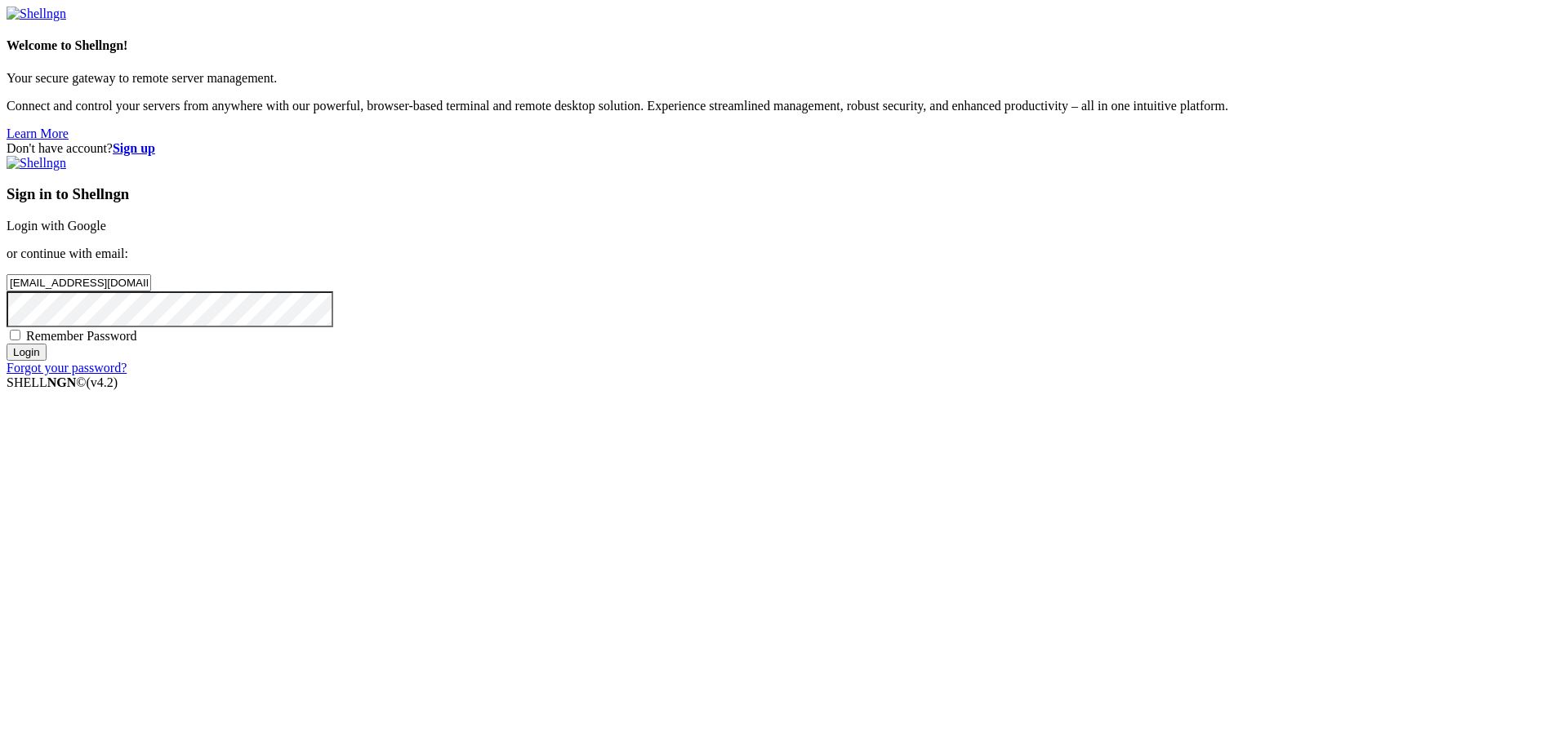
checkbox input "true"
click at [46, 361] on input "Login" at bounding box center [27, 352] width 40 height 17
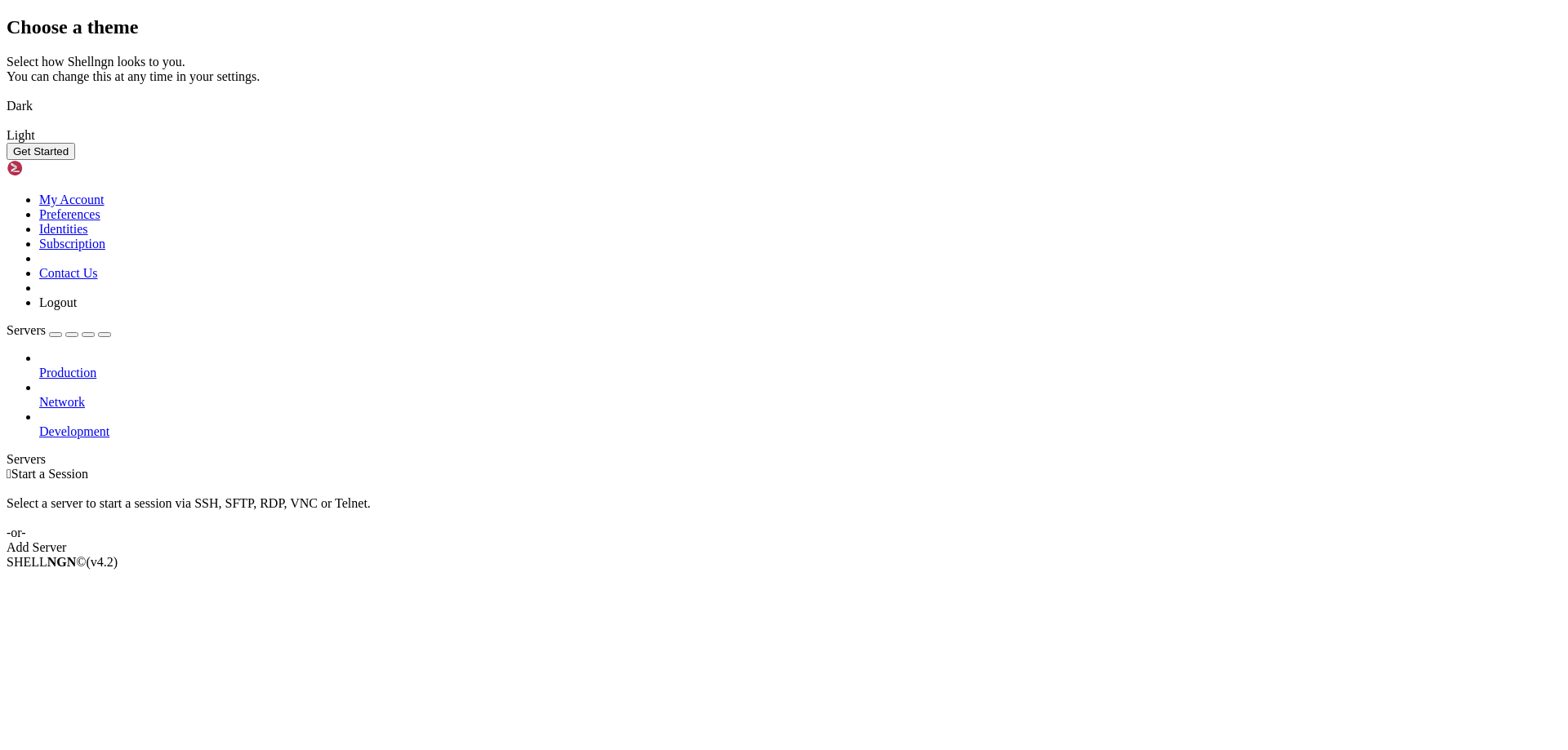
click at [774, 143] on div "Dark Light" at bounding box center [784, 113] width 1555 height 59
click at [739, 113] on link "Dark" at bounding box center [784, 105] width 1555 height 14
click at [75, 160] on button "Get Started" at bounding box center [40, 152] width 68 height 17
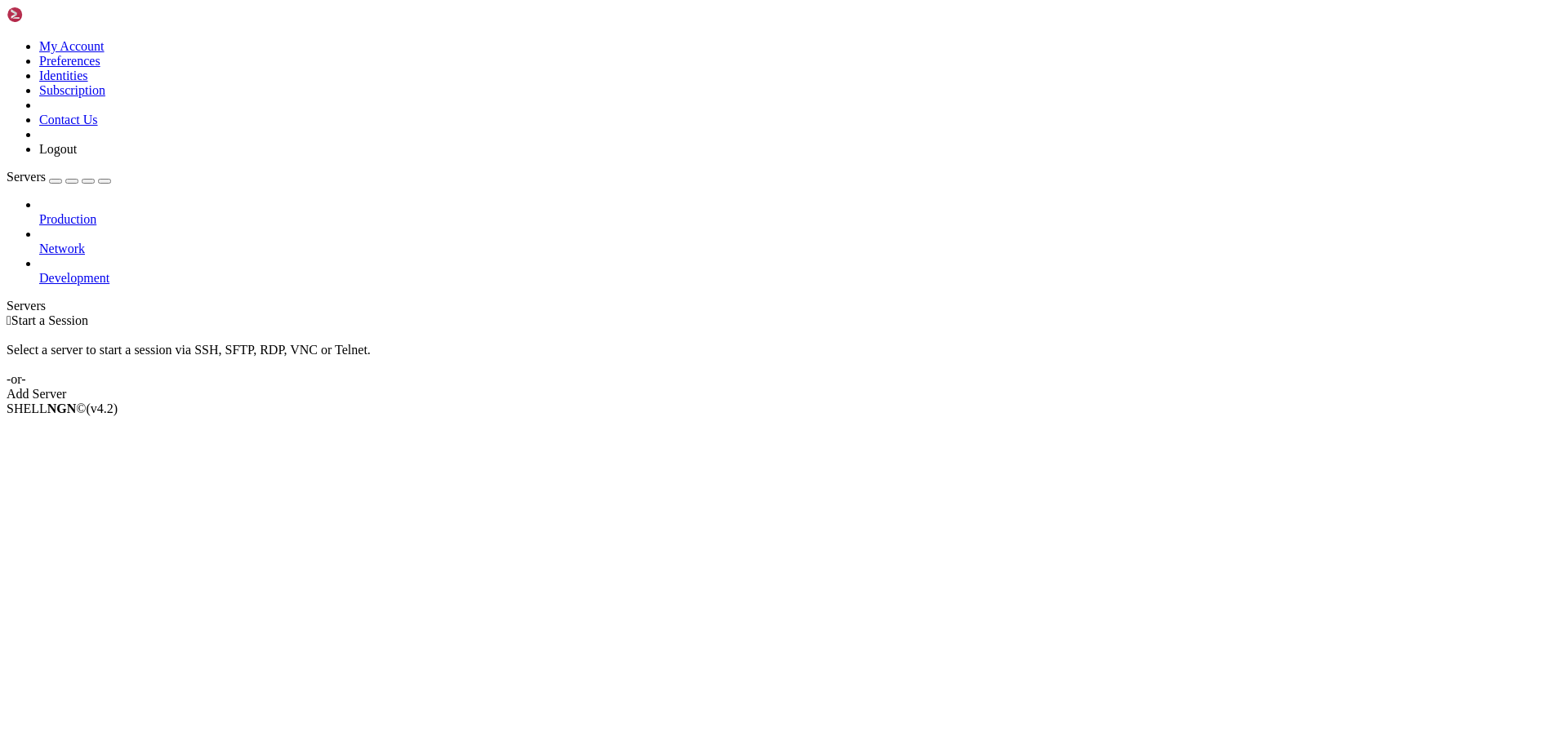
drag, startPoint x: 136, startPoint y: 230, endPoint x: 96, endPoint y: 238, distance: 40.8
click at [96, 238] on div "Production Network Development" at bounding box center [784, 242] width 1555 height 88
click at [109, 270] on span "Development" at bounding box center [74, 277] width 70 height 13
click at [84, 242] on span "Network" at bounding box center [62, 248] width 46 height 13
click at [189, 227] on div at bounding box center [800, 234] width 1522 height 14
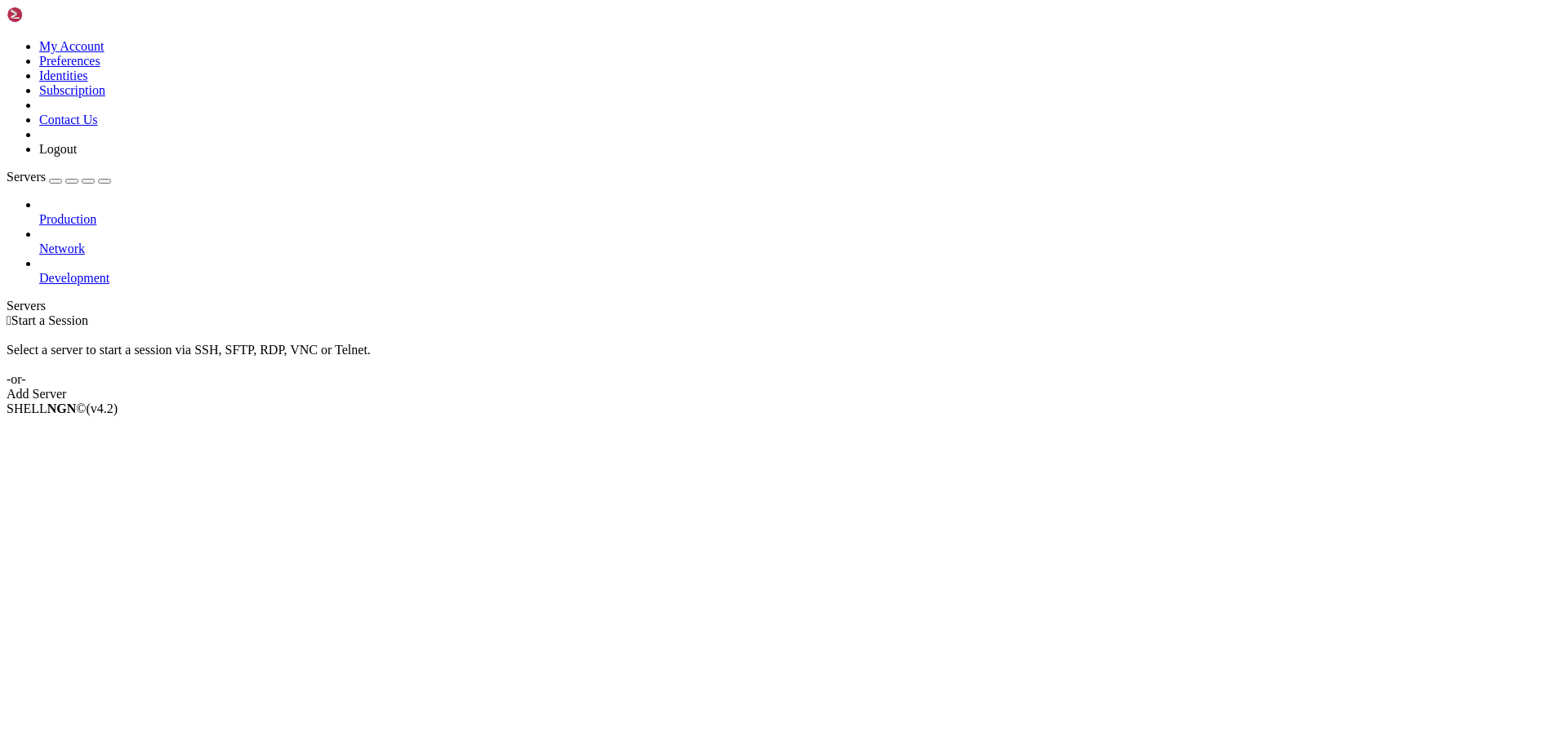
click at [186, 227] on div at bounding box center [800, 234] width 1522 height 14
click at [39, 242] on icon at bounding box center [39, 242] width 0 height 0
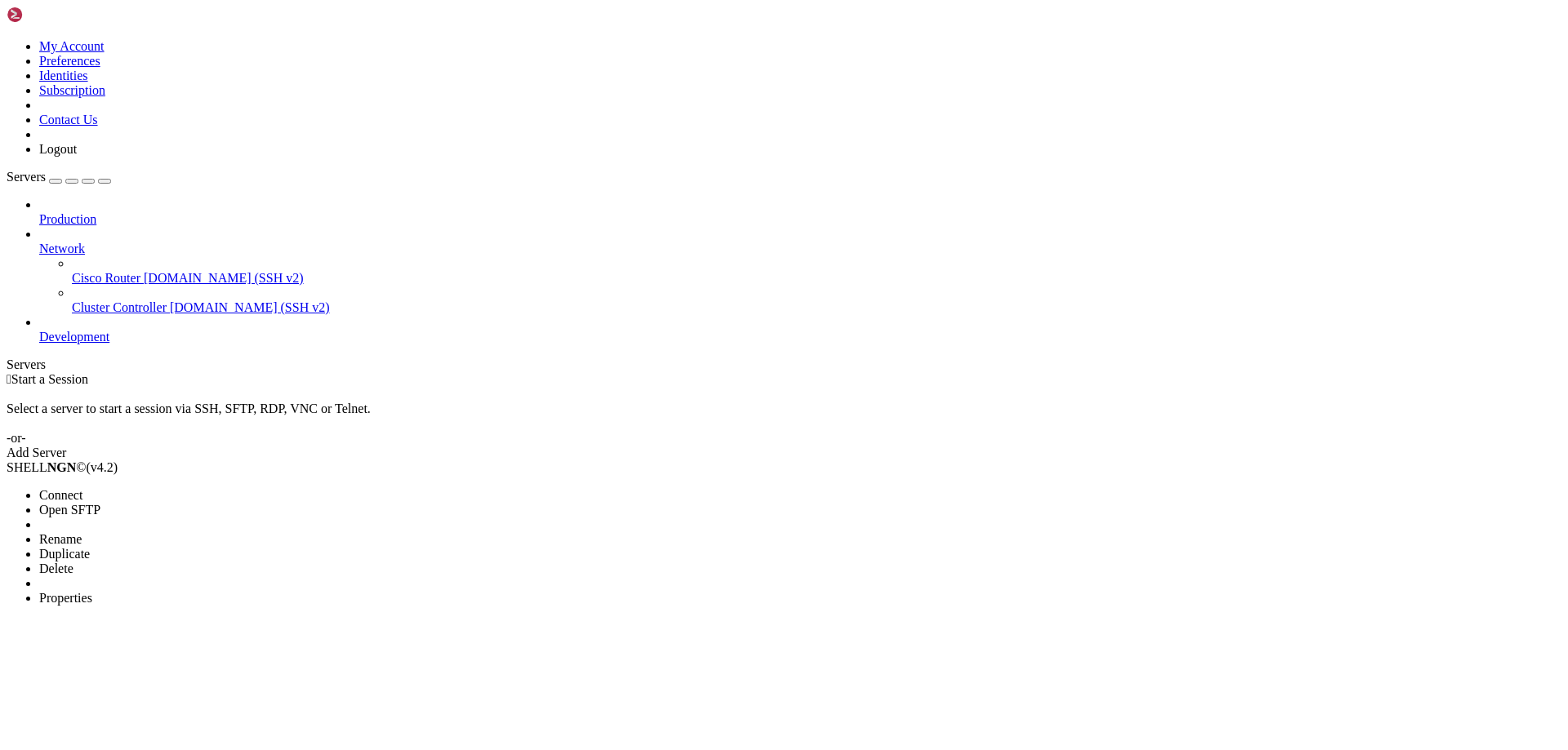
click at [92, 591] on span "Properties" at bounding box center [65, 598] width 53 height 13
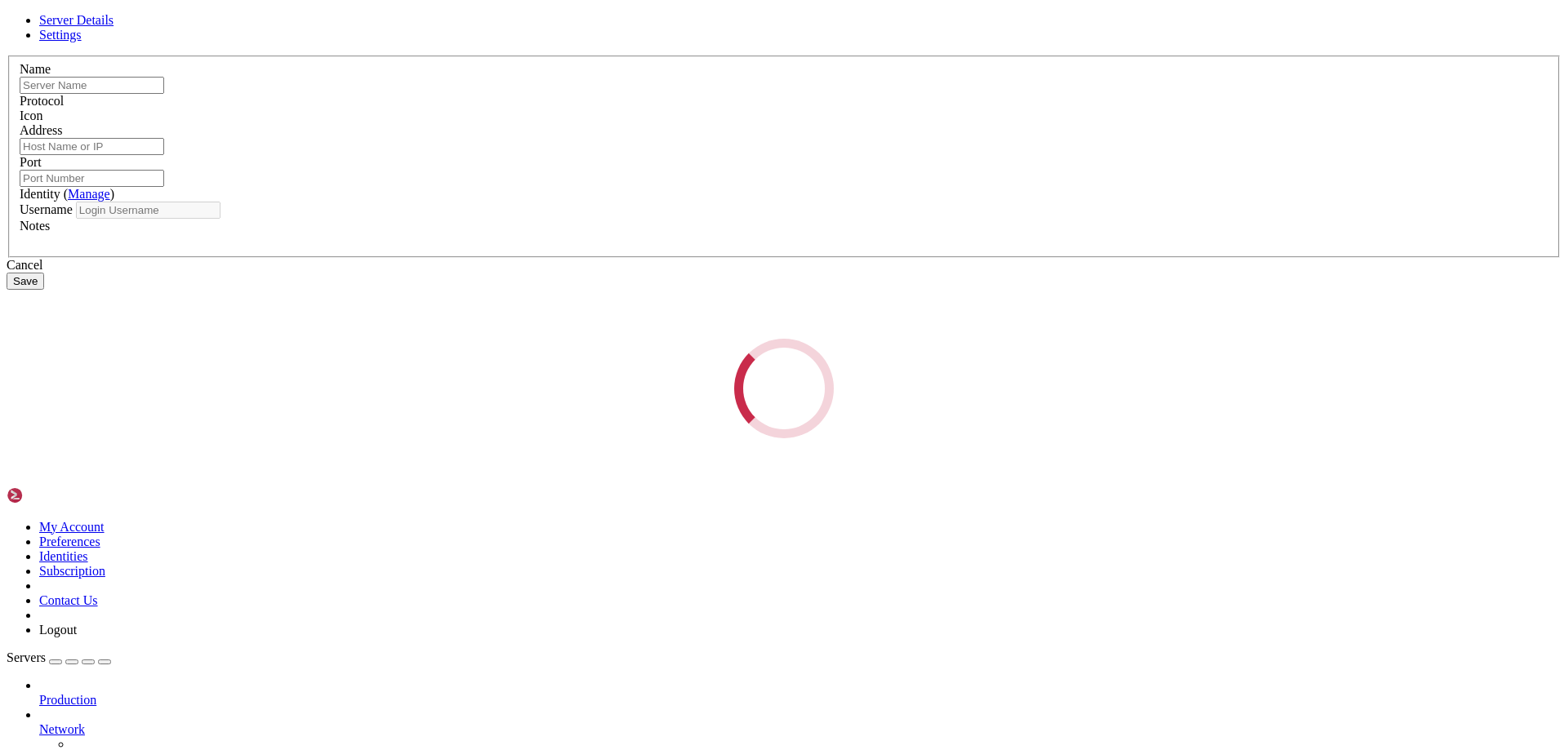
type input "Cisco Router"
type input "demo.shellngn.com"
type input "22"
type input "root"
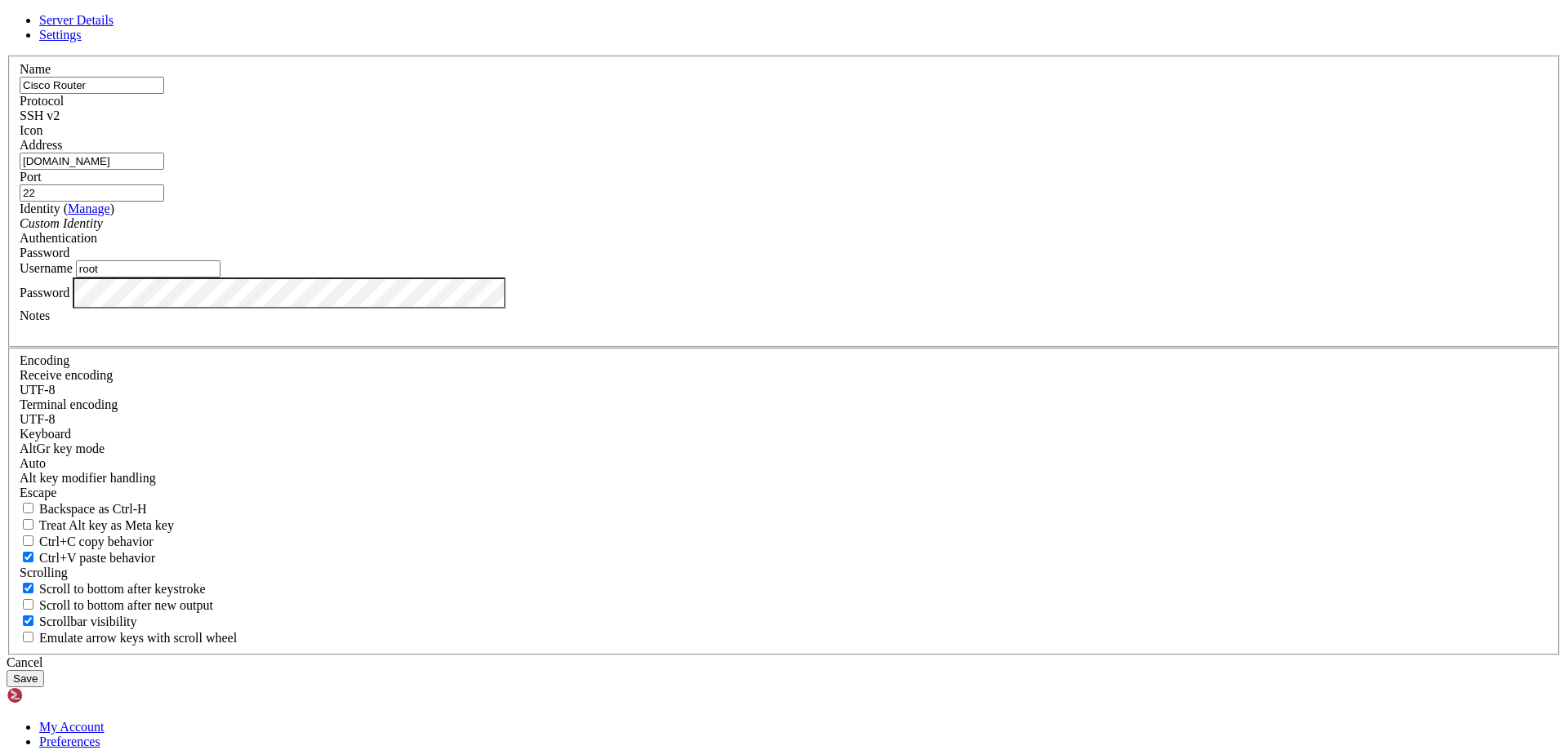
drag, startPoint x: 696, startPoint y: 282, endPoint x: 417, endPoint y: 296, distance: 279.4
click at [418, 296] on div "Server Details Settings Name Cisco Router Protocol SSH v2 Icon" at bounding box center [784, 350] width 1555 height 674
paste input "135.119.169.43"
type input "135.119.169.43"
drag, startPoint x: 630, startPoint y: 404, endPoint x: 457, endPoint y: 423, distance: 174.0
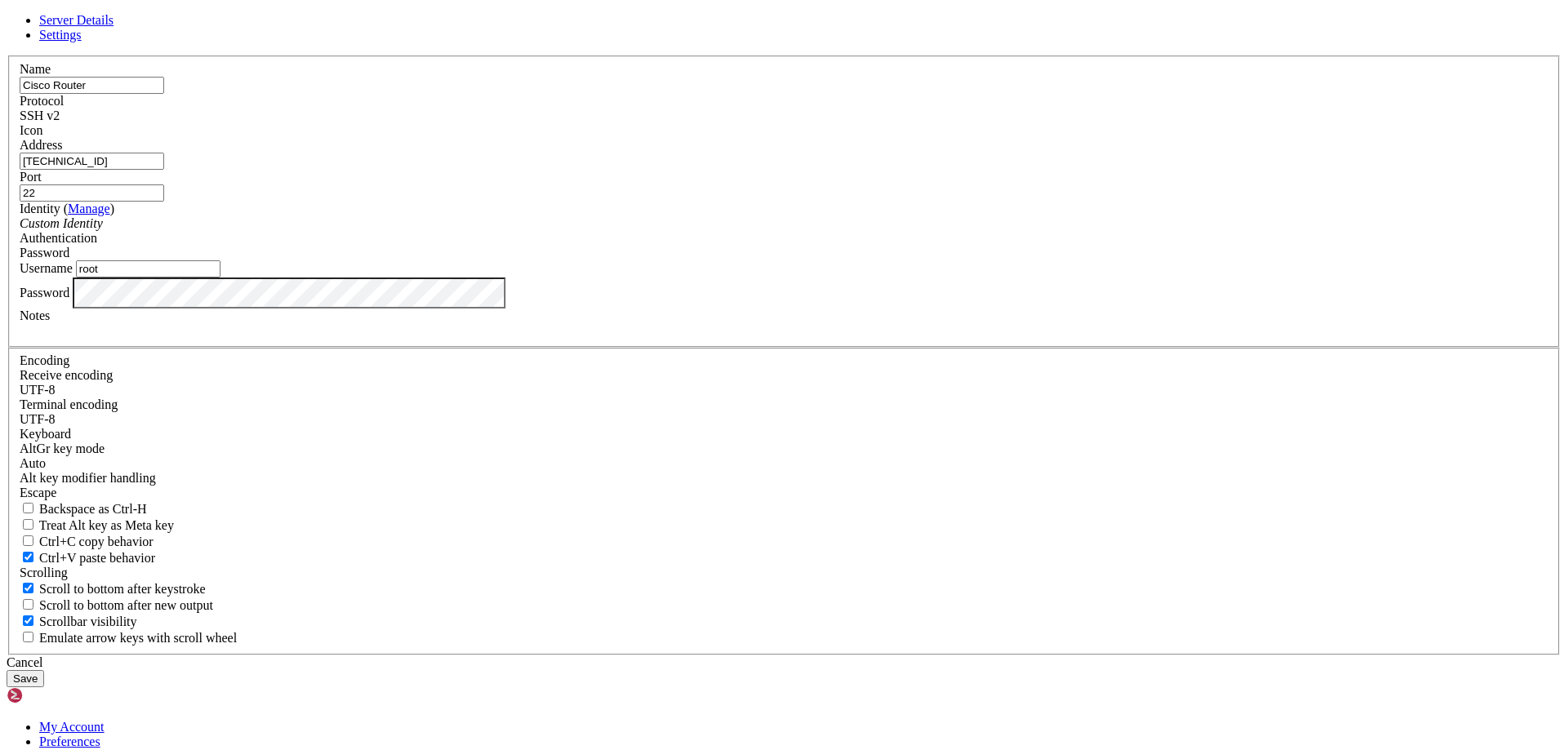
click at [457, 423] on div "Server Details Settings Name Cisco Router Protocol SSH v2 Icon" at bounding box center [784, 350] width 1555 height 674
type input "history"
click at [983, 655] on div "Cancel Save" at bounding box center [784, 670] width 1555 height 32
click at [44, 670] on button "Save" at bounding box center [25, 679] width 37 height 17
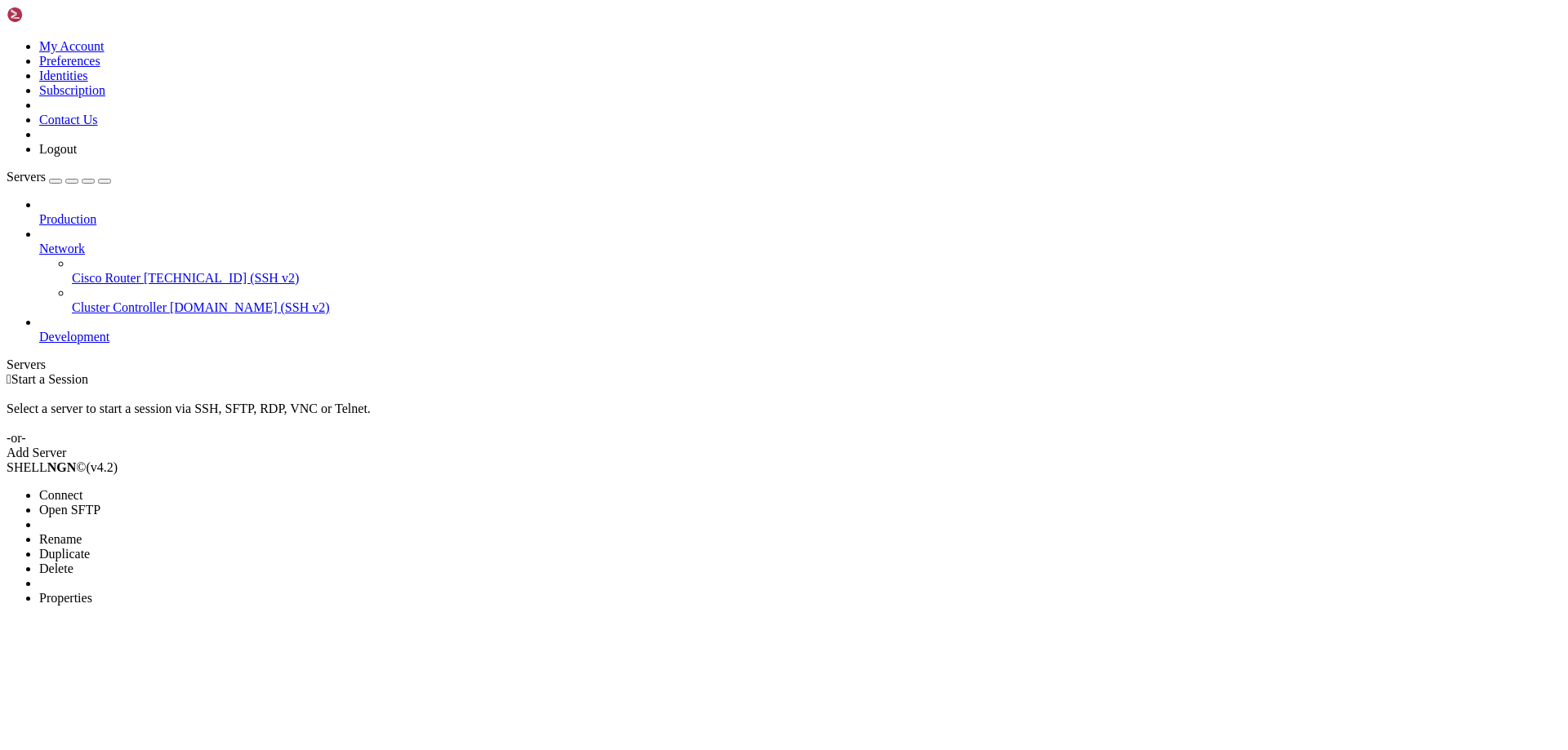
click at [74, 488] on li "Connect" at bounding box center [113, 495] width 149 height 14
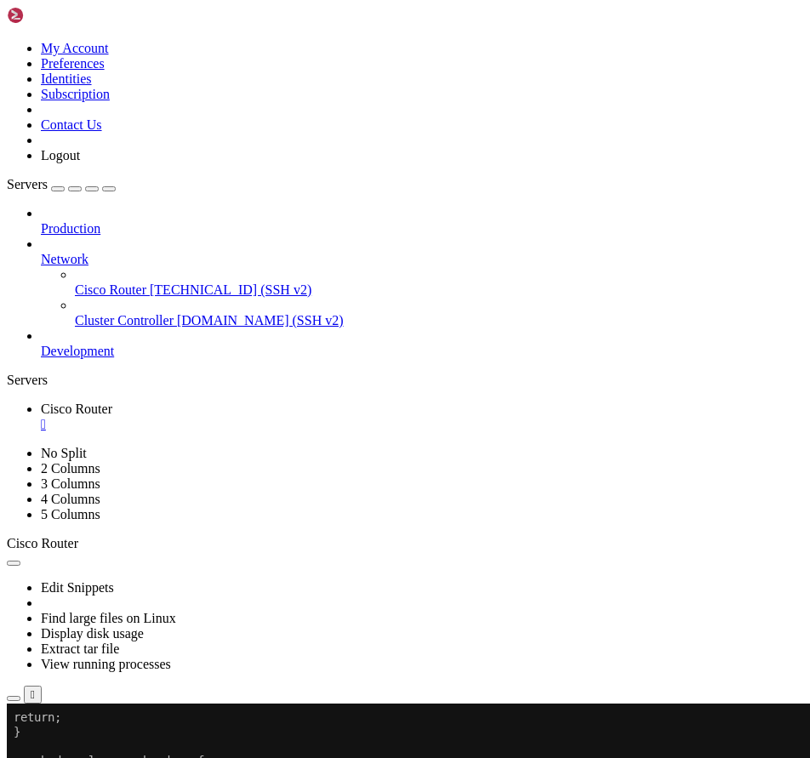
scroll to position [8791, 0]
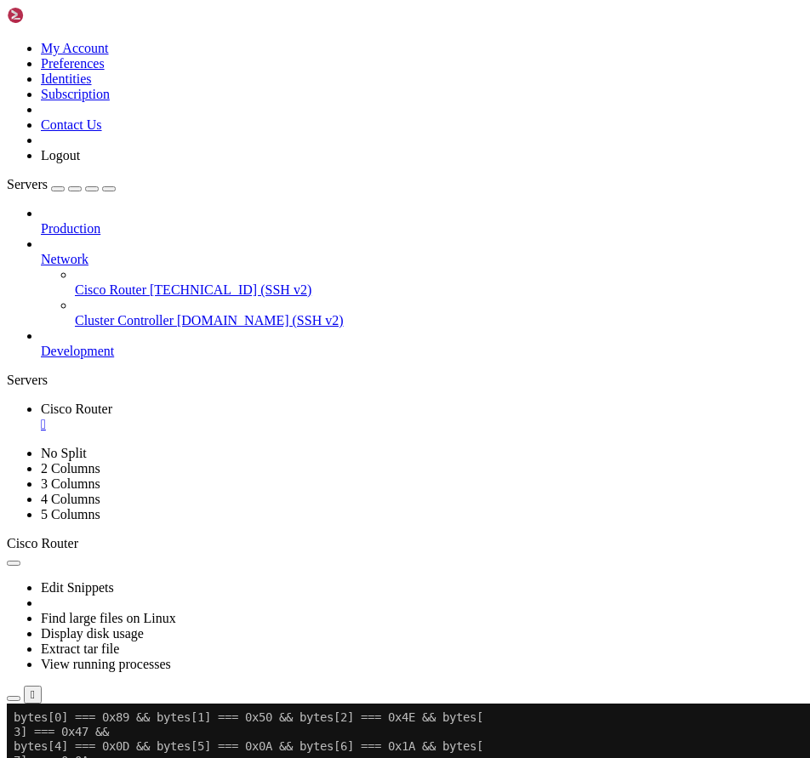
drag, startPoint x: 141, startPoint y: 1010, endPoint x: 95, endPoint y: 1006, distance: 46.1
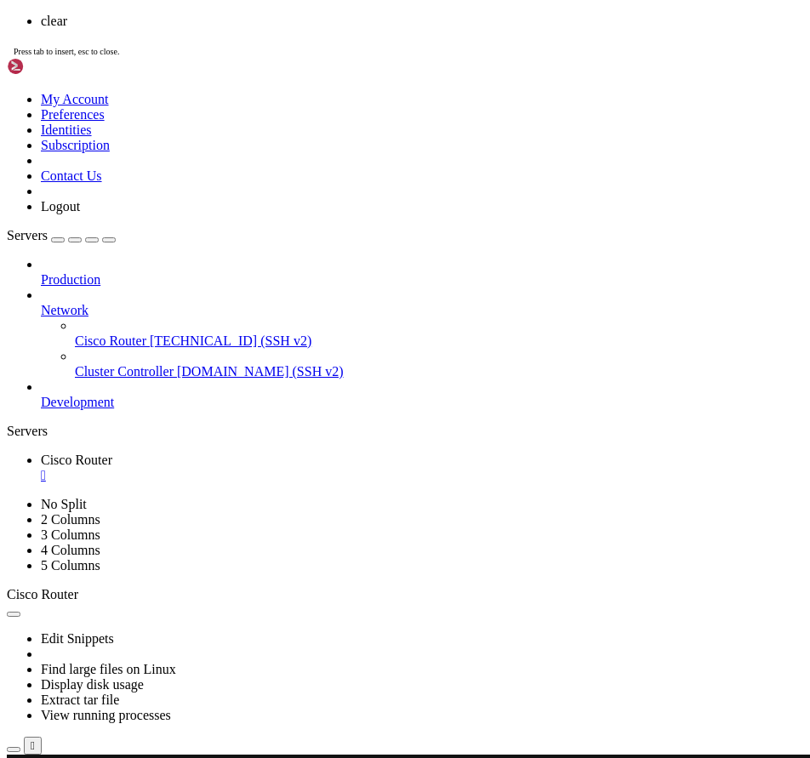
scroll to position [0, 0]
